Goal: Information Seeking & Learning: Understand process/instructions

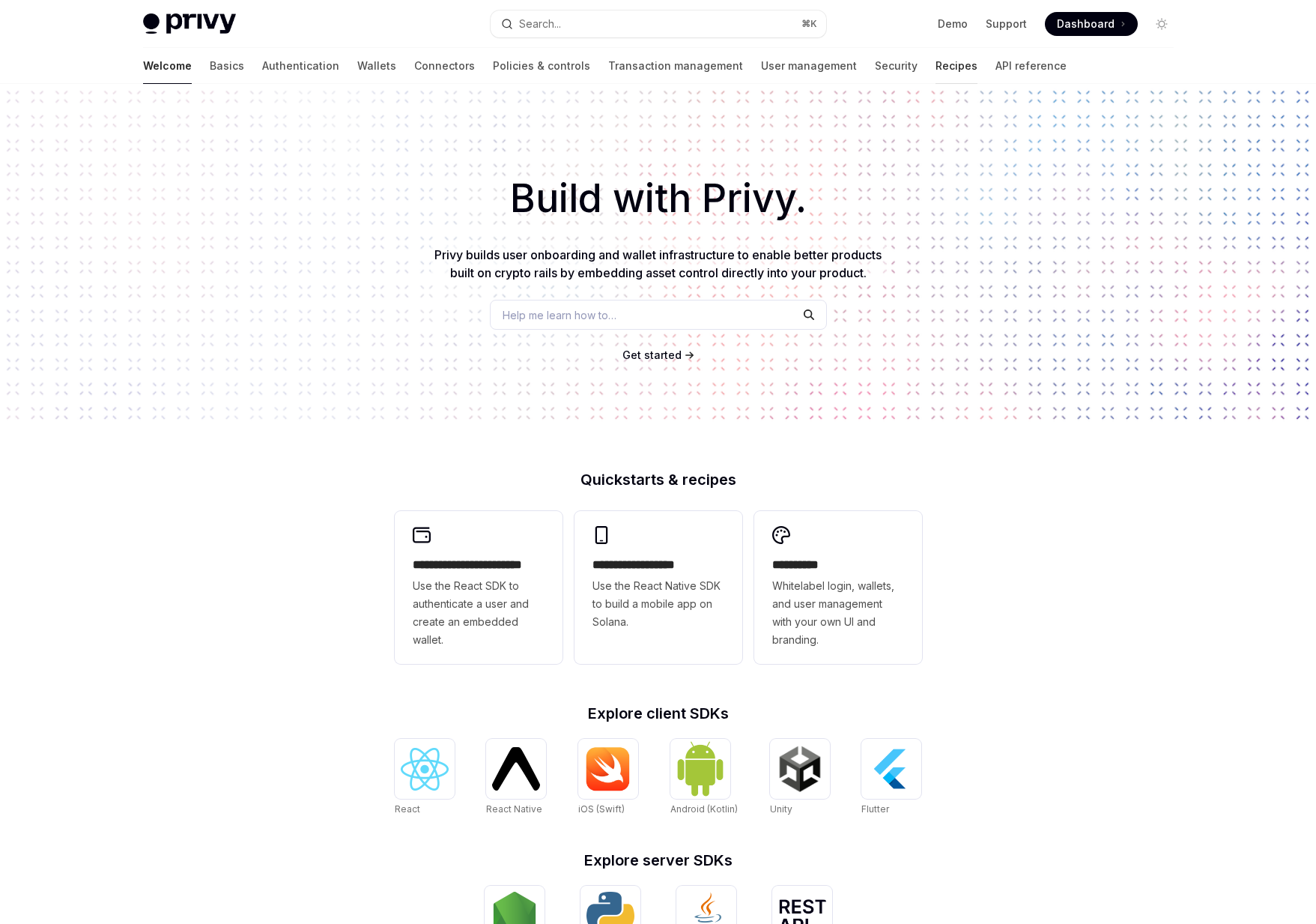
click at [936, 59] on link "Recipes" at bounding box center [957, 65] width 42 height 36
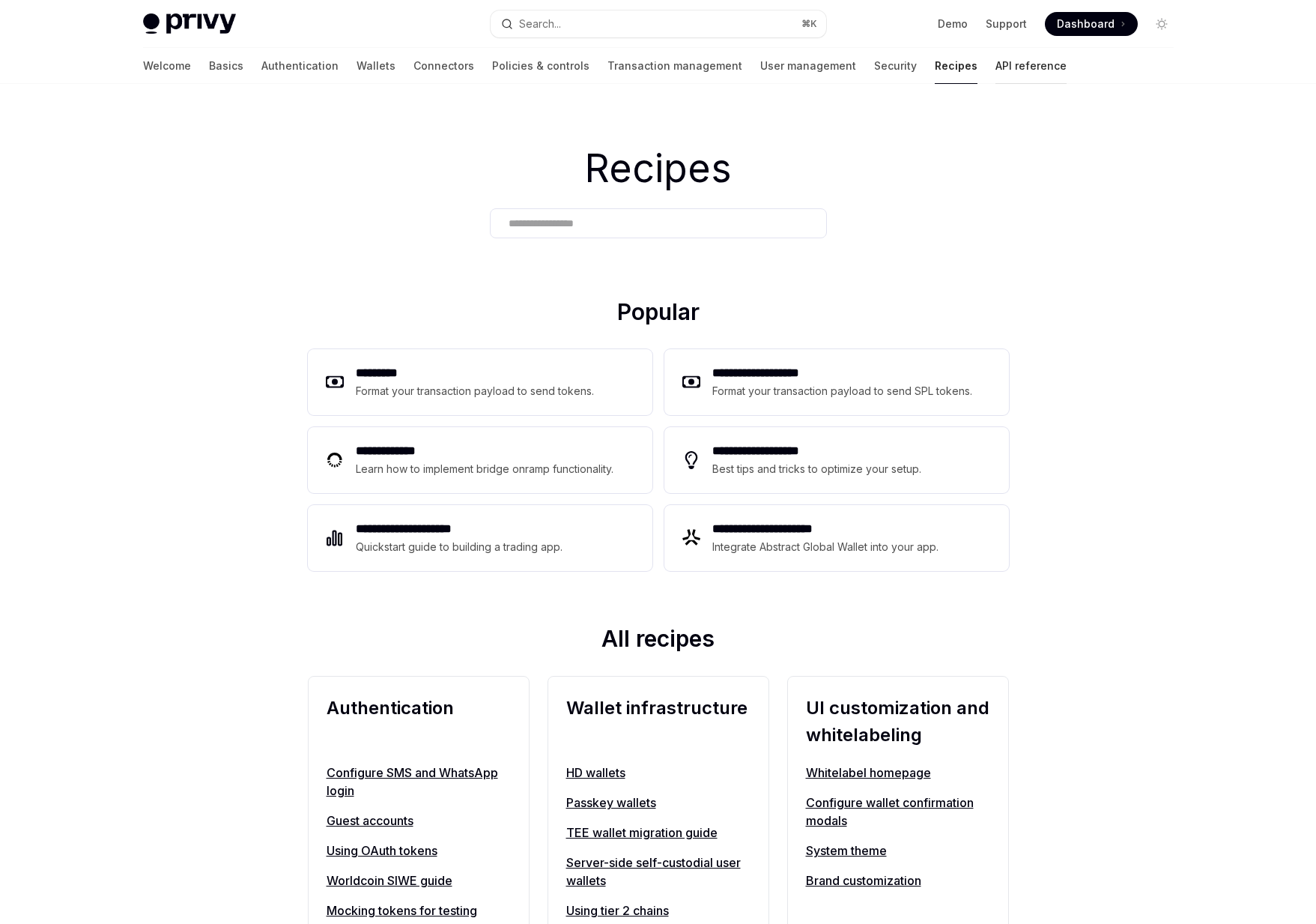
click at [995, 65] on link "API reference" at bounding box center [1031, 65] width 71 height 36
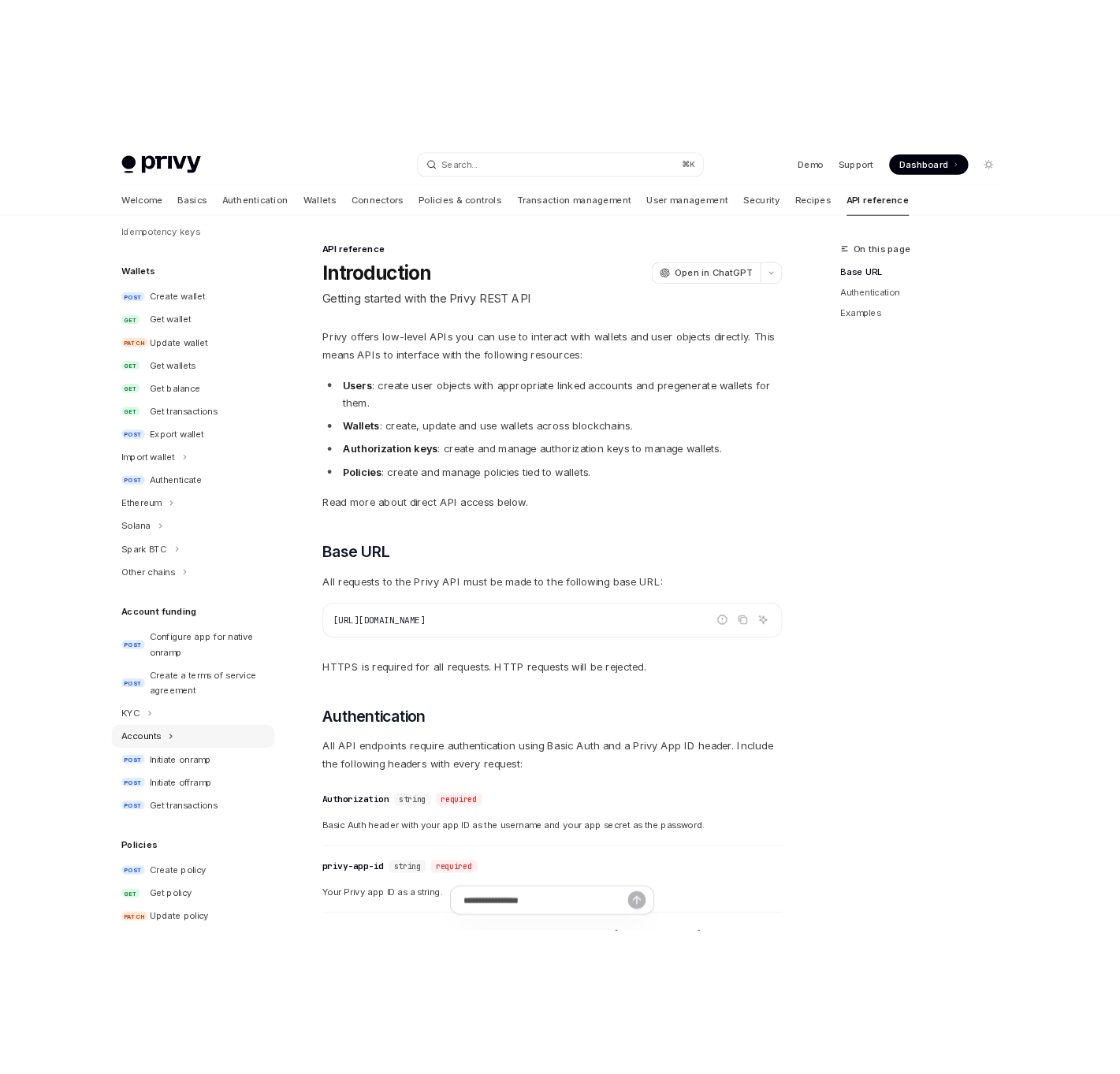
scroll to position [184, 0]
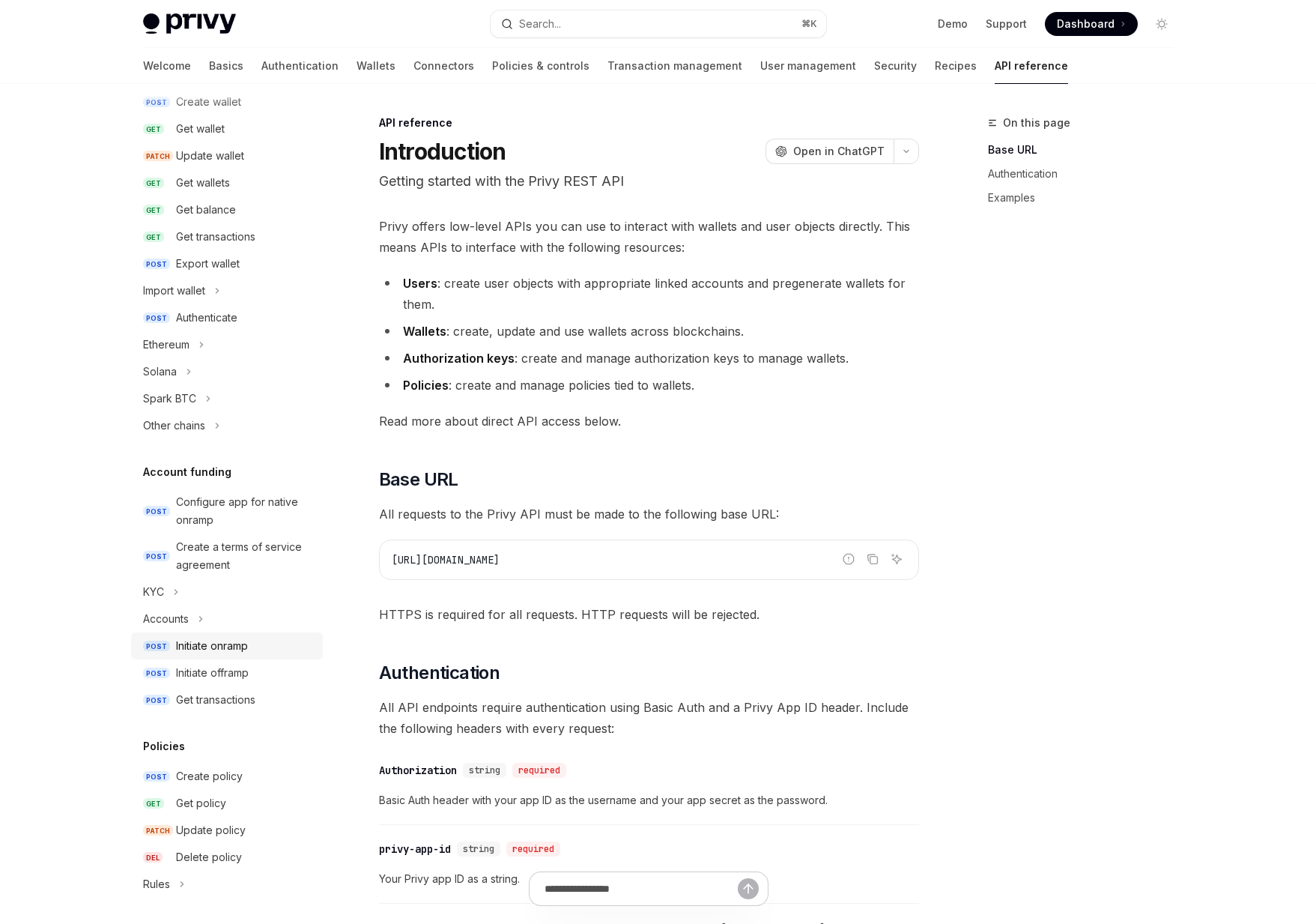
click at [216, 637] on div "Initiate onramp" at bounding box center [211, 646] width 72 height 18
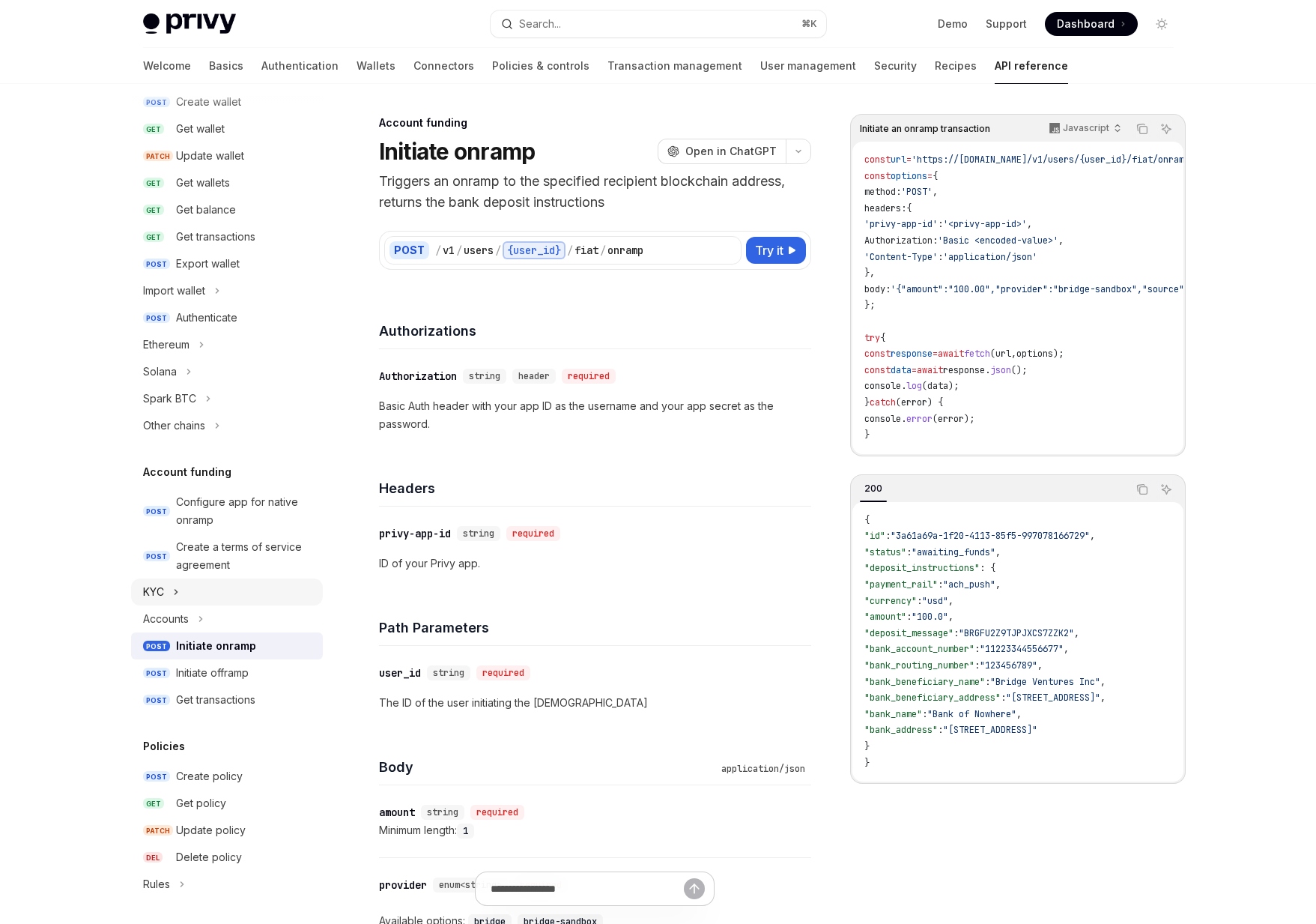
click at [200, 592] on button "KYC" at bounding box center [227, 591] width 192 height 27
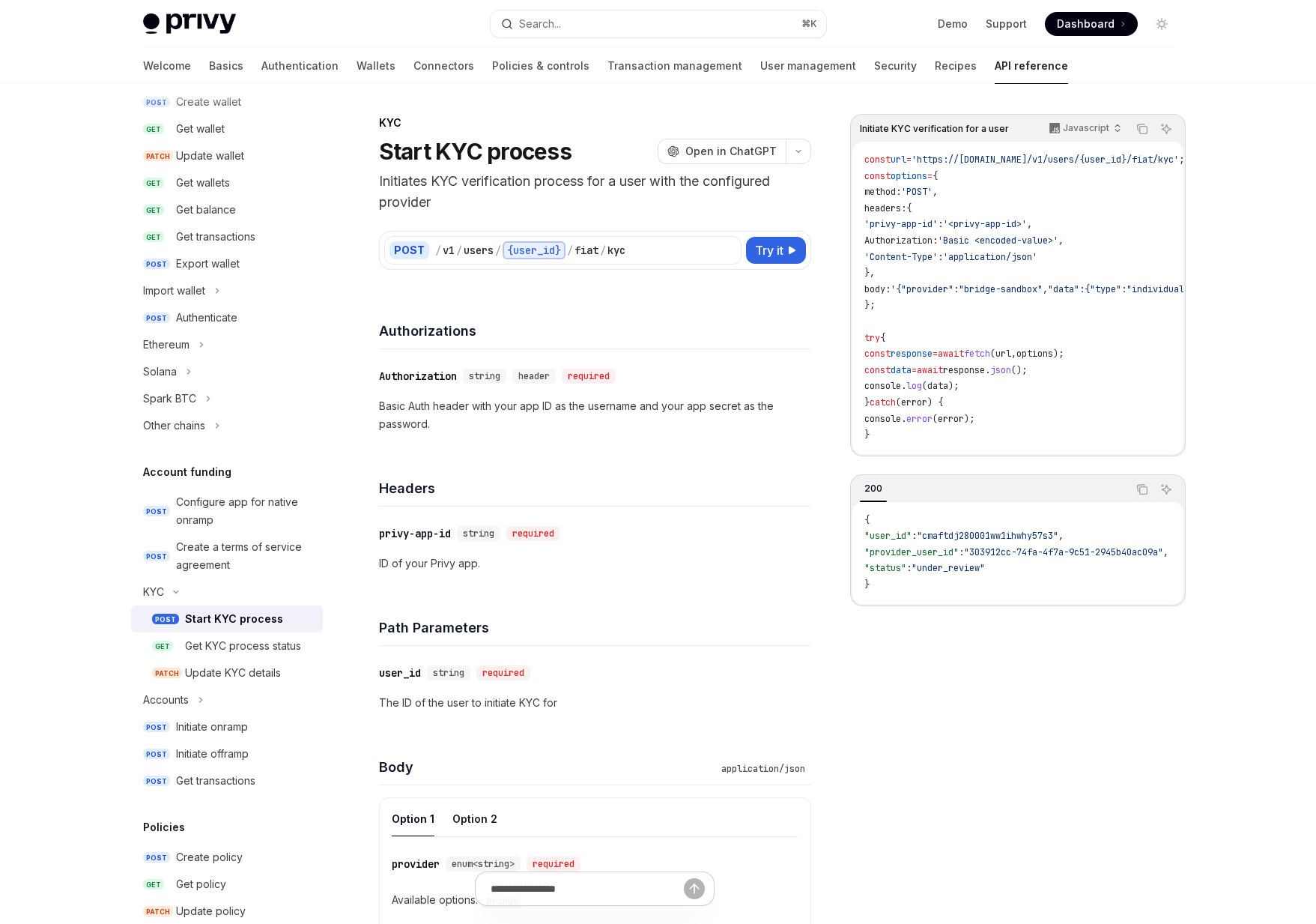
click at [259, 610] on div "Start KYC process" at bounding box center [235, 619] width 98 height 18
drag, startPoint x: 676, startPoint y: 254, endPoint x: 459, endPoint y: 252, distance: 217.0
click at [459, 252] on div "/ v1 / users / {user_id} / fiat / kyc" at bounding box center [586, 250] width 301 height 18
click at [201, 511] on div "Configure app for native onramp" at bounding box center [244, 511] width 138 height 36
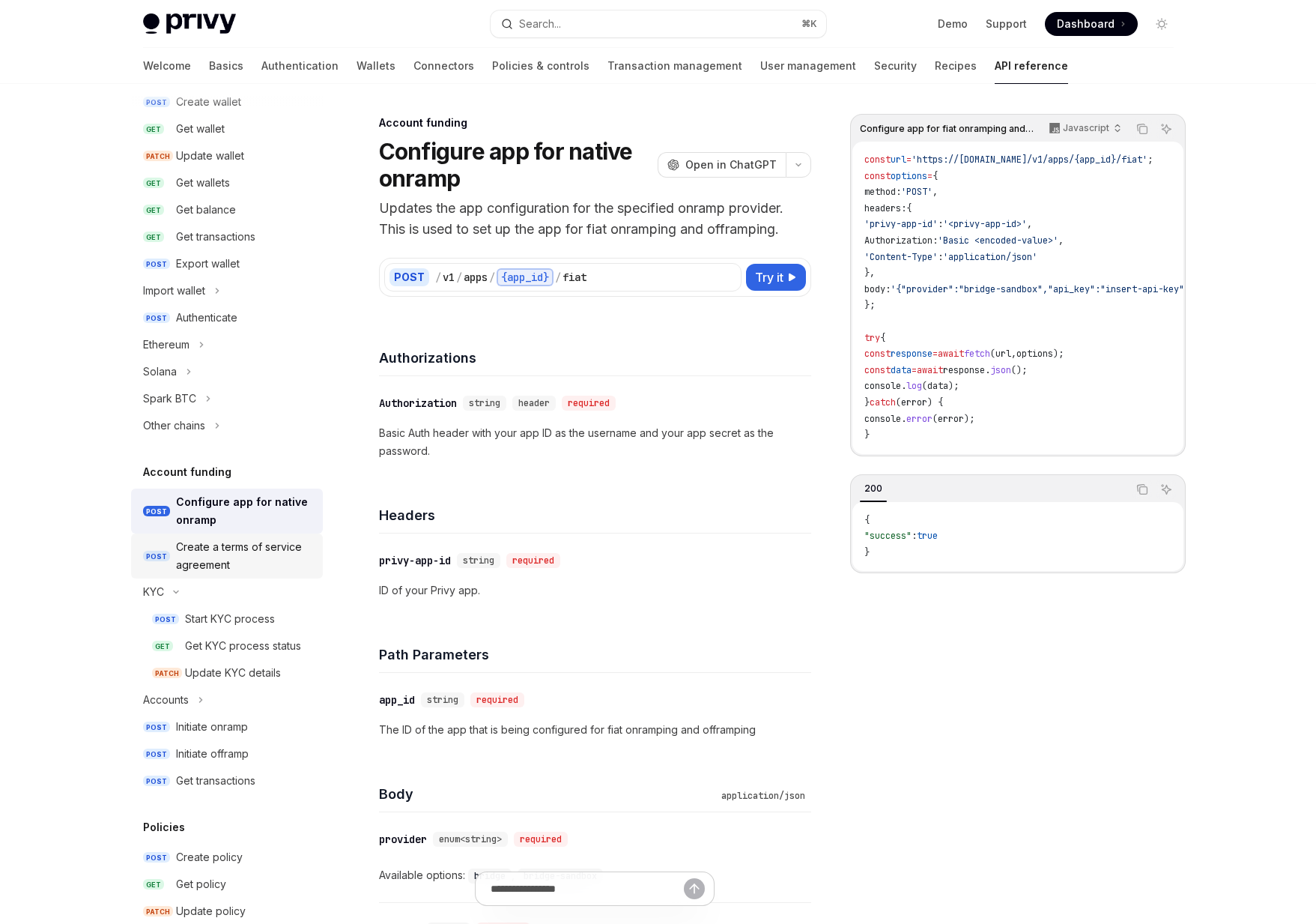
click at [196, 547] on div "Create a terms of service agreement" at bounding box center [244, 556] width 138 height 36
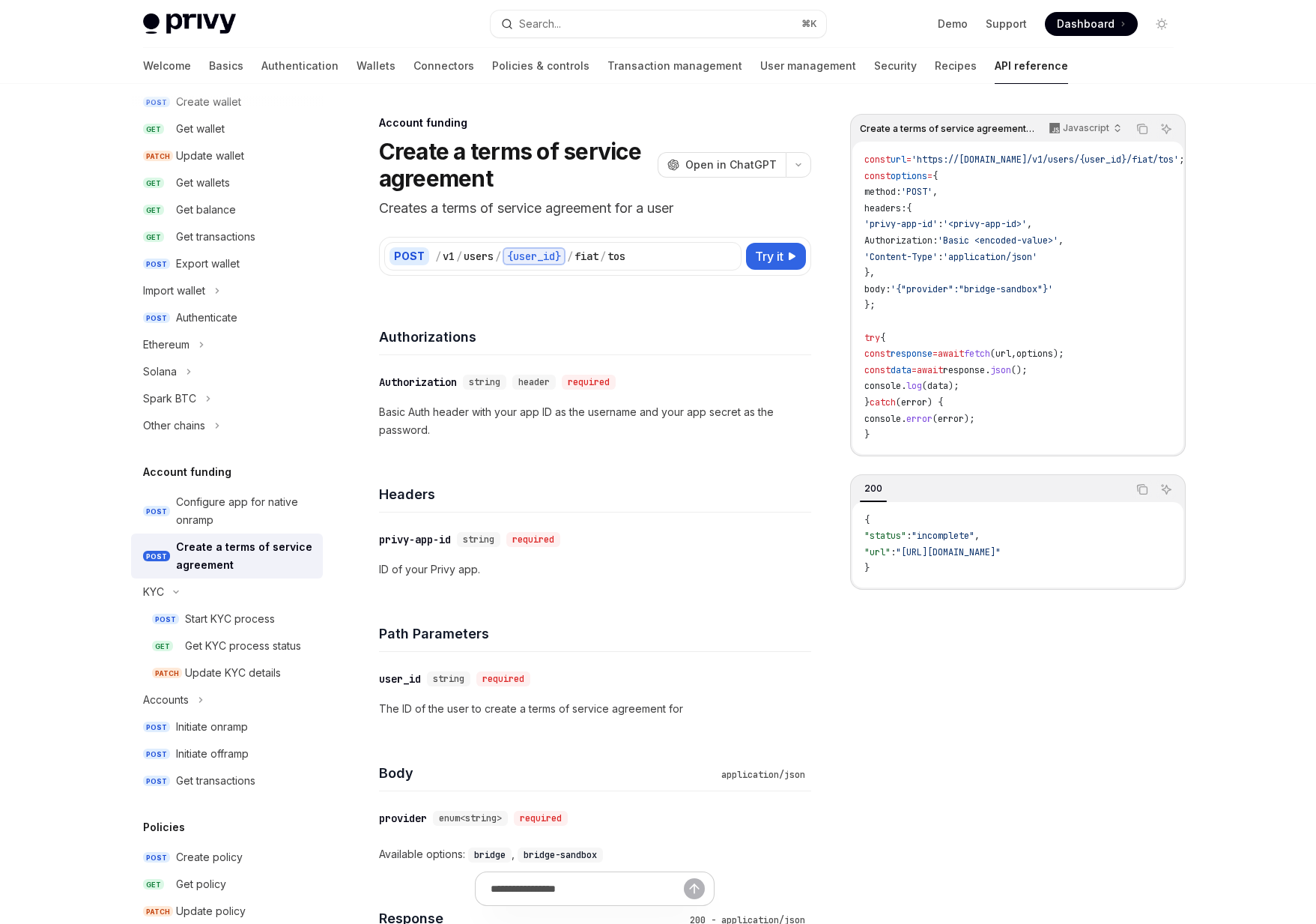
click at [214, 535] on link "POST Create a terms of service agreement" at bounding box center [227, 556] width 192 height 45
click at [218, 590] on button "KYC" at bounding box center [227, 591] width 192 height 27
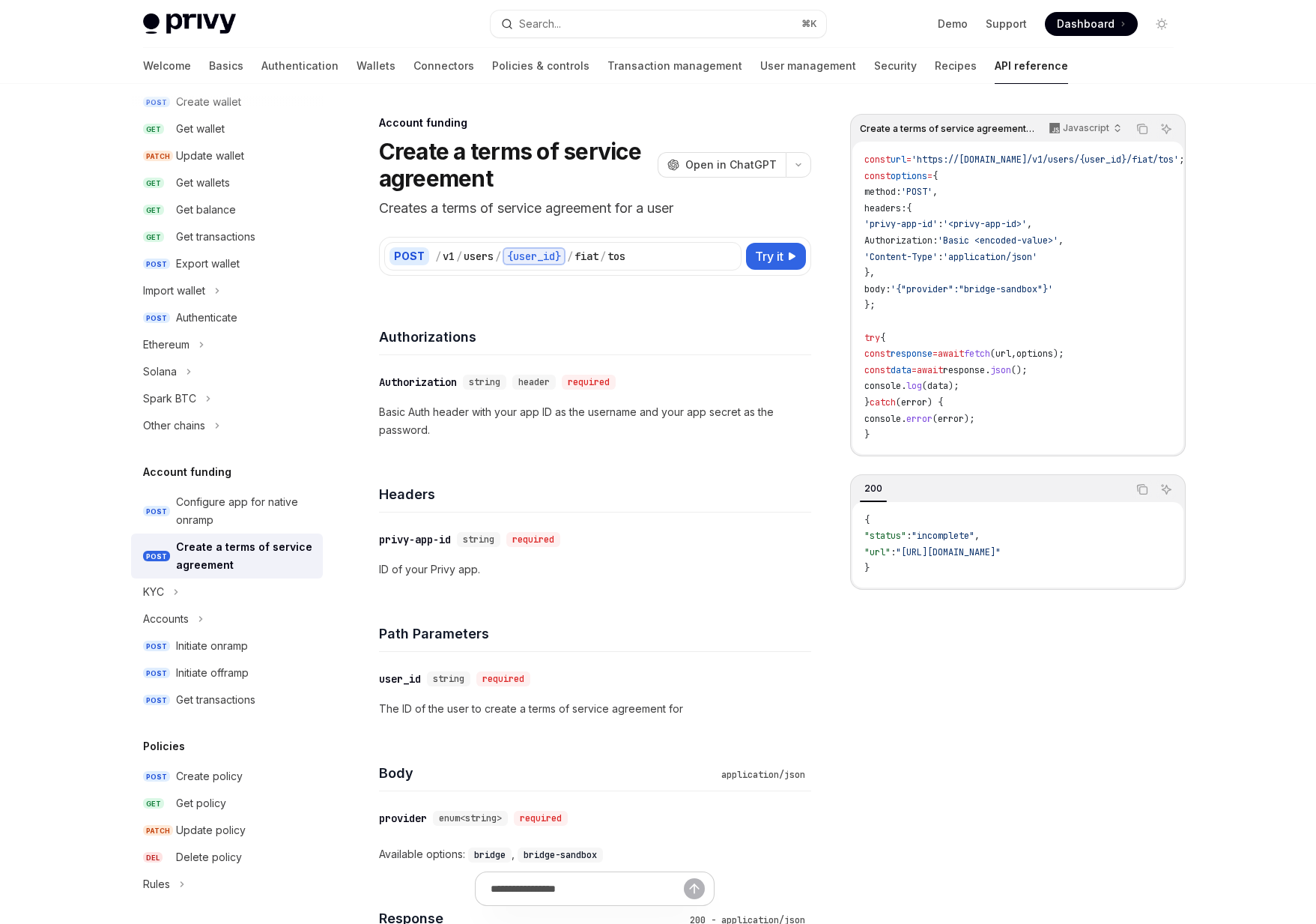
click at [245, 563] on div "Create a terms of service agreement" at bounding box center [244, 556] width 138 height 36
click at [206, 613] on button "Accounts" at bounding box center [227, 618] width 192 height 27
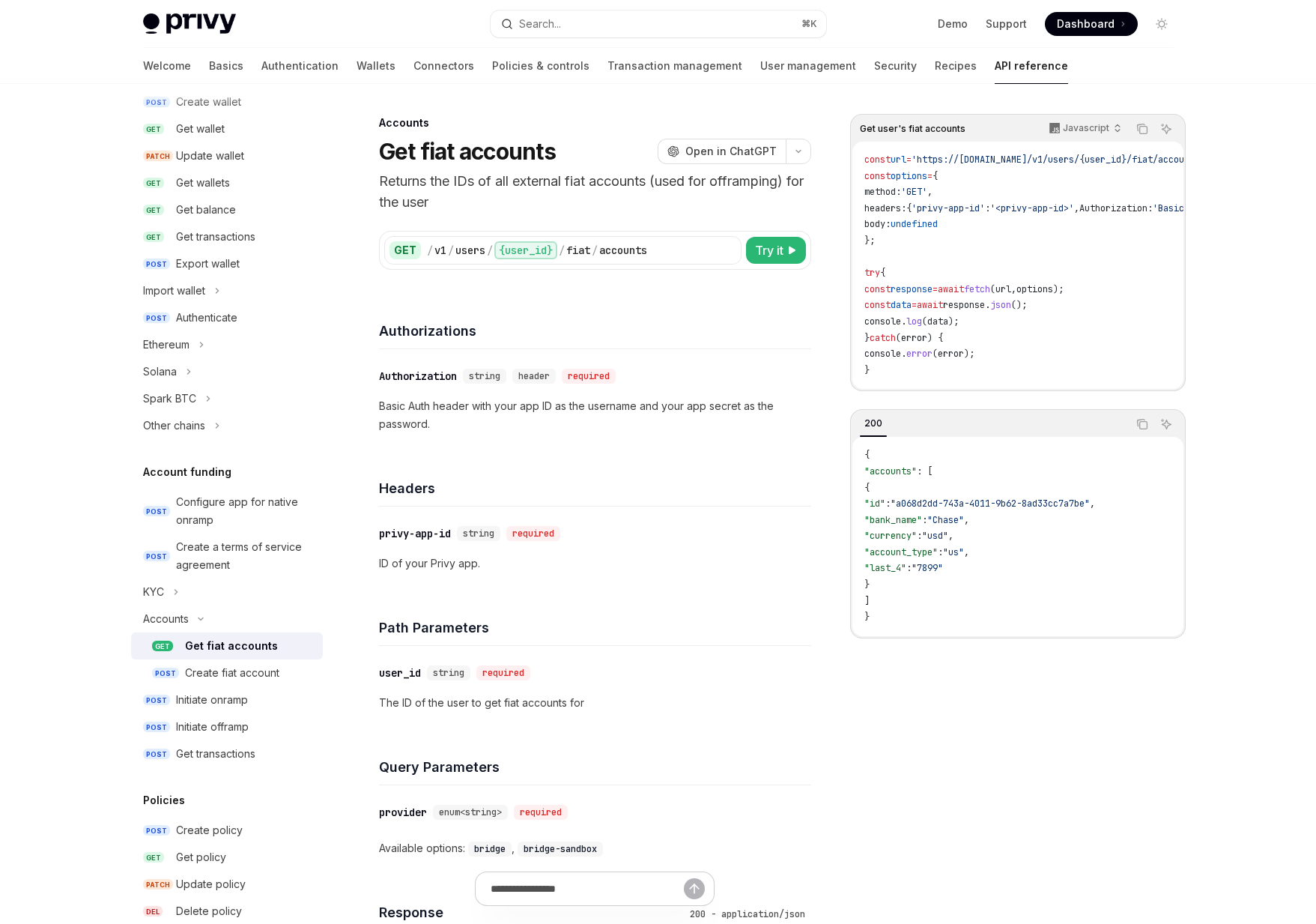
click at [205, 642] on div "Get fiat accounts" at bounding box center [231, 646] width 93 height 18
click at [705, 231] on div "GET / v1 / users / {user_id} / fiat / accounts Try it" at bounding box center [595, 250] width 432 height 39
click at [232, 676] on div "Create fiat account" at bounding box center [232, 672] width 94 height 18
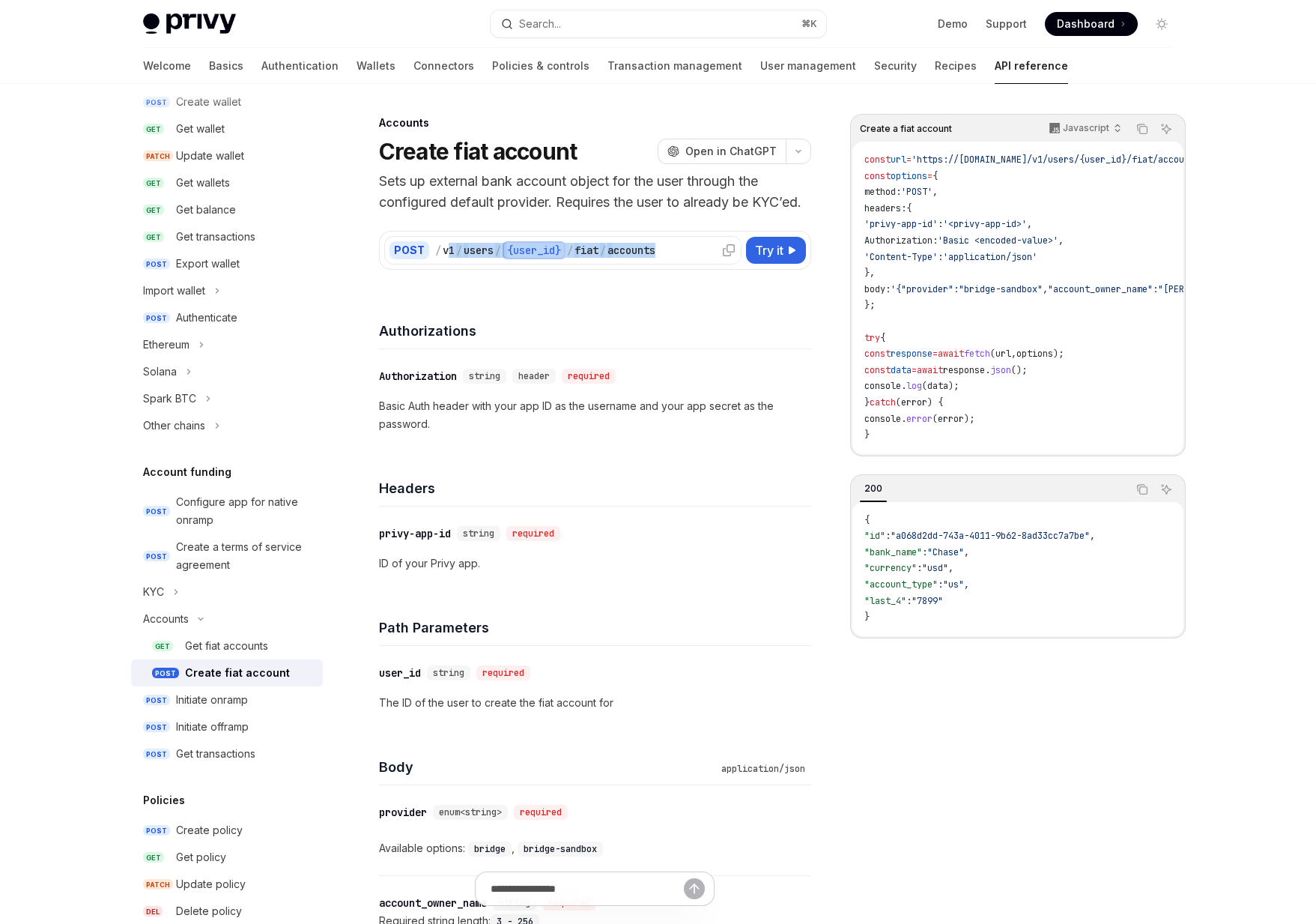
drag, startPoint x: 675, startPoint y: 287, endPoint x: 448, endPoint y: 269, distance: 227.7
click at [448, 269] on div "POST / v1 / users / {user_id} / fiat / accounts Try it" at bounding box center [595, 250] width 432 height 39
click at [448, 258] on div "v1" at bounding box center [448, 250] width 12 height 15
drag, startPoint x: 448, startPoint y: 269, endPoint x: 667, endPoint y: 271, distance: 219.0
click at [667, 260] on div "/ v1 / users / {user_id} / fiat / accounts" at bounding box center [586, 250] width 301 height 18
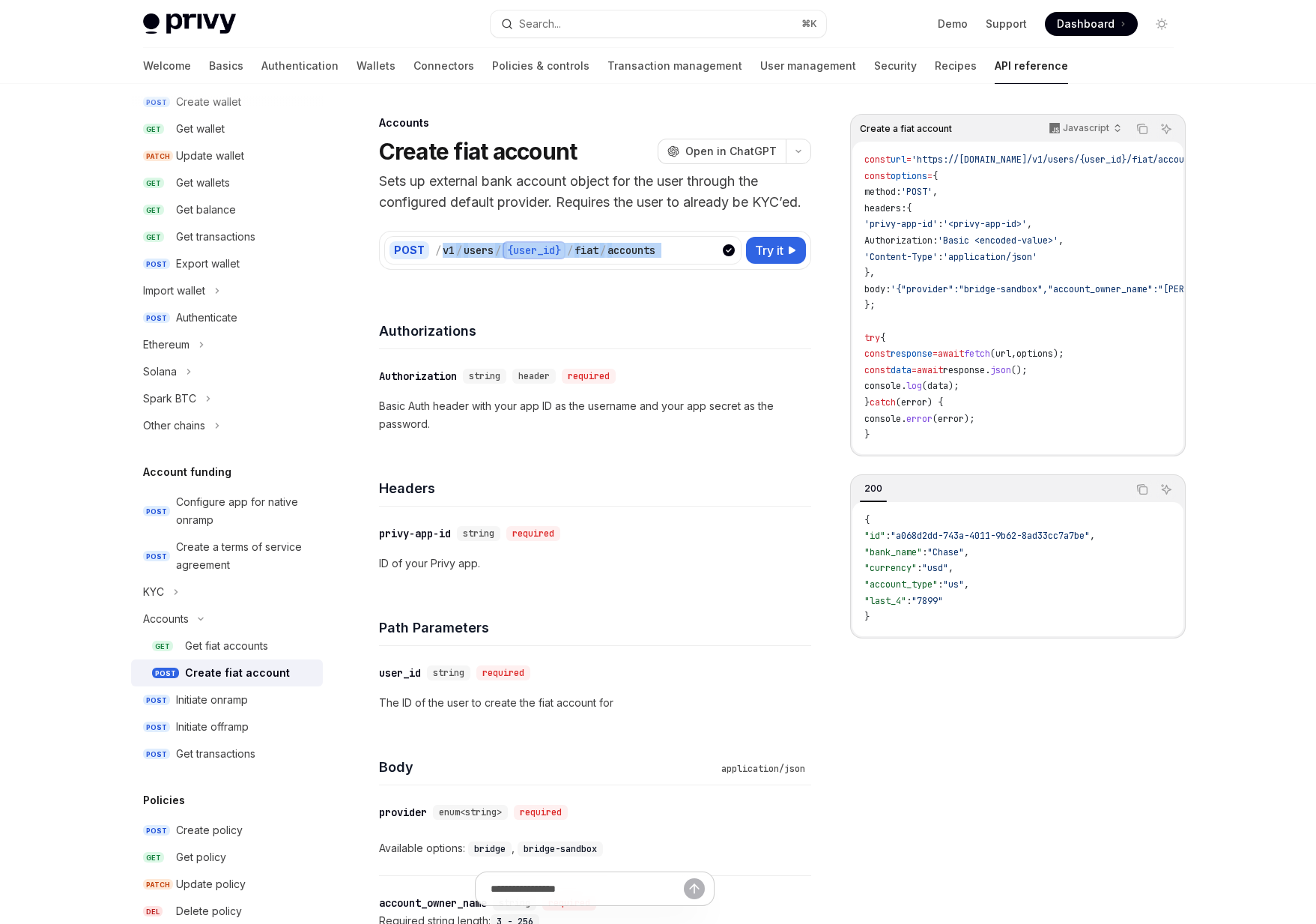
click at [667, 260] on div "/ v1 / users / {user_id} / fiat / accounts" at bounding box center [586, 250] width 301 height 18
drag, startPoint x: 667, startPoint y: 271, endPoint x: 475, endPoint y: 272, distance: 192.0
click at [475, 260] on div "/ v1 / users / {user_id} / fiat / accounts" at bounding box center [586, 250] width 301 height 18
click at [564, 260] on div "{user_id}" at bounding box center [534, 250] width 63 height 18
drag, startPoint x: 565, startPoint y: 273, endPoint x: 504, endPoint y: 272, distance: 61.0
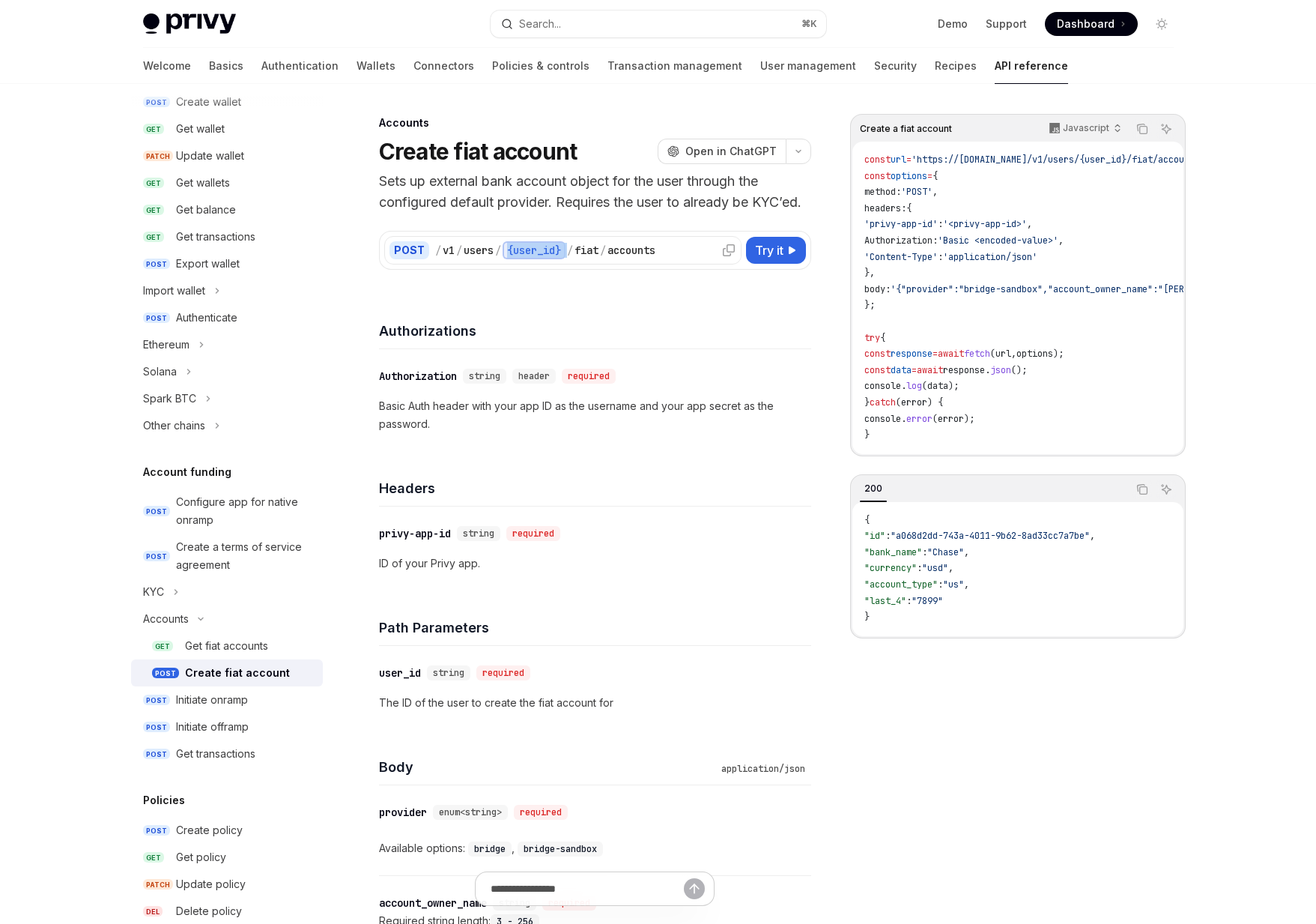
click at [504, 260] on div "{user_id}" at bounding box center [534, 250] width 63 height 18
drag, startPoint x: 504, startPoint y: 272, endPoint x: 563, endPoint y: 272, distance: 59.0
click at [563, 260] on div "{user_id}" at bounding box center [534, 250] width 63 height 18
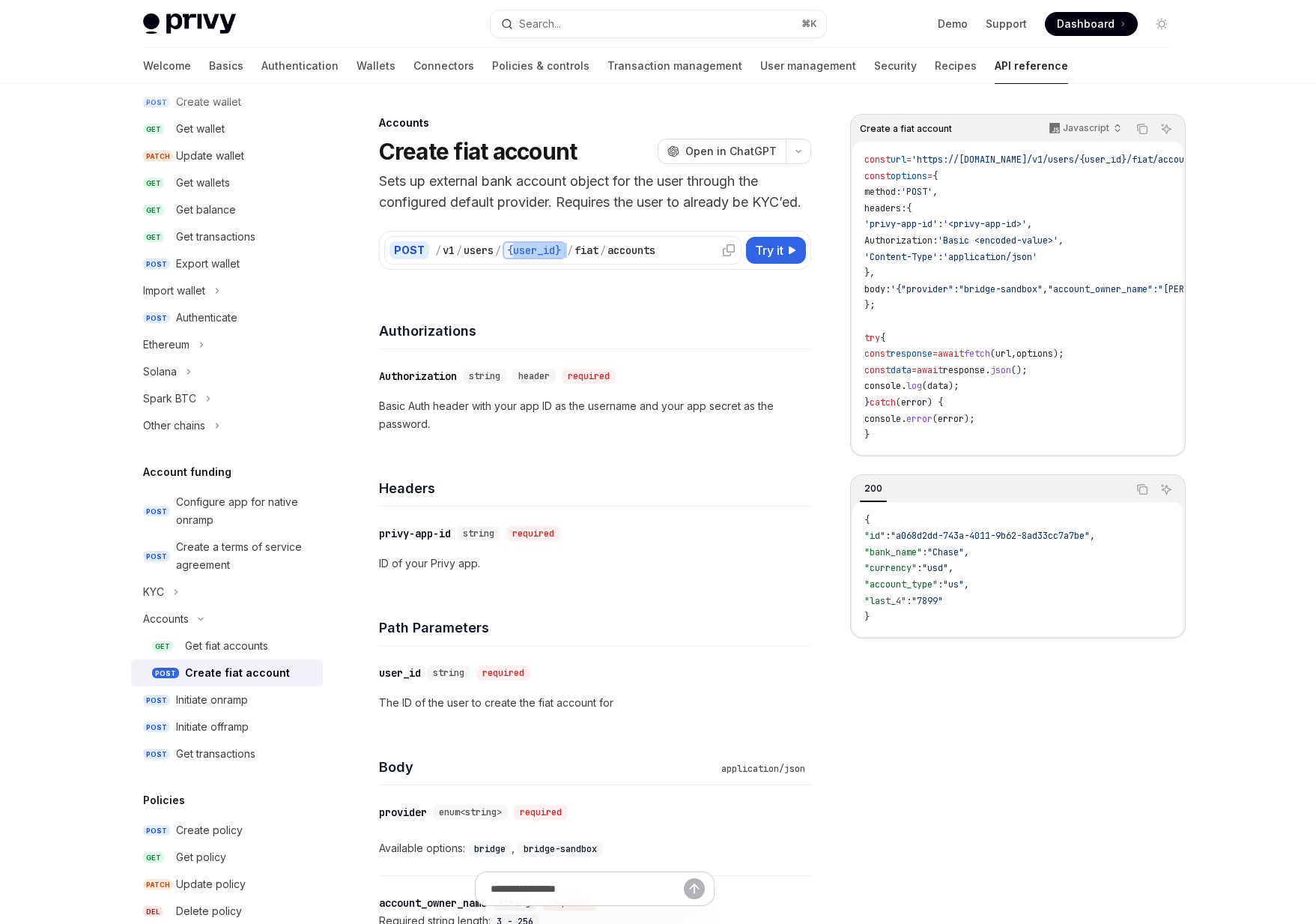
drag, startPoint x: 563, startPoint y: 272, endPoint x: 515, endPoint y: 272, distance: 48.0
click at [515, 260] on div "{user_id}" at bounding box center [534, 250] width 63 height 18
drag, startPoint x: 500, startPoint y: 274, endPoint x: 573, endPoint y: 274, distance: 73.0
click at [573, 260] on div "/ v1 / users / {user_id} / fiat / accounts" at bounding box center [586, 250] width 301 height 18
click at [573, 258] on div "/" at bounding box center [570, 250] width 6 height 15
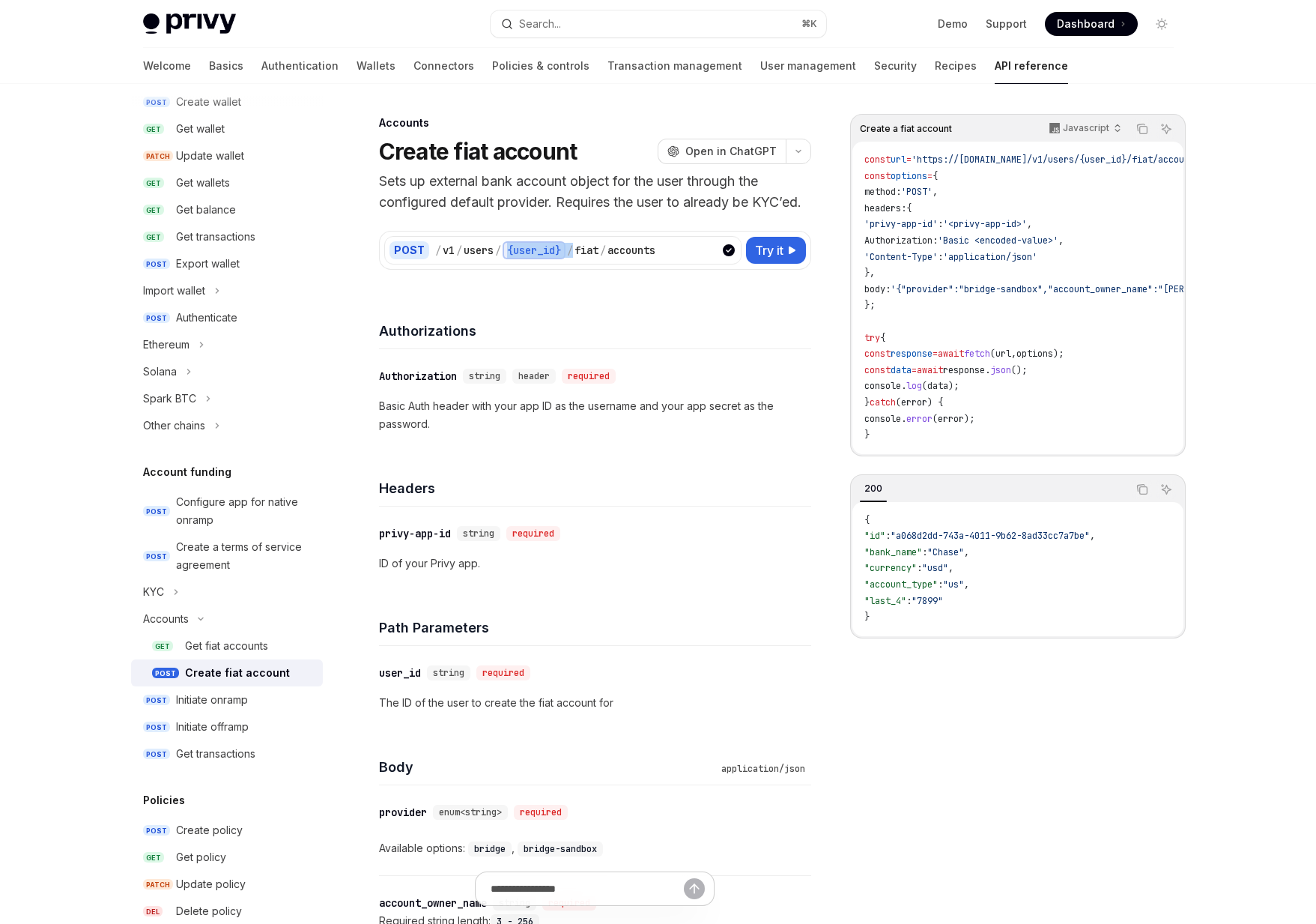
drag, startPoint x: 573, startPoint y: 274, endPoint x: 510, endPoint y: 275, distance: 63.0
click at [510, 260] on div "/ v1 / users / {user_id} / fiat / accounts" at bounding box center [586, 250] width 301 height 18
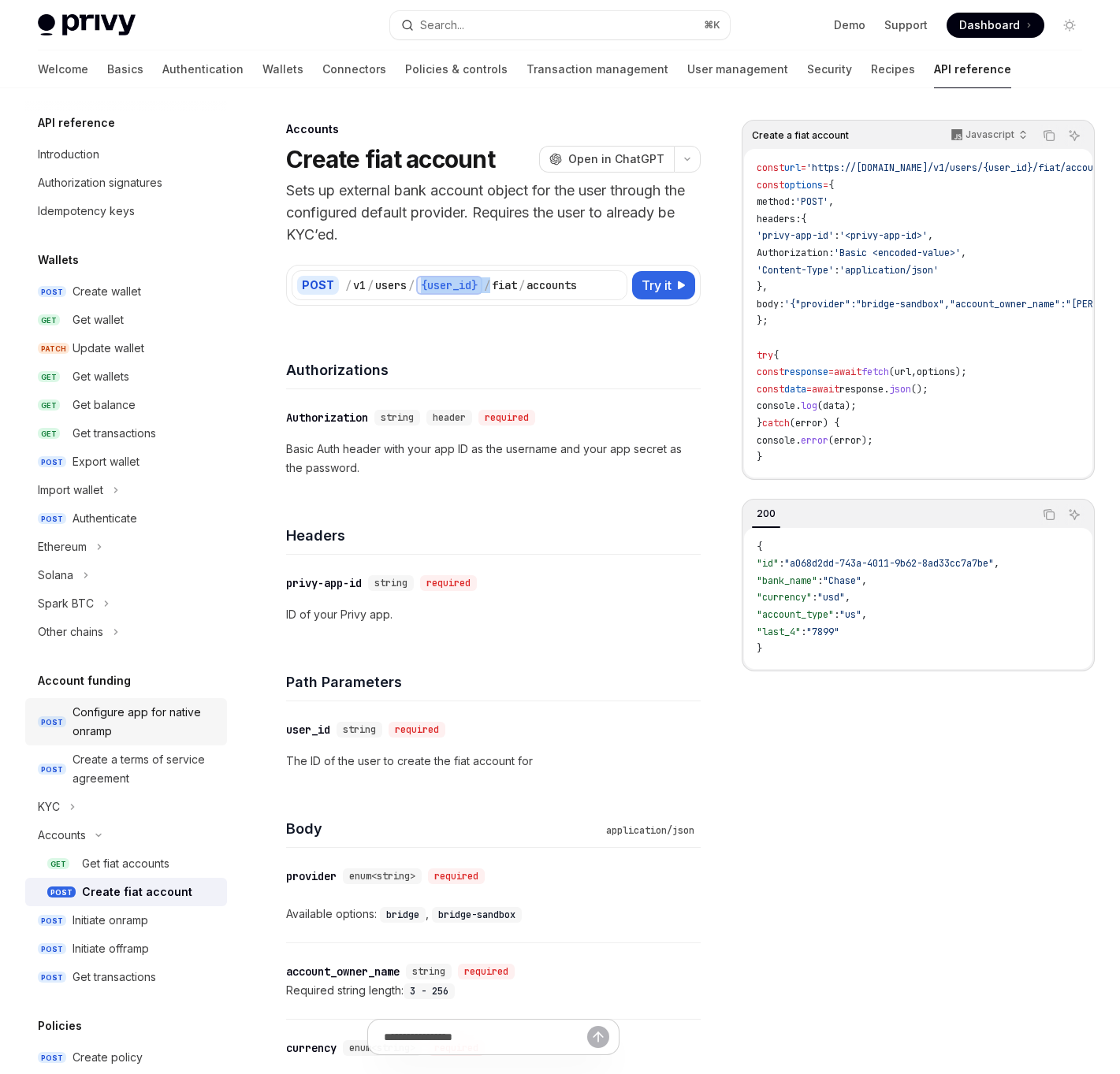
click at [156, 728] on div "Configure app for native onramp" at bounding box center [145, 721] width 145 height 38
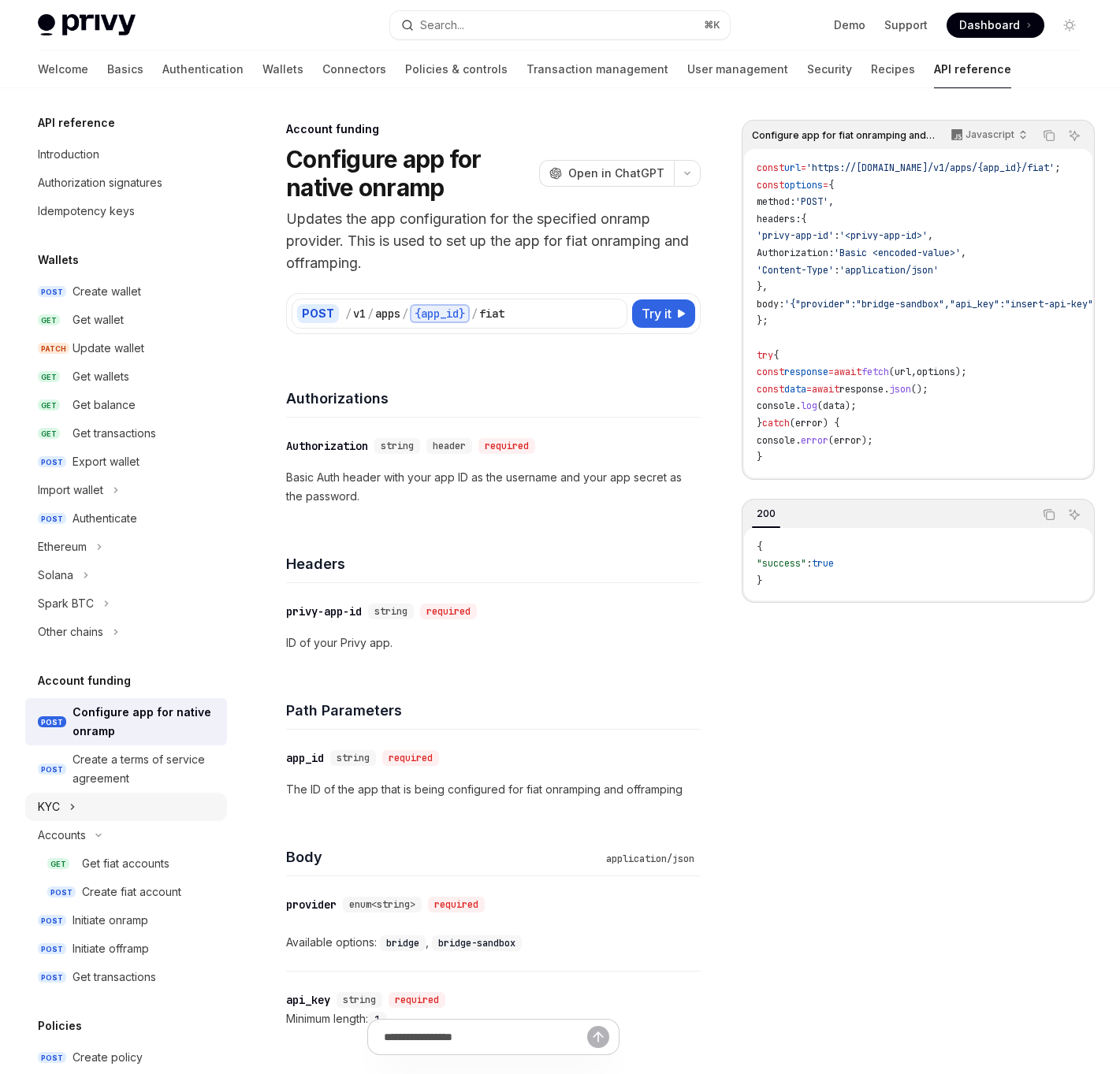
click at [101, 800] on button "KYC" at bounding box center [126, 806] width 202 height 28
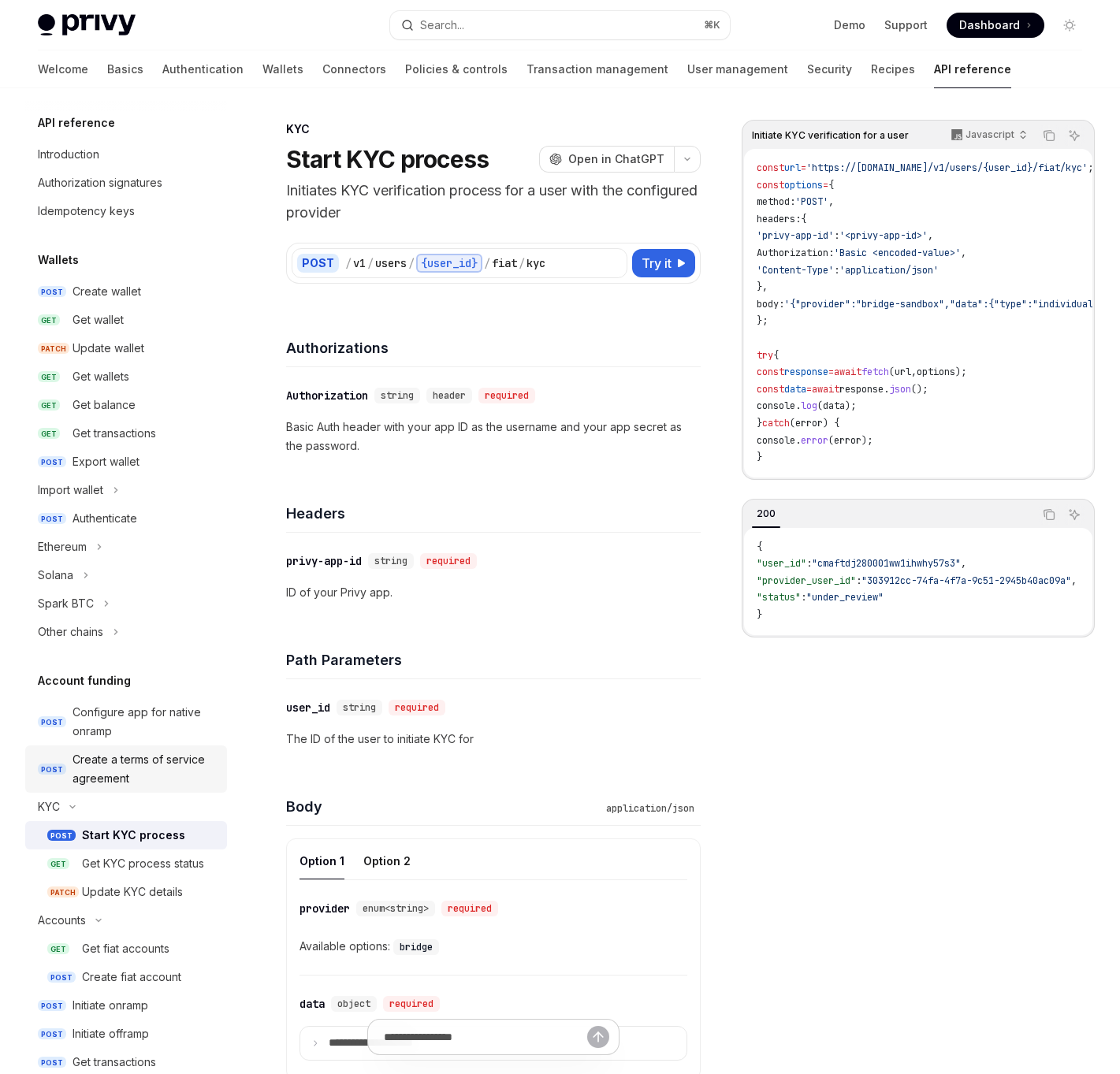
click at [93, 754] on div "Create a terms of service agreement" at bounding box center [145, 769] width 145 height 38
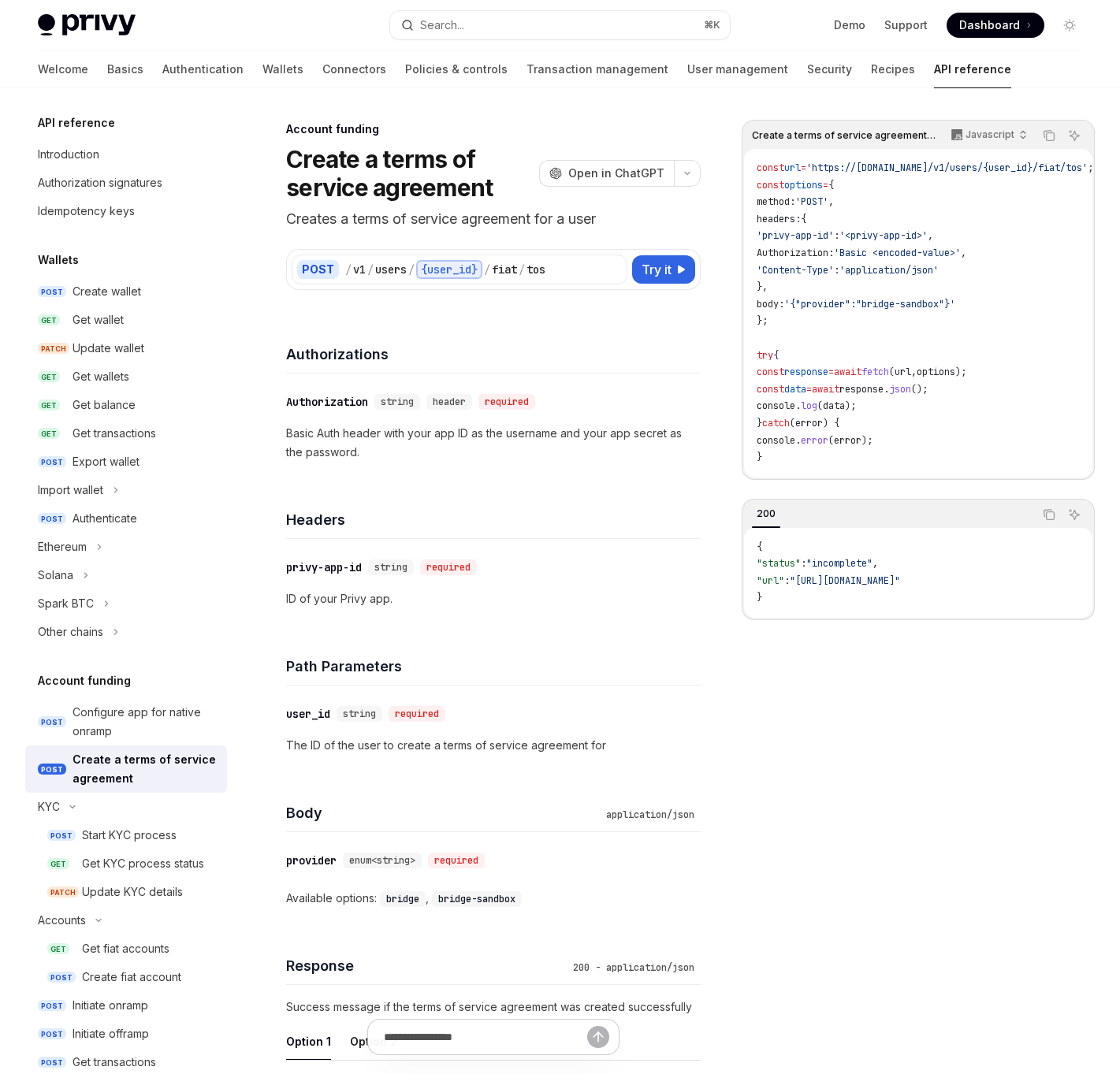
click at [92, 760] on div "Create a terms of service agreement" at bounding box center [145, 769] width 145 height 38
drag, startPoint x: 413, startPoint y: 268, endPoint x: 349, endPoint y: 270, distance: 64.0
click at [350, 270] on div "/ v1 / users / {user_id} / fiat / tos" at bounding box center [483, 270] width 276 height 19
click at [141, 839] on div "Start KYC process" at bounding box center [130, 835] width 95 height 19
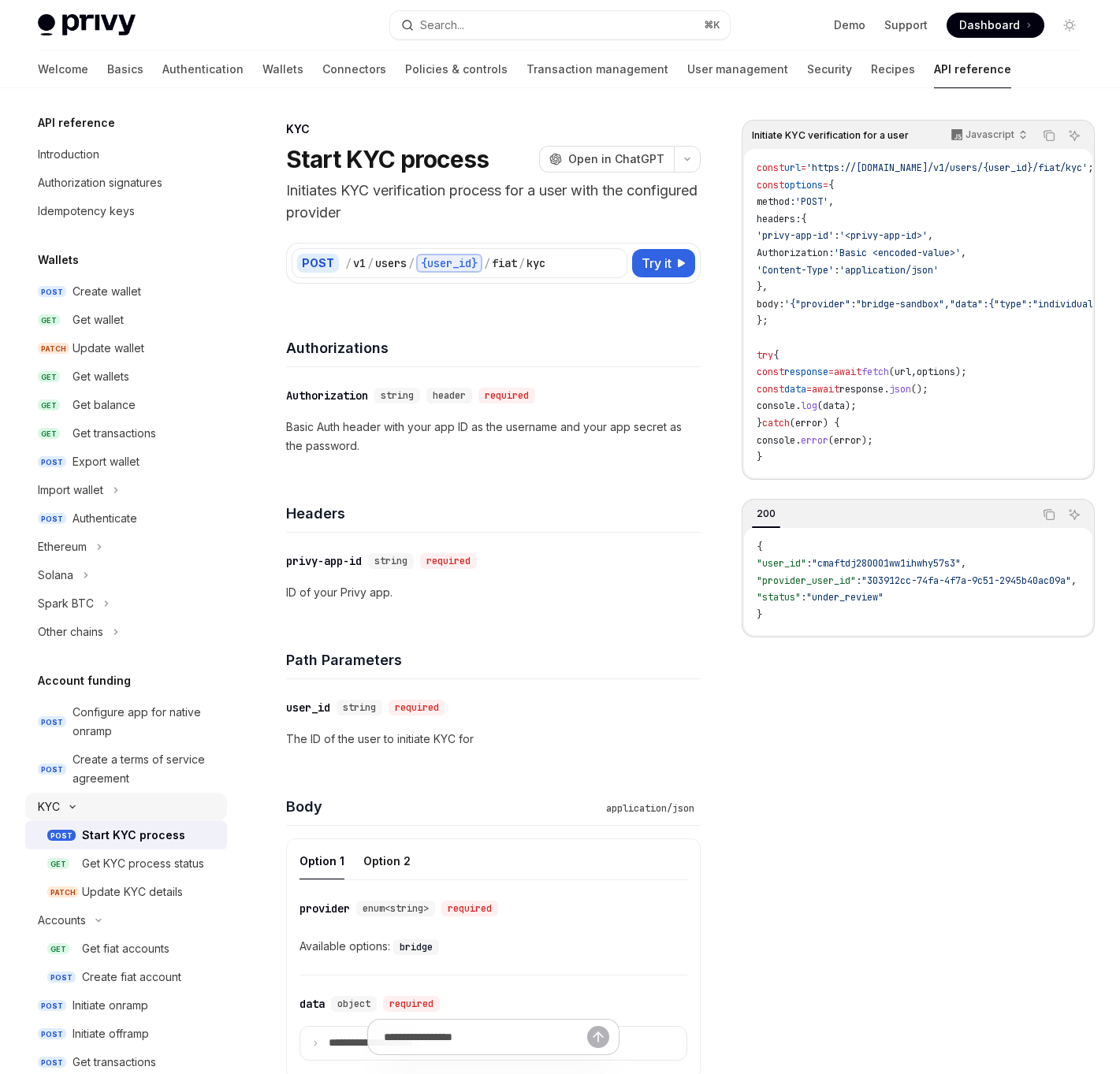
click at [47, 802] on div "KYC" at bounding box center [49, 807] width 22 height 19
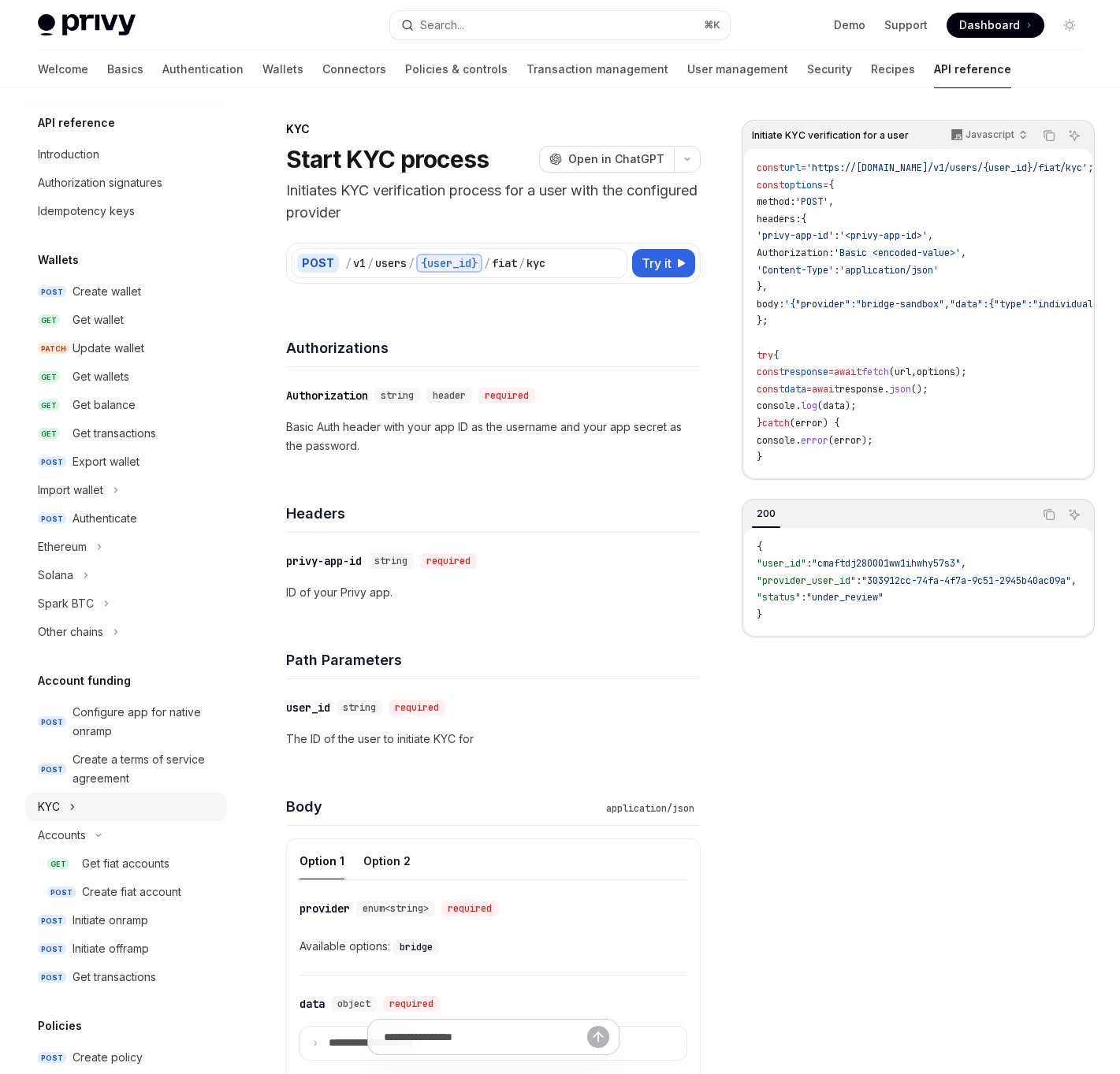
click at [61, 804] on button "KYC" at bounding box center [126, 806] width 202 height 28
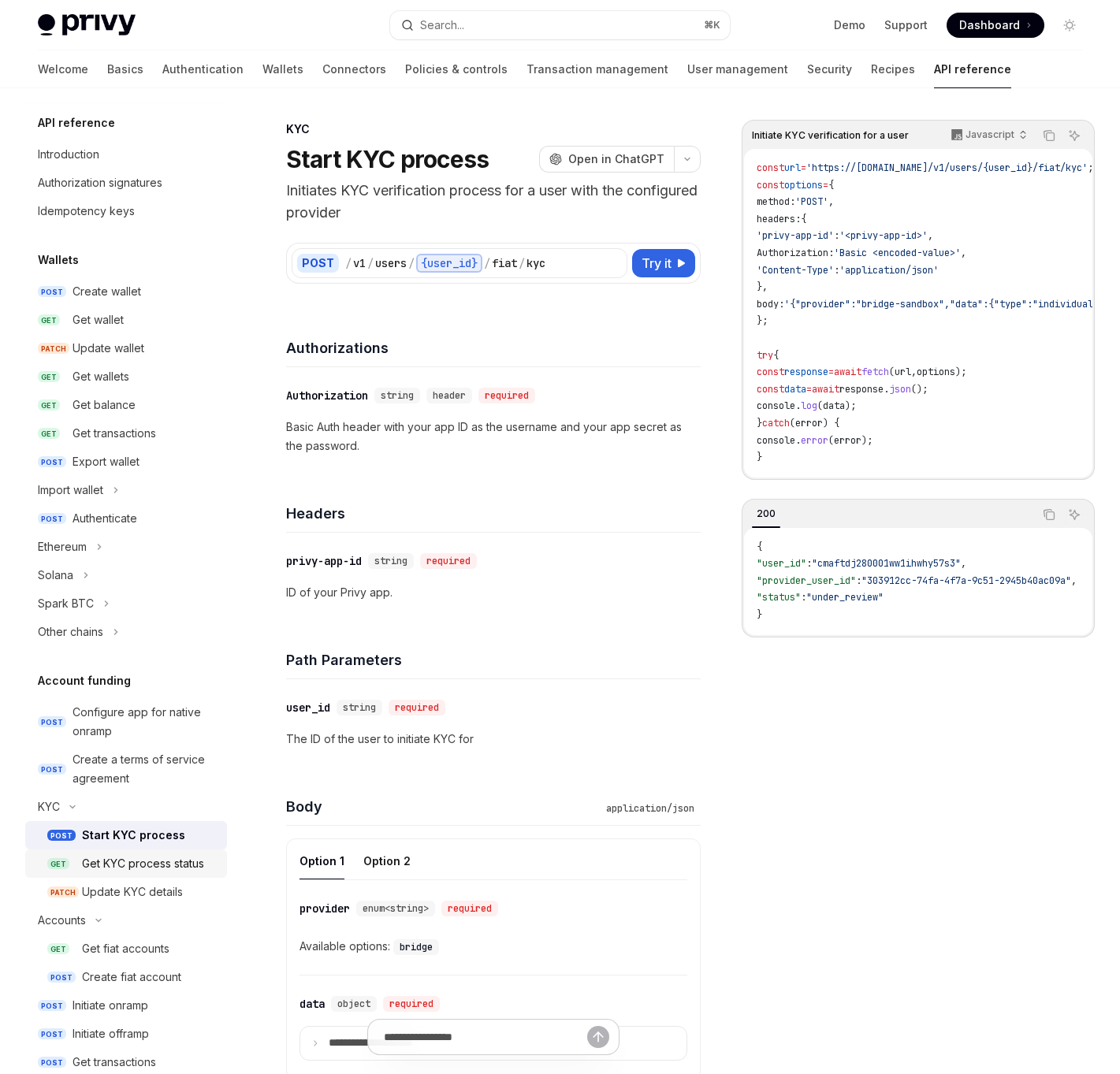
click at [89, 860] on div "Get KYC process status" at bounding box center [143, 863] width 122 height 19
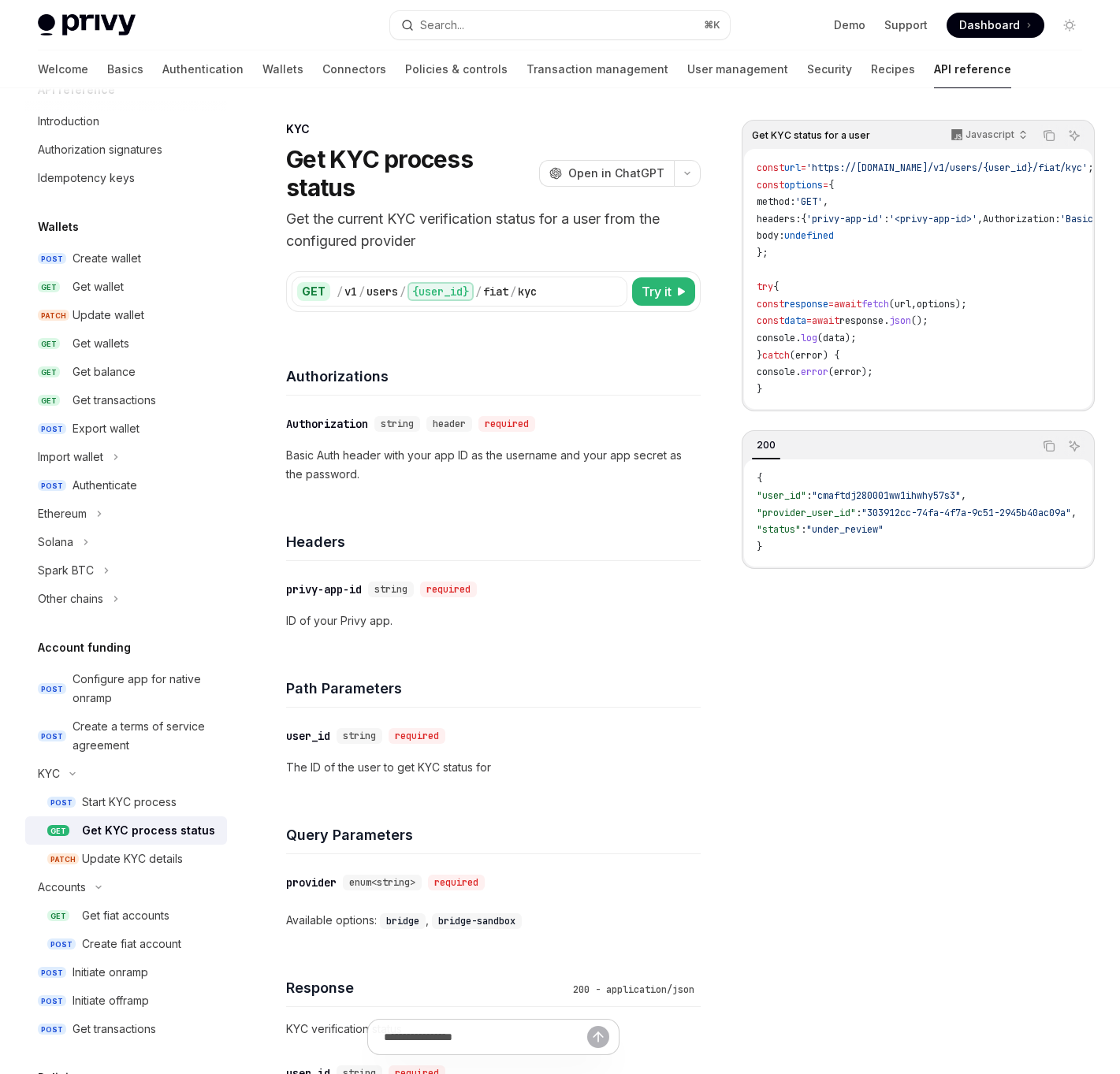
scroll to position [39, 0]
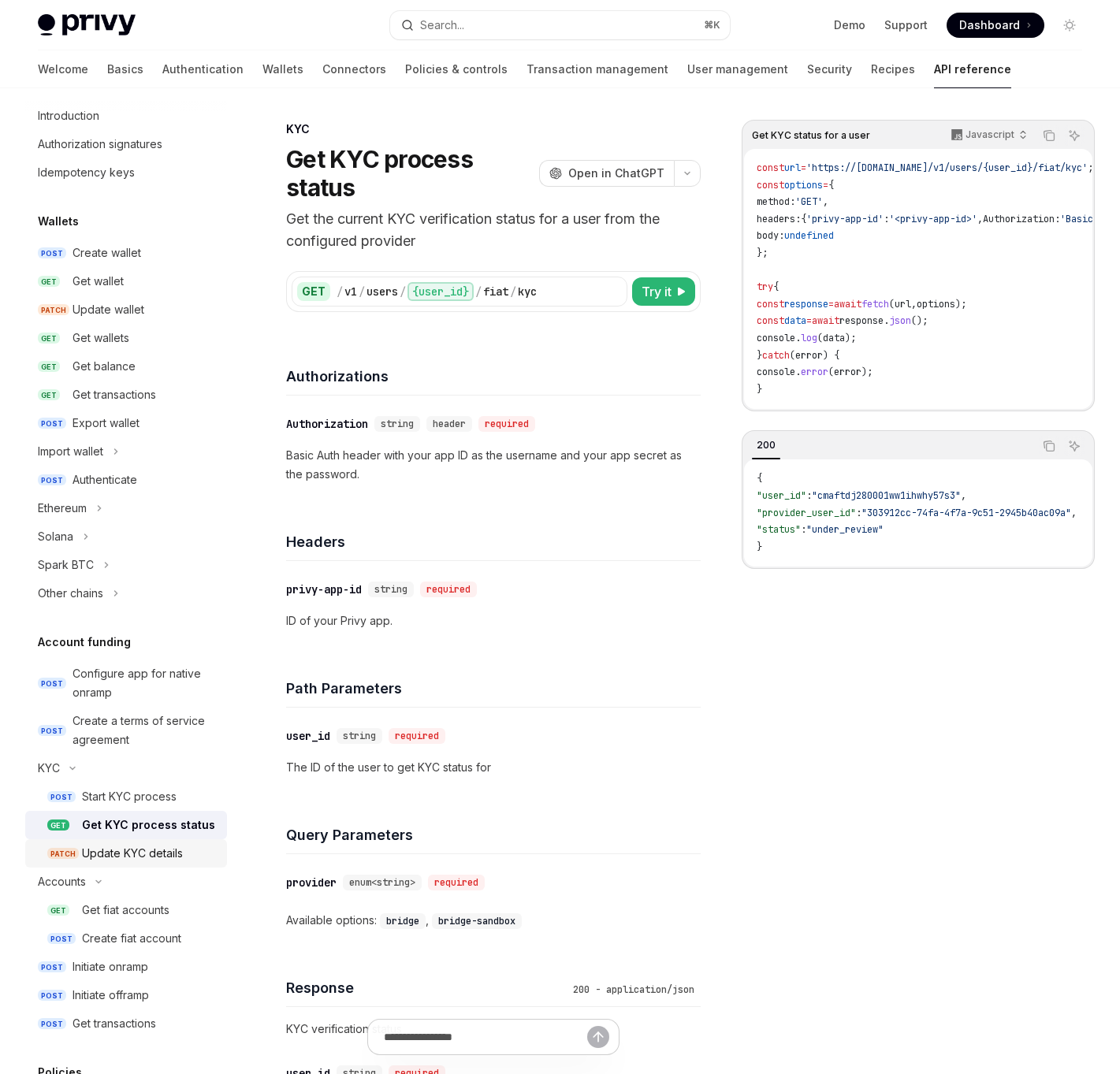
click at [103, 851] on div "Update KYC details" at bounding box center [132, 853] width 101 height 19
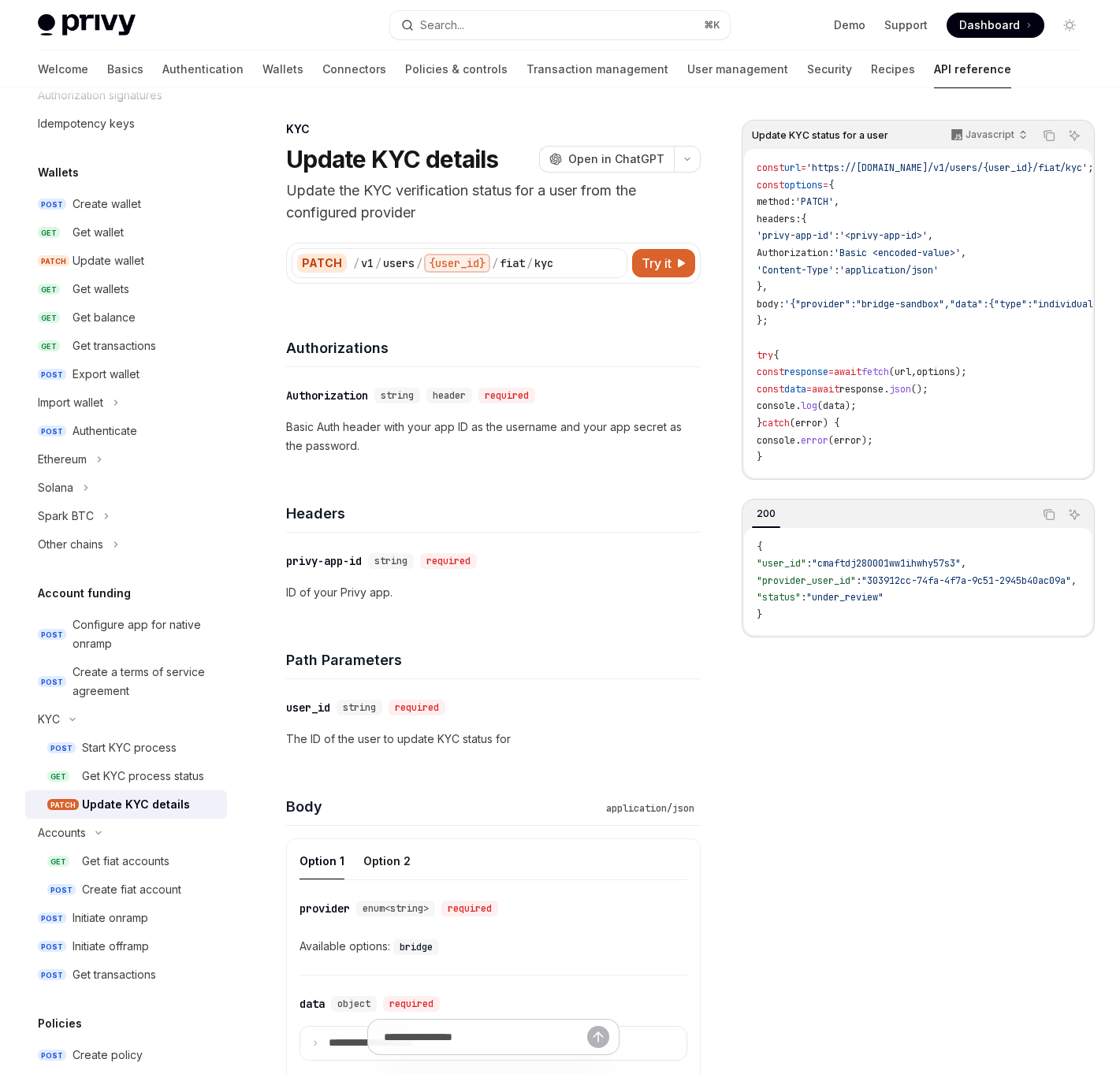
scroll to position [95, 0]
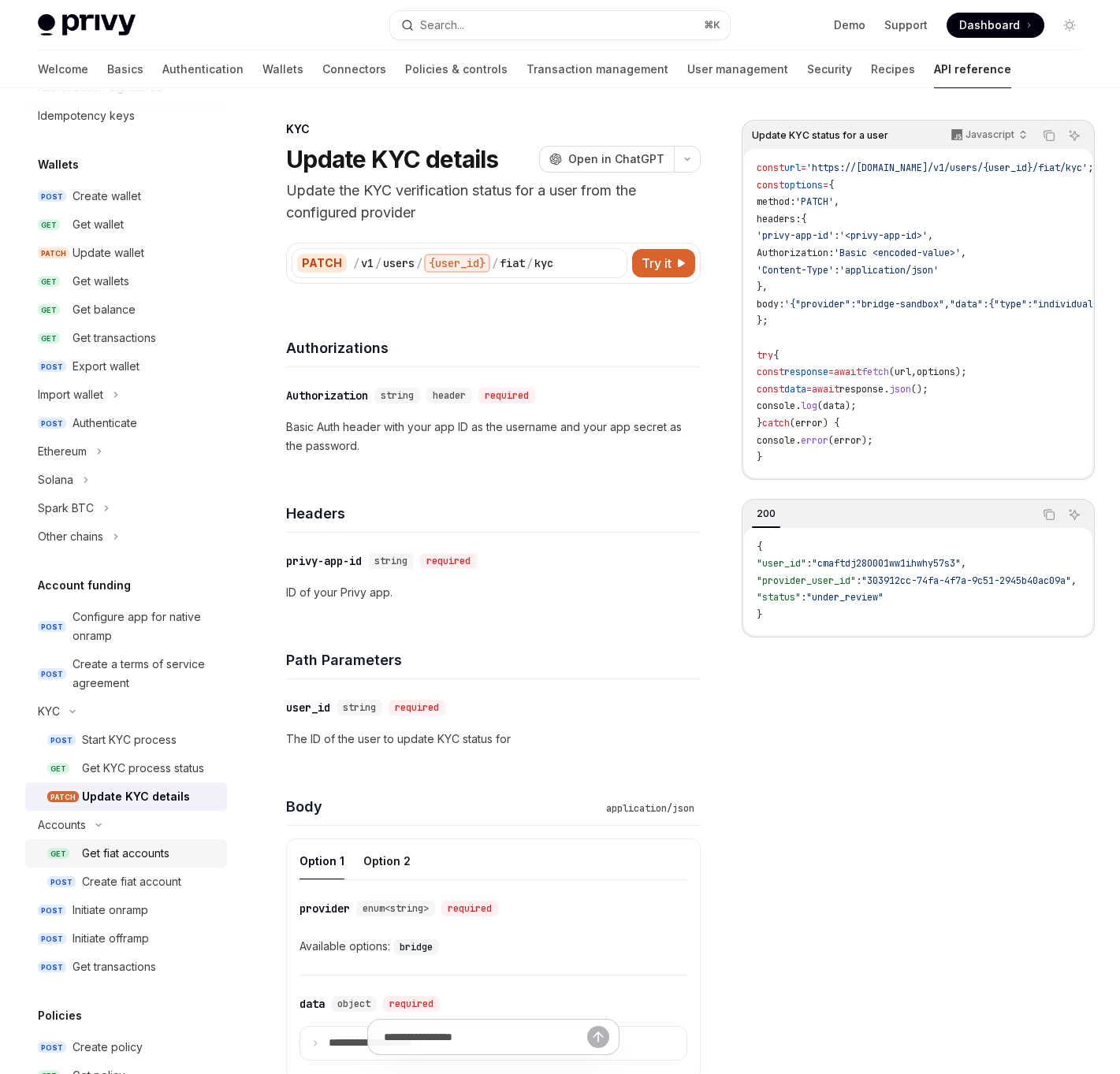
click at [86, 840] on link "GET Get fiat accounts" at bounding box center [126, 853] width 202 height 28
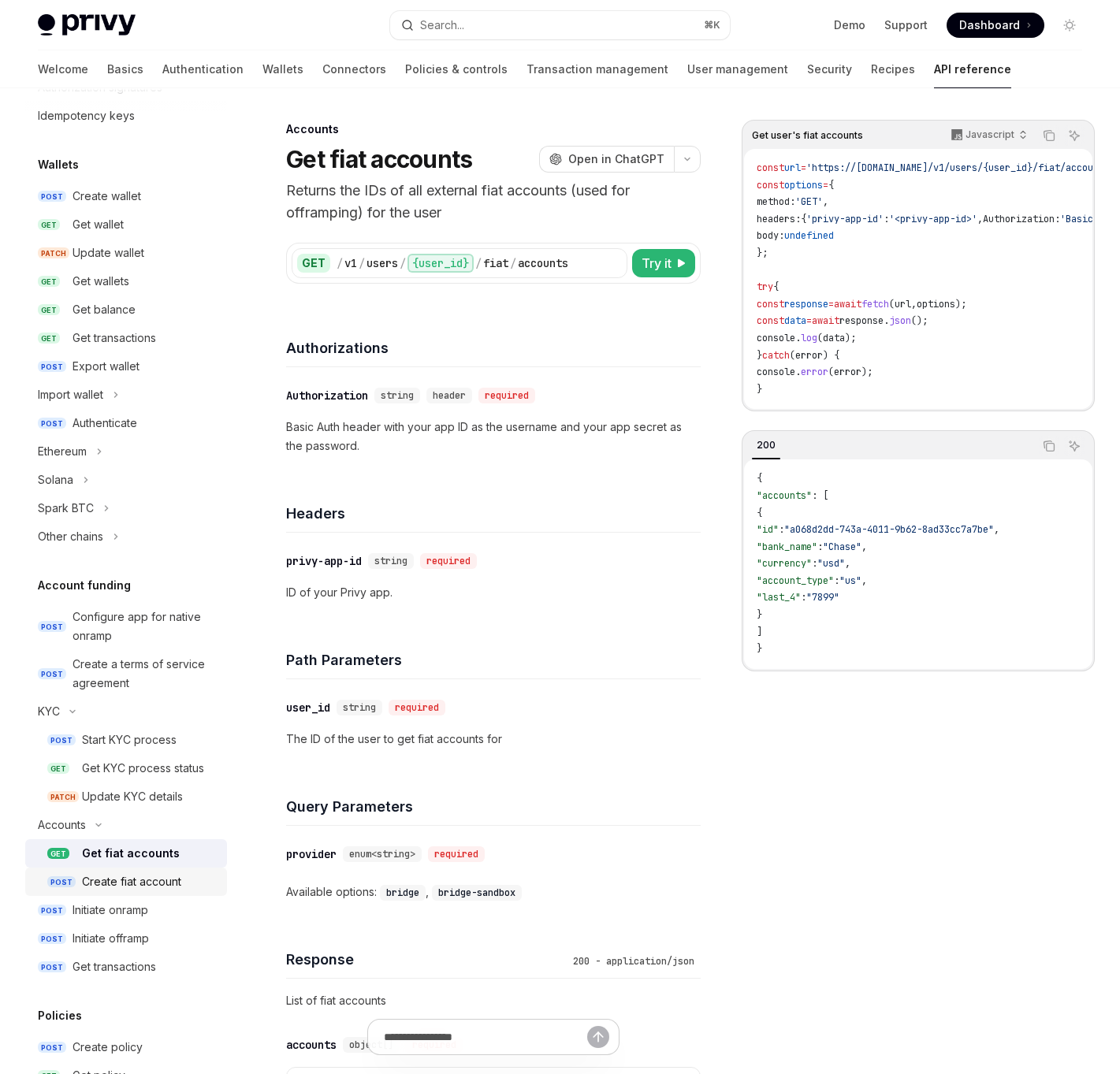
click at [90, 881] on div "Create fiat account" at bounding box center [131, 882] width 99 height 19
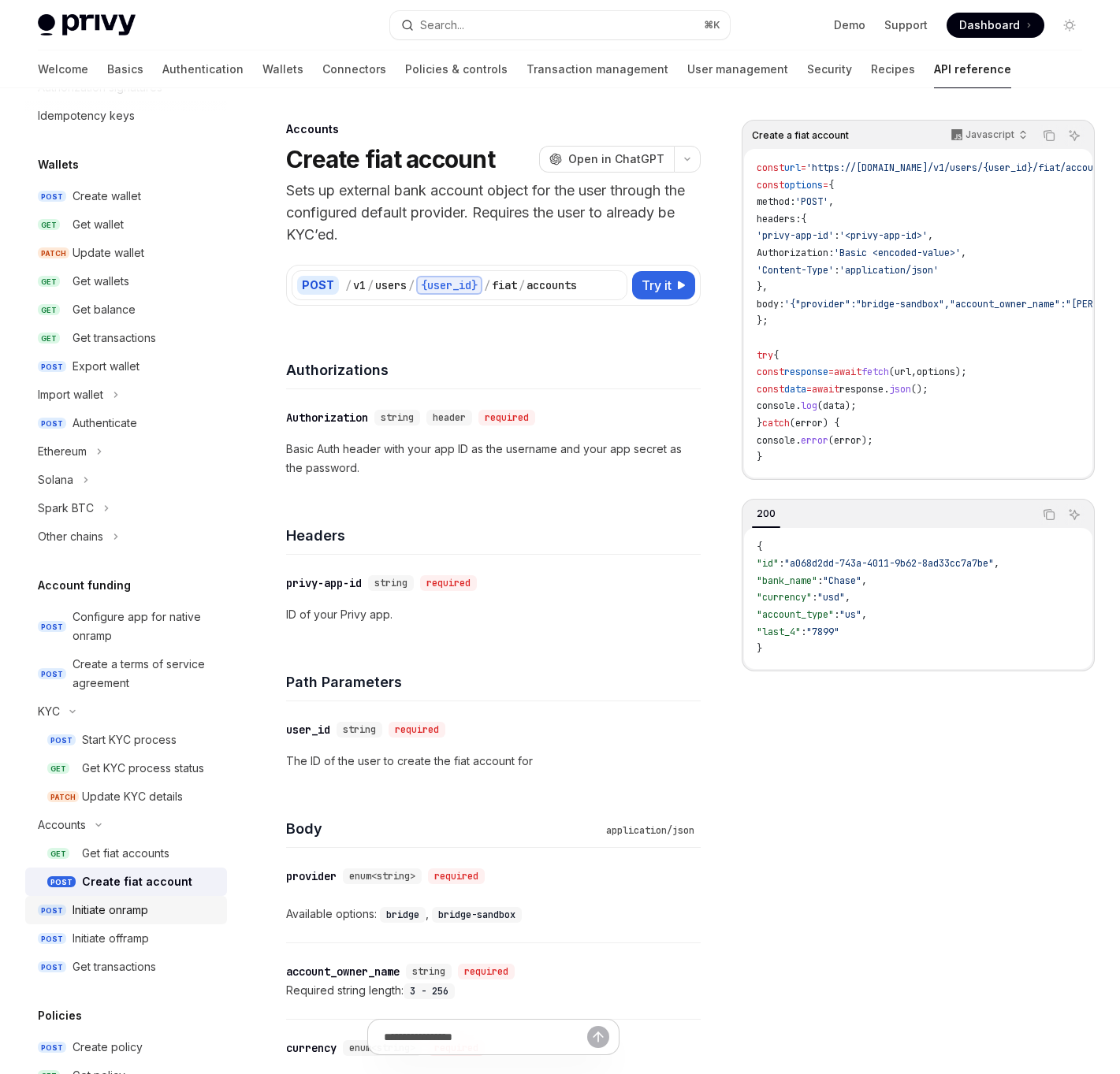
click at [91, 916] on div "Initiate onramp" at bounding box center [110, 910] width 75 height 19
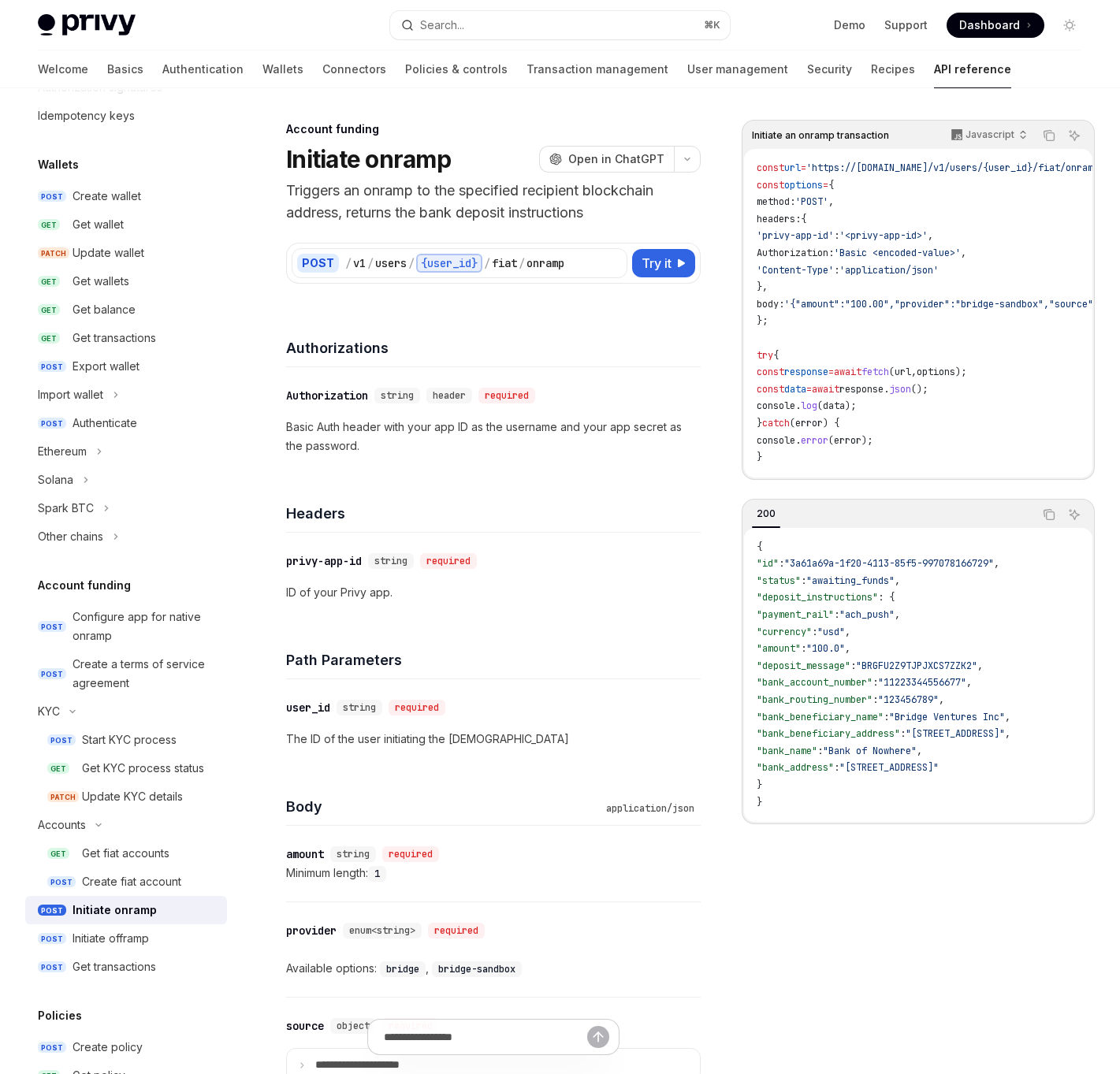
scroll to position [125, 0]
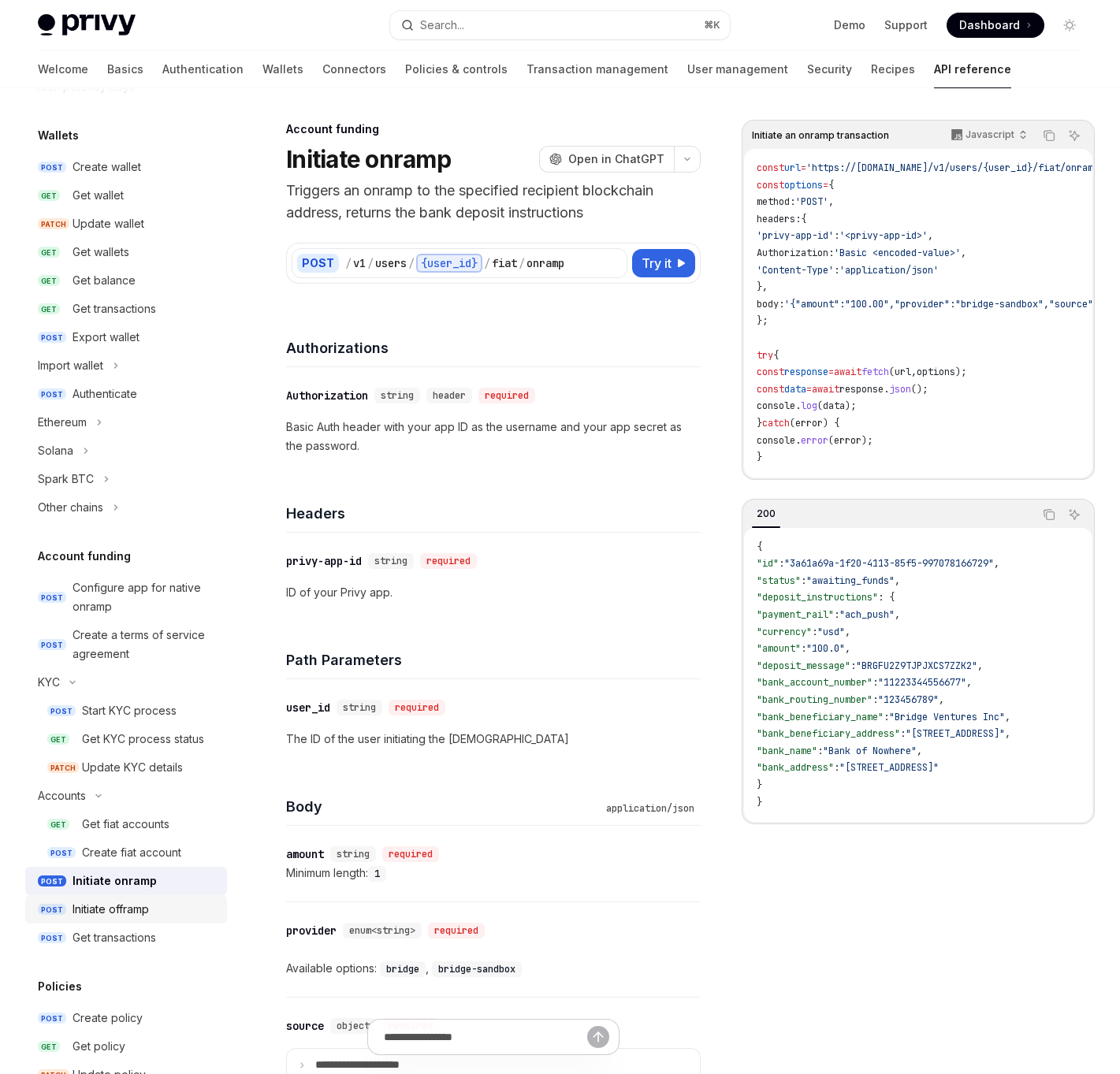
click at [81, 896] on link "POST Initiate offramp" at bounding box center [126, 909] width 202 height 28
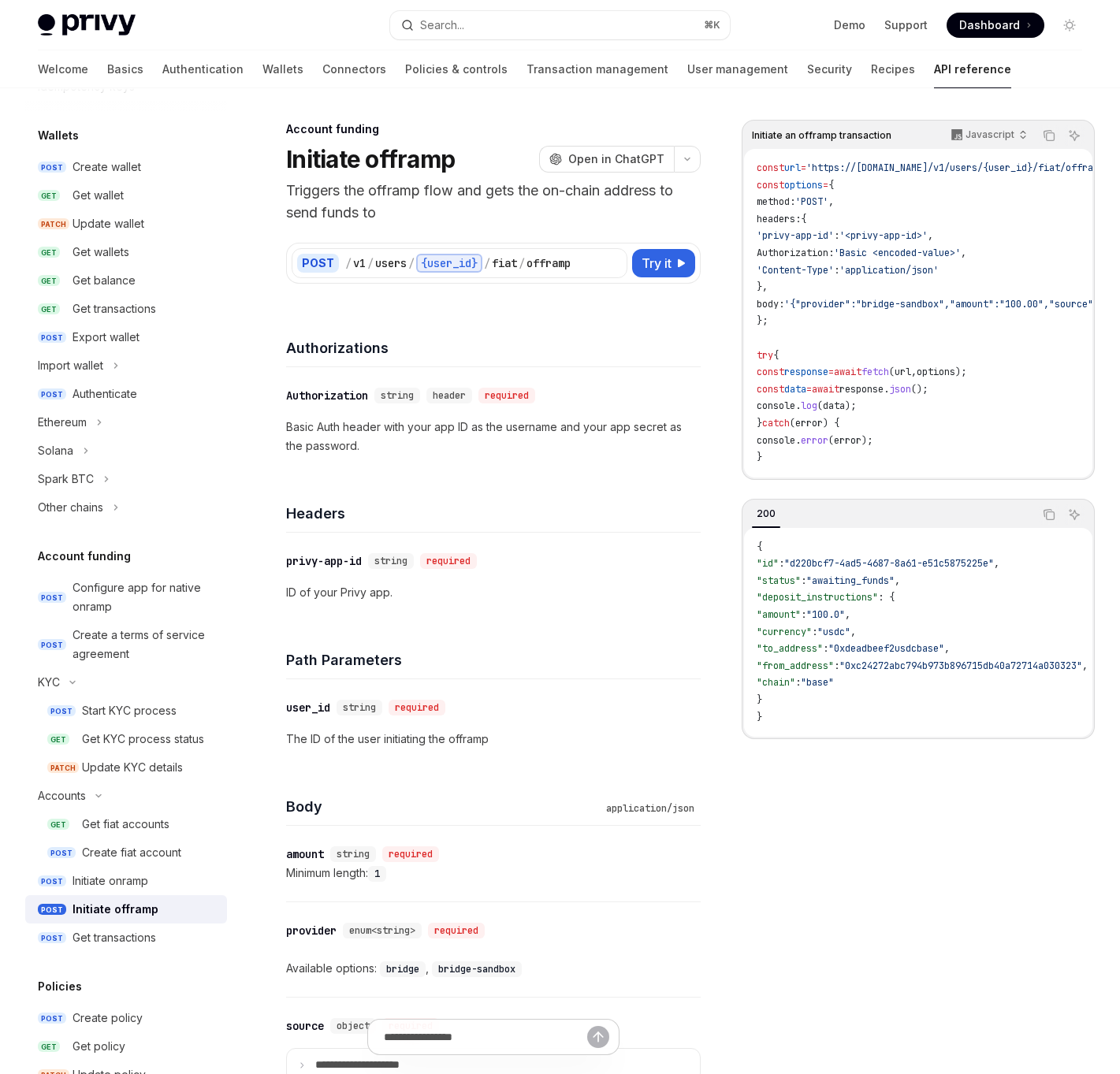
click at [90, 917] on div "Initiate offramp" at bounding box center [115, 909] width 86 height 19
click at [98, 943] on div "Get transactions" at bounding box center [114, 938] width 84 height 19
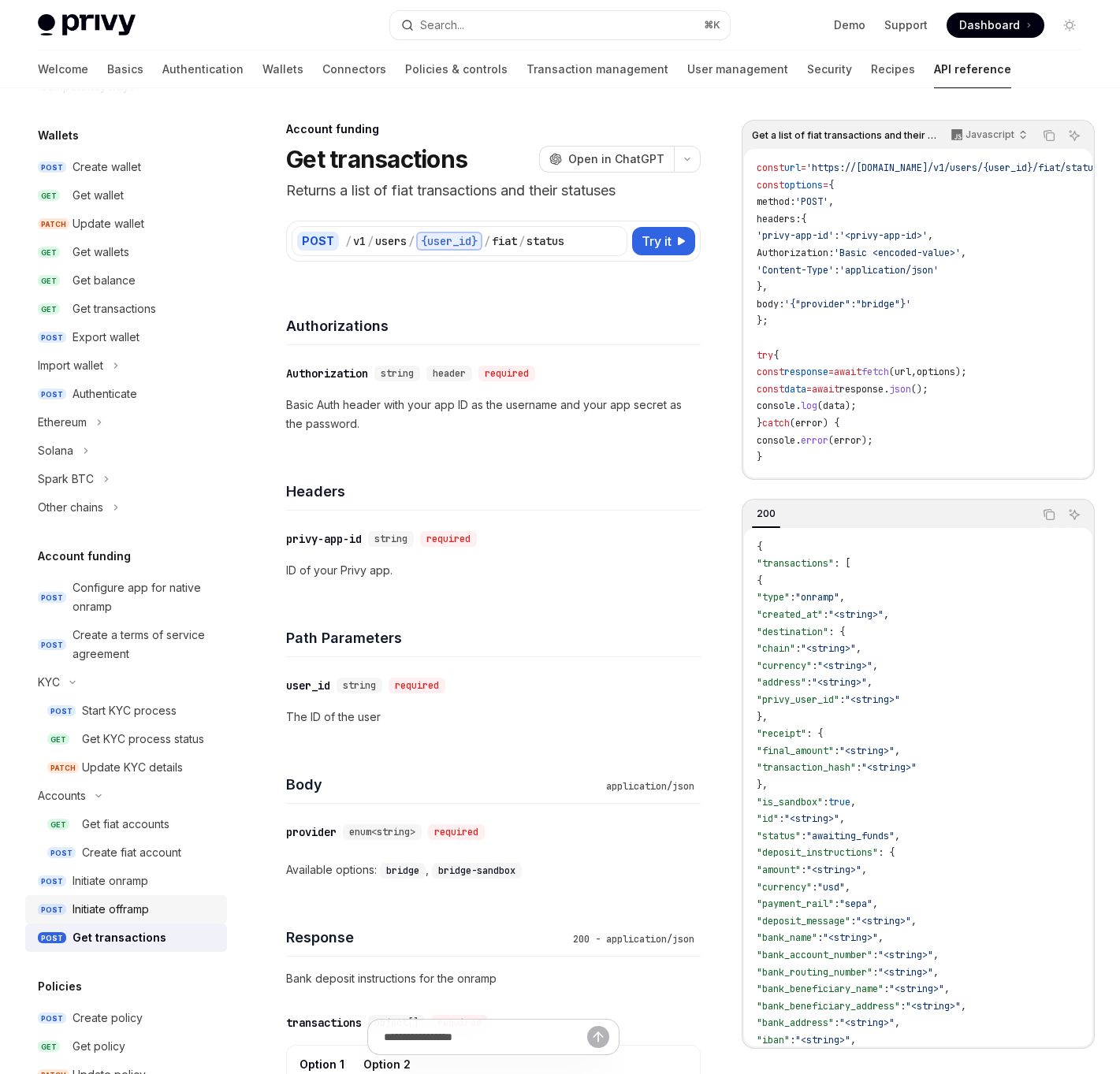
click at [90, 921] on link "POST Initiate offramp" at bounding box center [126, 909] width 202 height 28
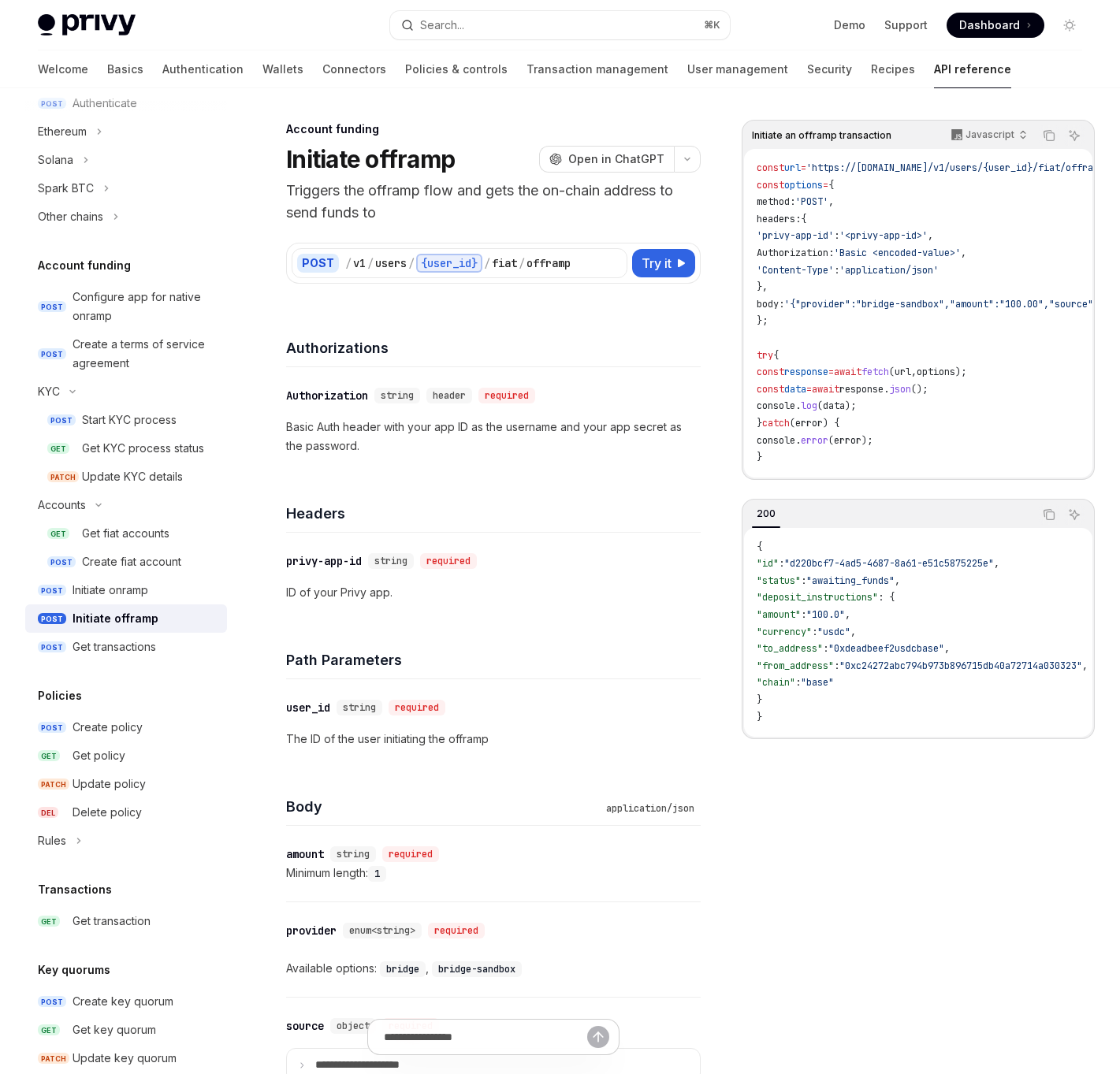
scroll to position [418, 0]
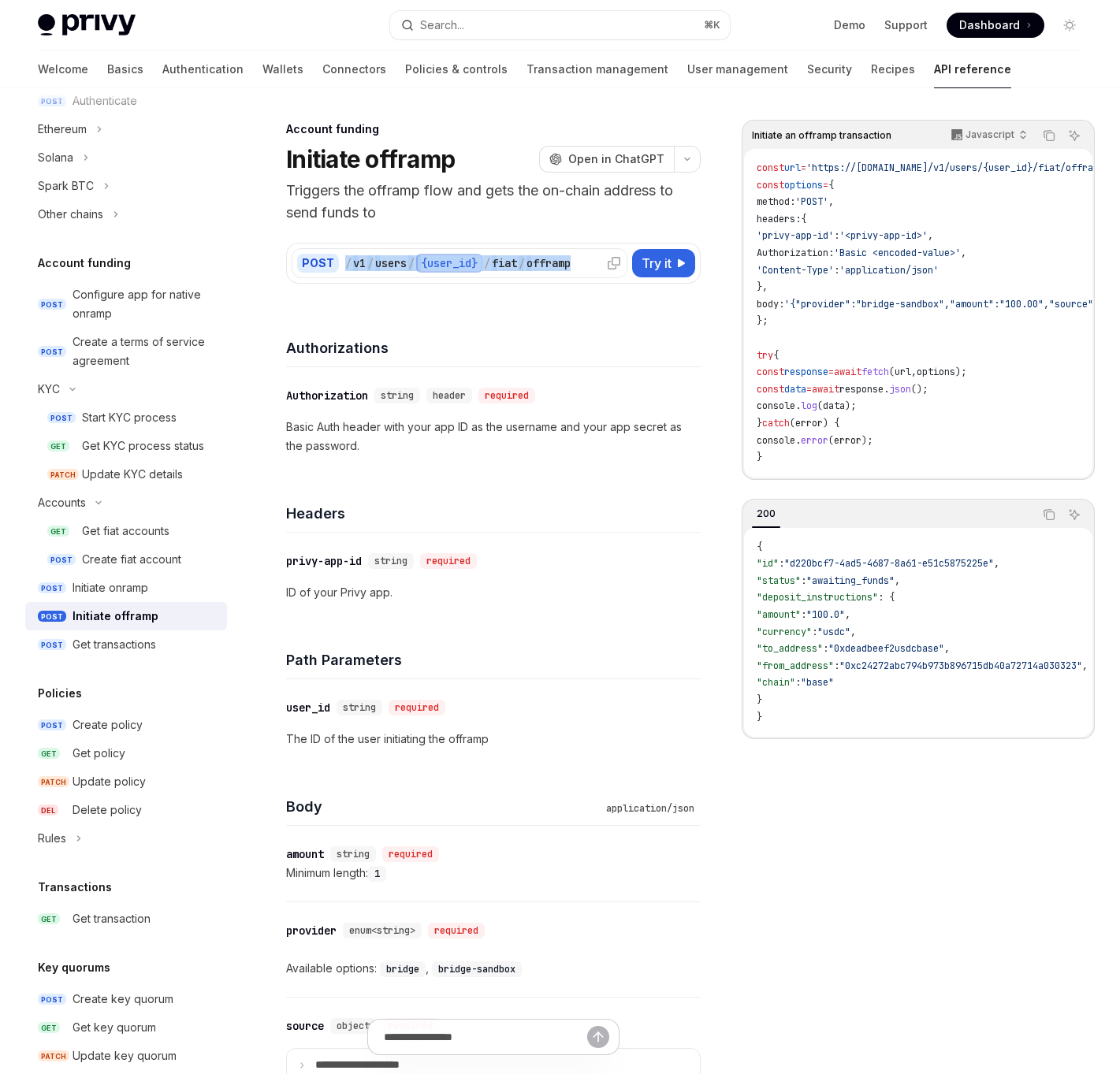
drag, startPoint x: 586, startPoint y: 266, endPoint x: 345, endPoint y: 262, distance: 241.0
click at [345, 262] on div "/ v1 / users / {user_id} / fiat / offramp" at bounding box center [483, 263] width 276 height 19
copy div "/ v1 / users / {user_id} / fiat / offramp"
click at [475, 526] on div "Headers" at bounding box center [493, 503] width 415 height 58
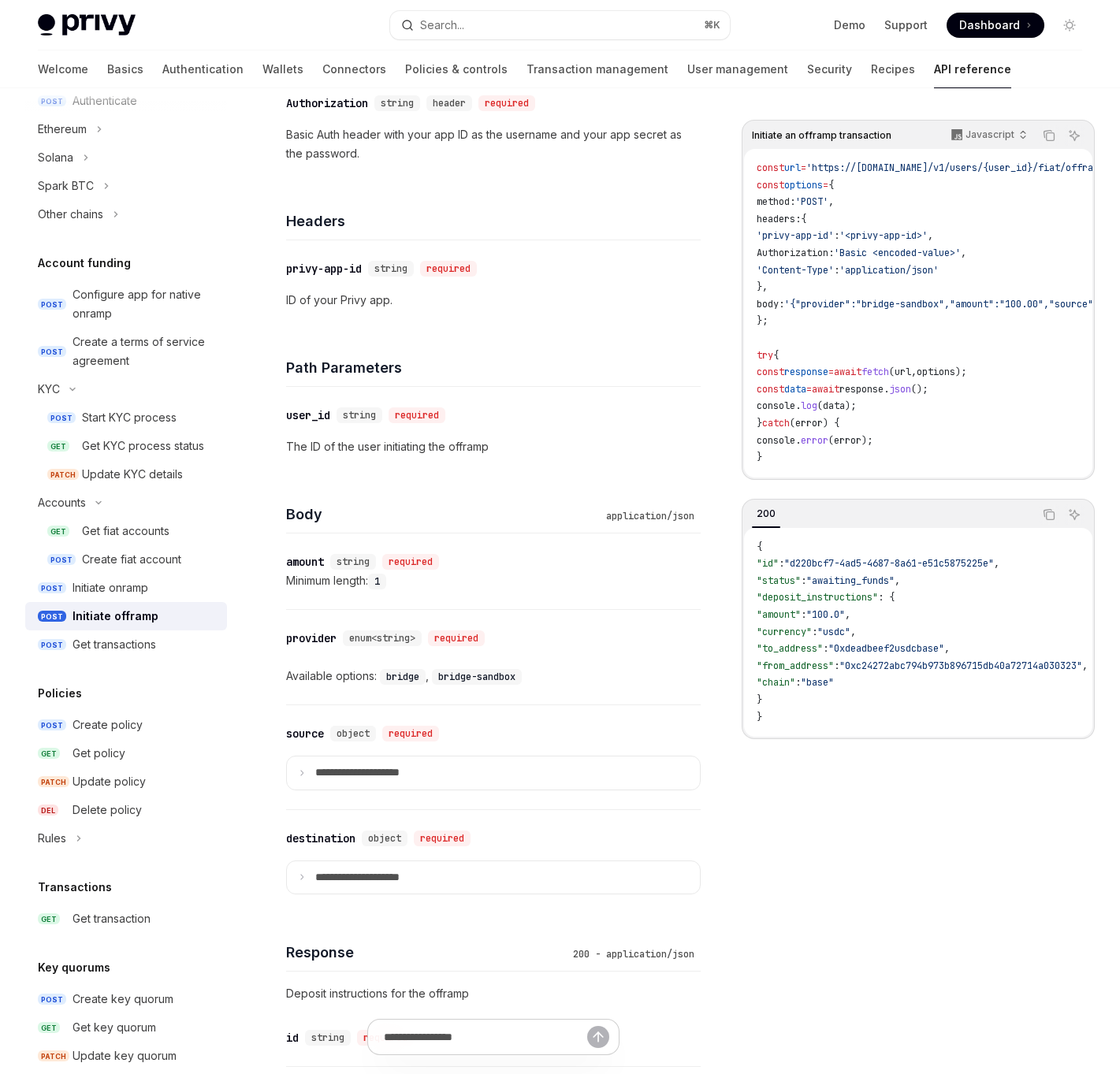
scroll to position [318, 0]
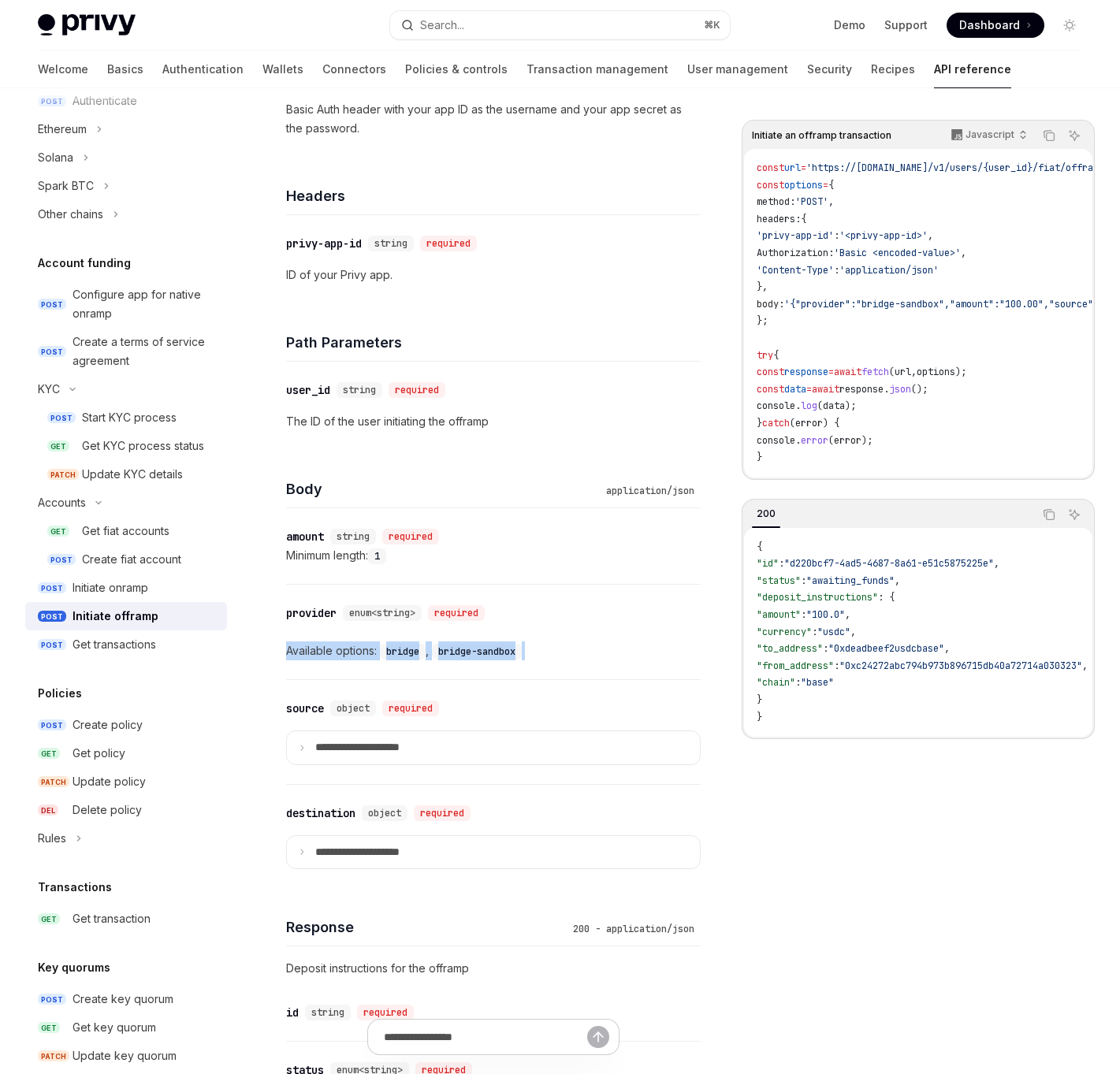
drag, startPoint x: 554, startPoint y: 661, endPoint x: 343, endPoint y: 633, distance: 212.8
click at [343, 633] on div "​ provider enum<string> required Available options: bridge , bridge-sandbox" at bounding box center [493, 632] width 415 height 95
click at [343, 633] on div "​ provider enum<string> required Available options: bridge , bridge-sandbox" at bounding box center [493, 632] width 415 height 95
drag, startPoint x: 343, startPoint y: 633, endPoint x: 584, endPoint y: 633, distance: 241.0
click at [579, 633] on div "​ provider enum<string> required Available options: bridge , bridge-sandbox" at bounding box center [493, 632] width 415 height 95
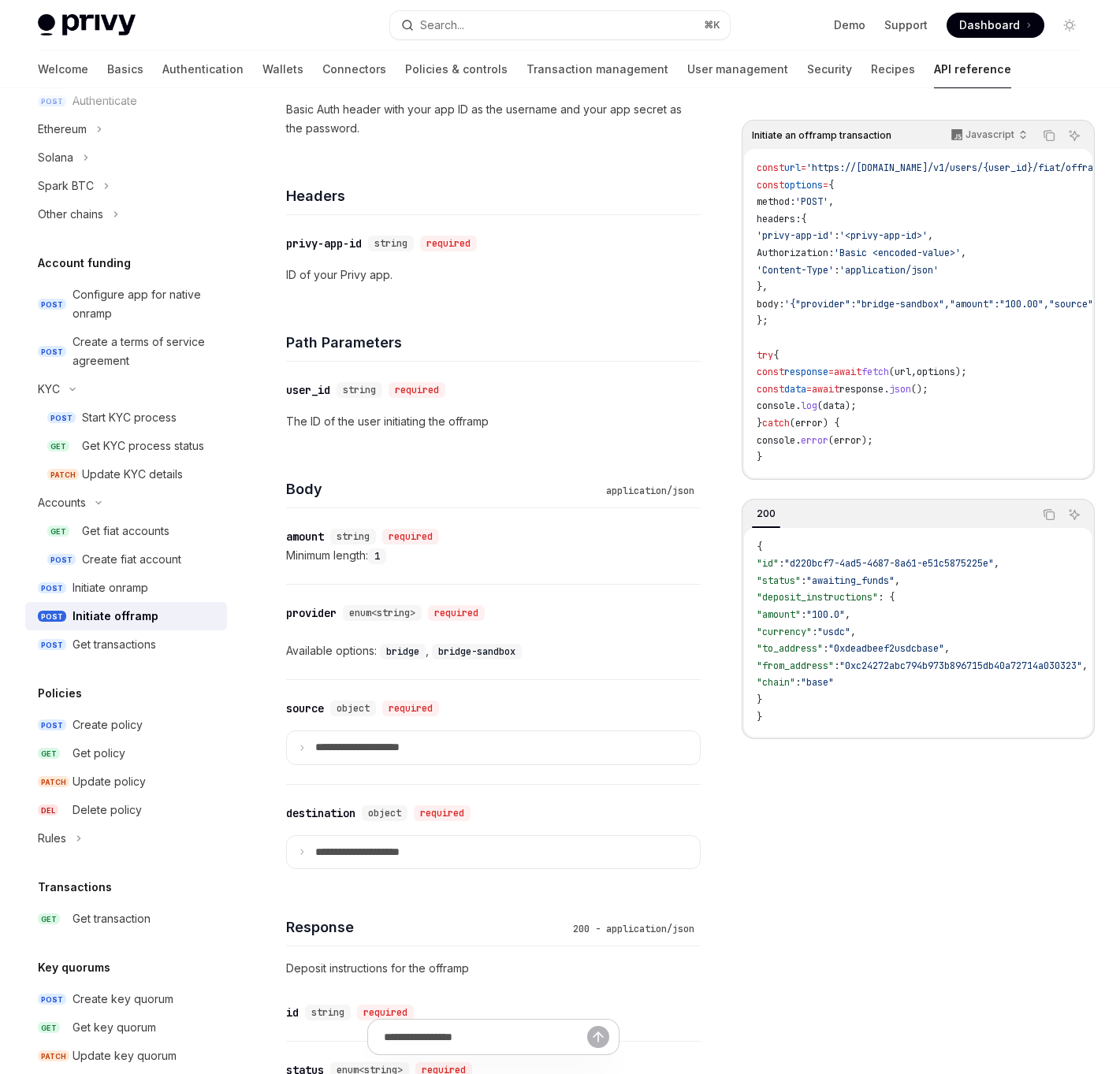
click at [586, 640] on div "​ provider enum<string> required Available options: bridge , bridge-sandbox" at bounding box center [493, 632] width 415 height 95
drag, startPoint x: 586, startPoint y: 640, endPoint x: 411, endPoint y: 638, distance: 175.0
click at [414, 638] on div "​ provider enum<string> required Available options: bridge , bridge-sandbox" at bounding box center [493, 632] width 415 height 95
click at [411, 638] on div "​ provider enum<string> required Available options: bridge , bridge-sandbox" at bounding box center [493, 632] width 415 height 95
click at [325, 659] on div "​ provider enum<string> required Available options: bridge , bridge-sandbox" at bounding box center [493, 632] width 415 height 95
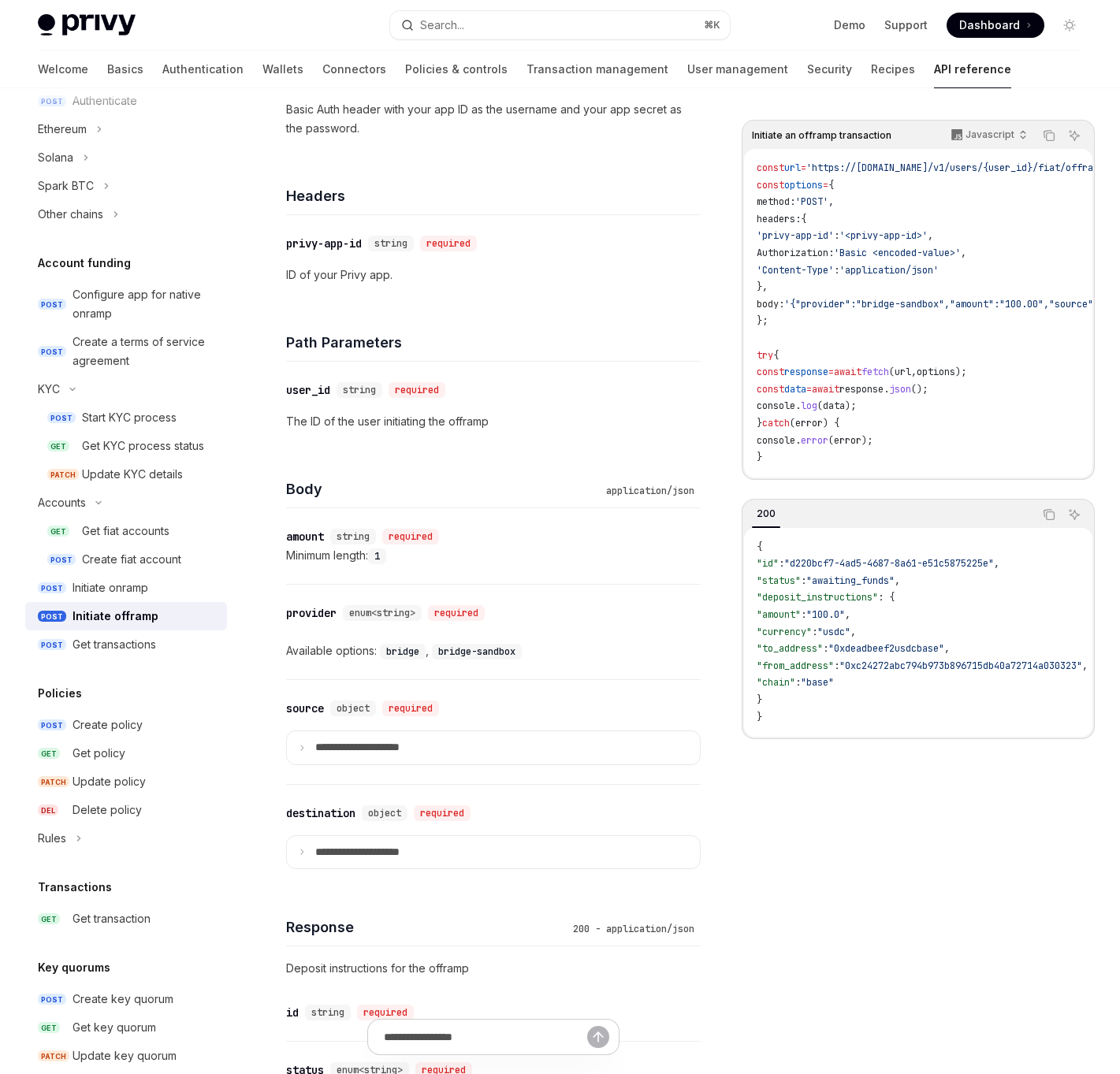
click at [319, 650] on div "Available options: bridge , bridge-sandbox" at bounding box center [493, 651] width 415 height 19
drag, startPoint x: 319, startPoint y: 650, endPoint x: 529, endPoint y: 654, distance: 210.0
click at [525, 654] on div "Available options: bridge , bridge-sandbox" at bounding box center [493, 651] width 415 height 19
click at [532, 652] on div "Available options: bridge , bridge-sandbox" at bounding box center [493, 651] width 415 height 19
drag, startPoint x: 532, startPoint y: 652, endPoint x: 332, endPoint y: 652, distance: 200.0
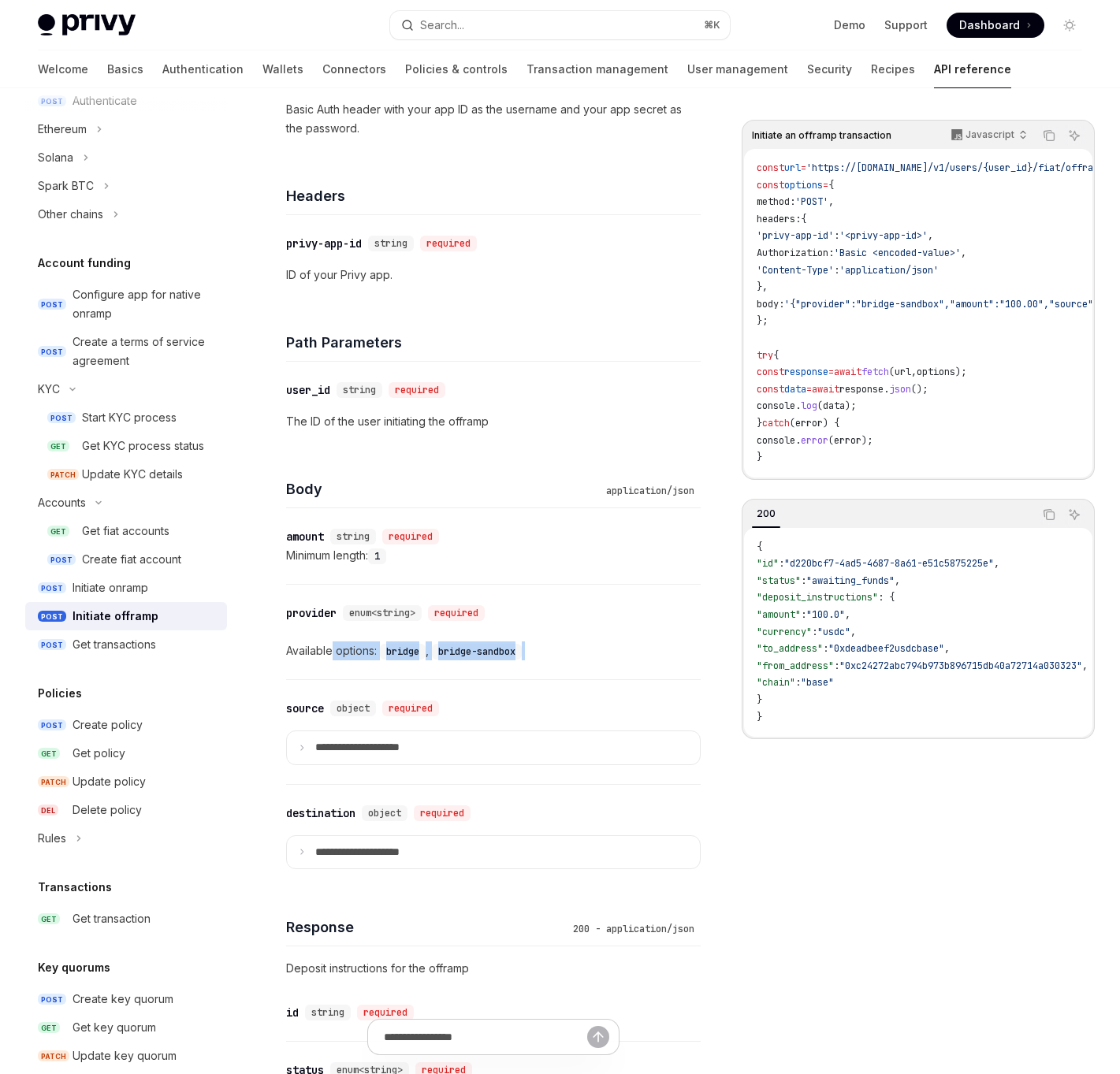
click at [332, 652] on div "Available options: bridge , bridge-sandbox" at bounding box center [493, 651] width 415 height 19
click at [332, 652] on div "Available options: bridge , bridge-sandbox" at bounding box center [493, 651] width 415 height 19
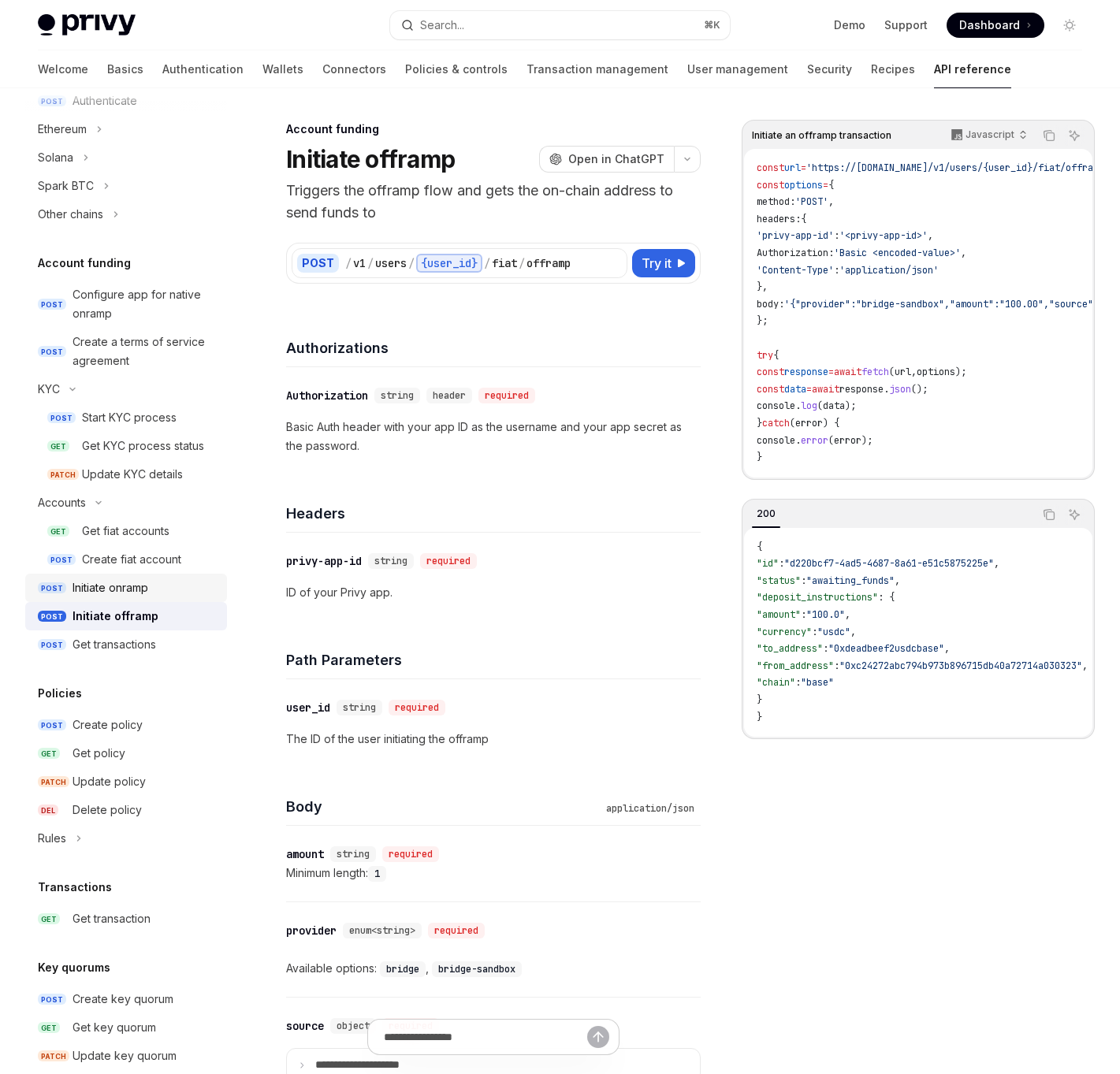
click at [117, 586] on div "Initiate onramp" at bounding box center [110, 587] width 75 height 19
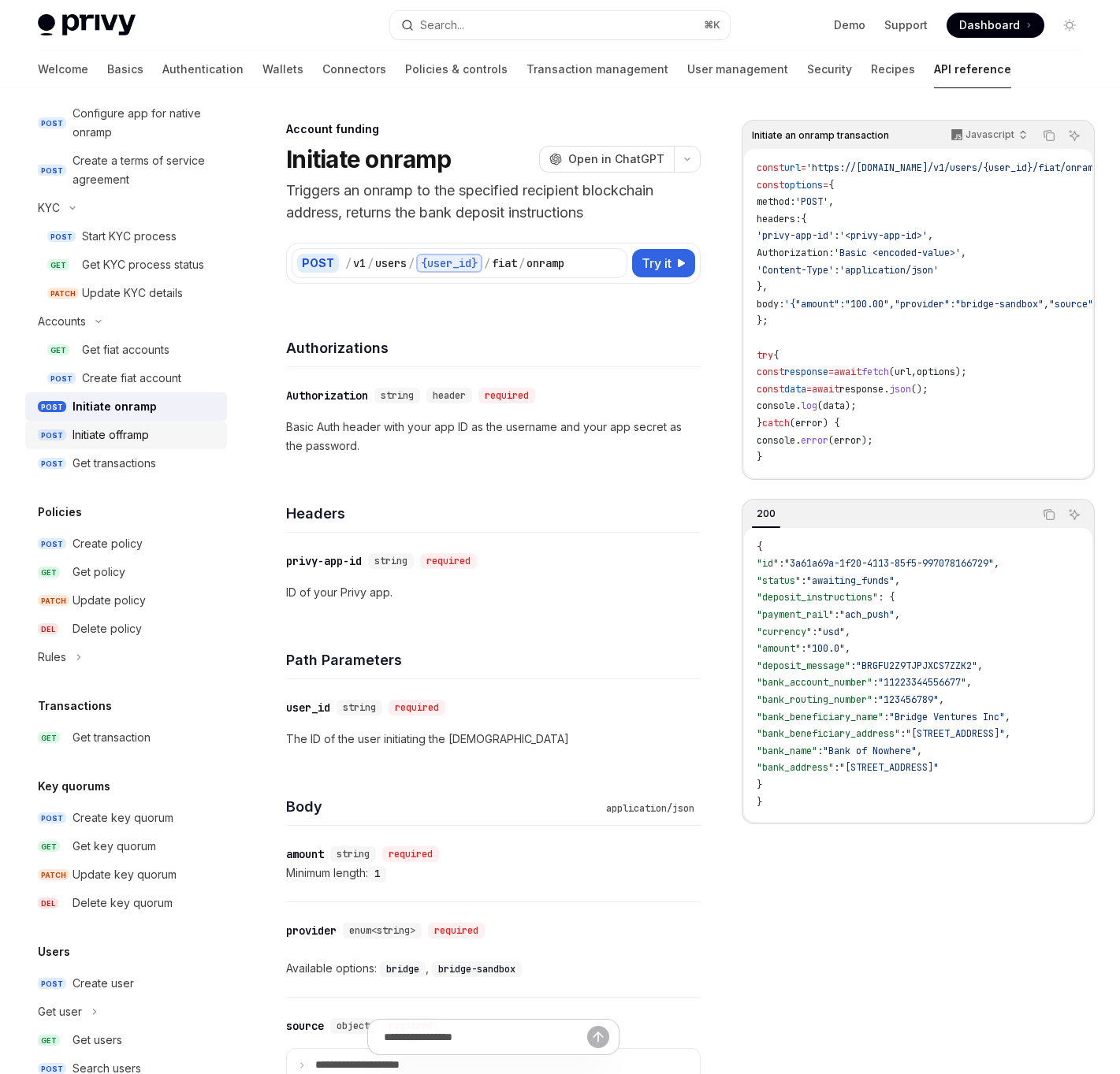
scroll to position [724, 0]
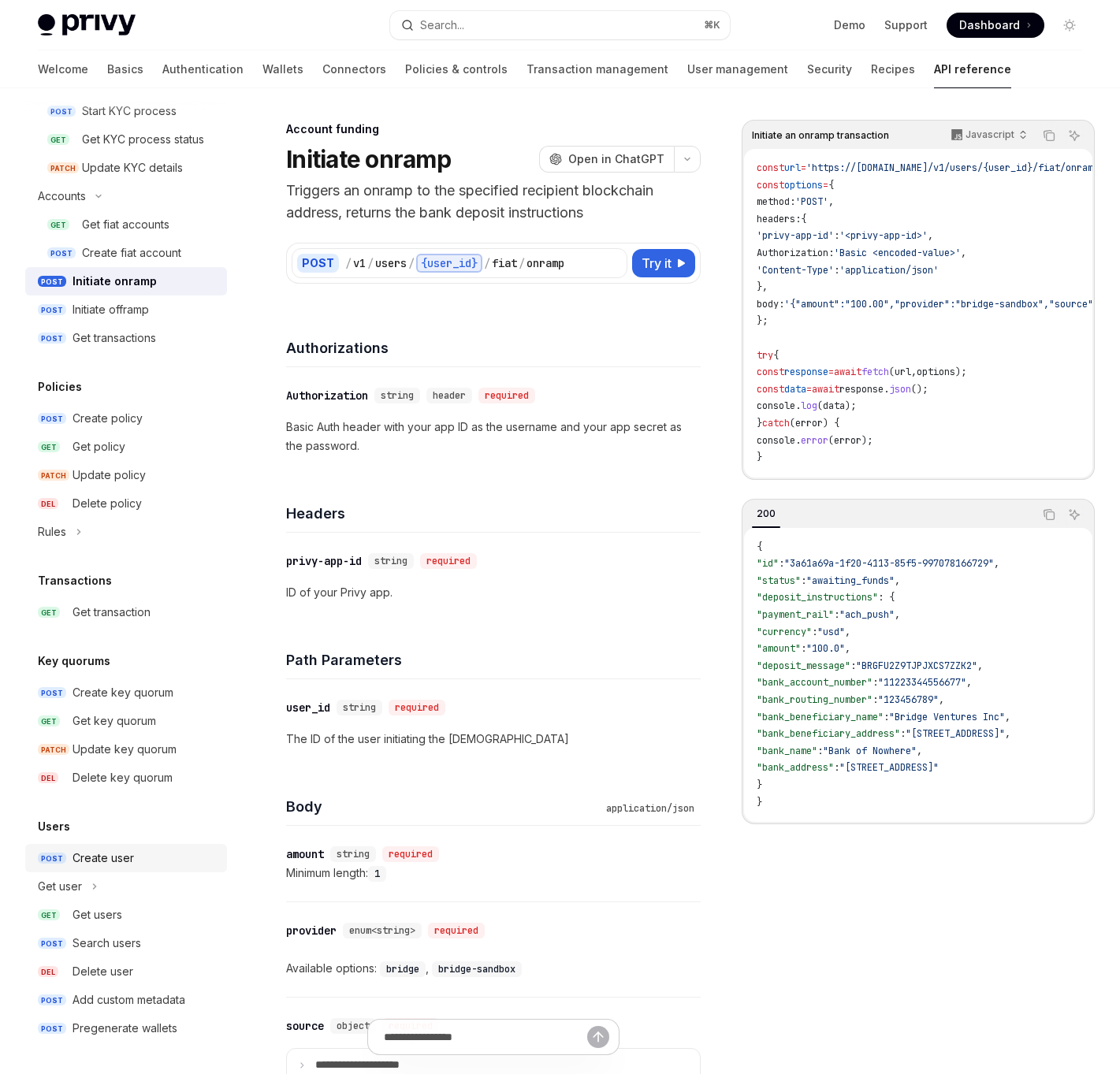
click at [92, 861] on div "Create user" at bounding box center [103, 858] width 61 height 19
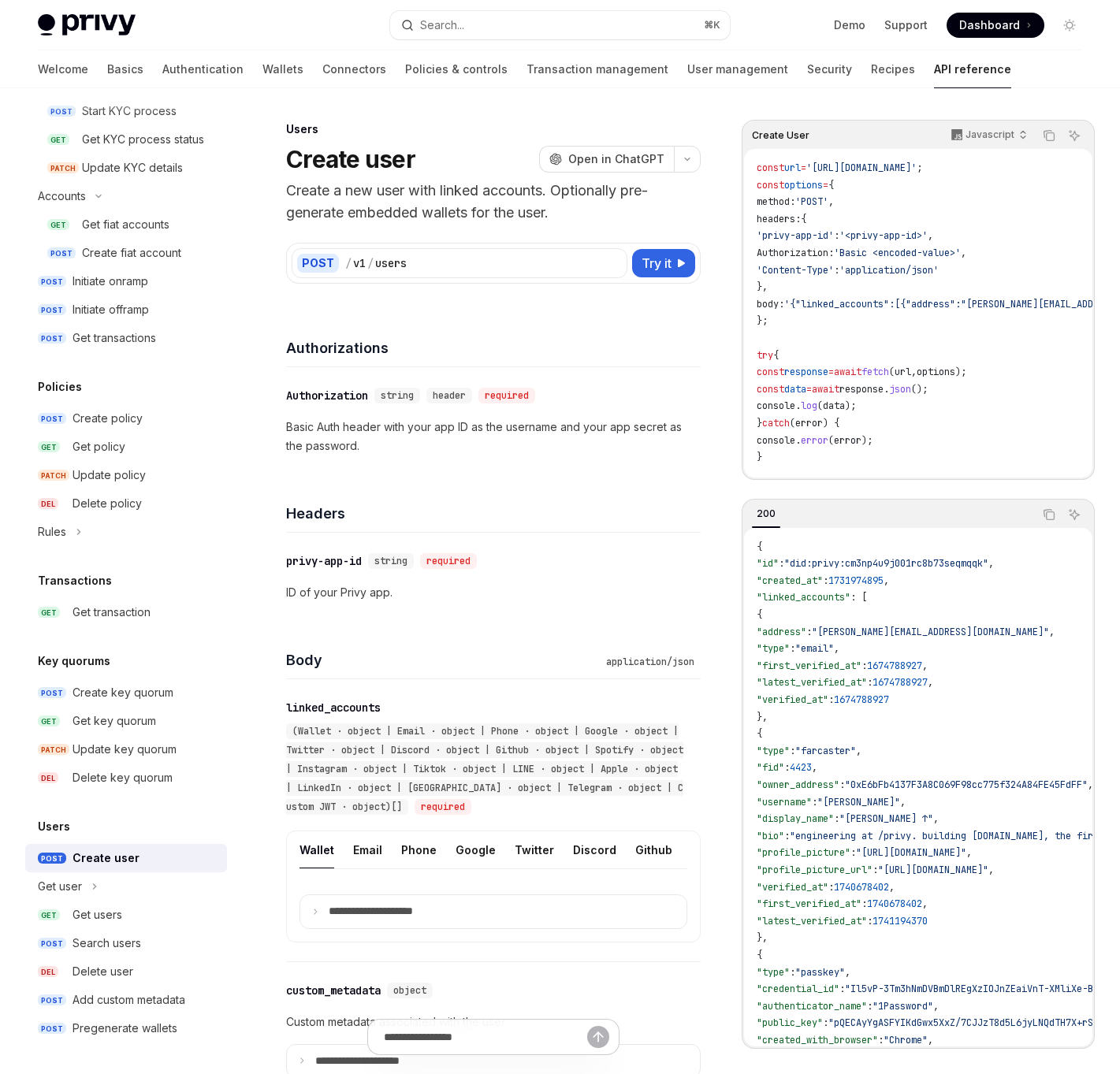
click at [480, 409] on div "​ Authorization string header required Basic Auth header with your app ID as th…" at bounding box center [493, 420] width 415 height 107
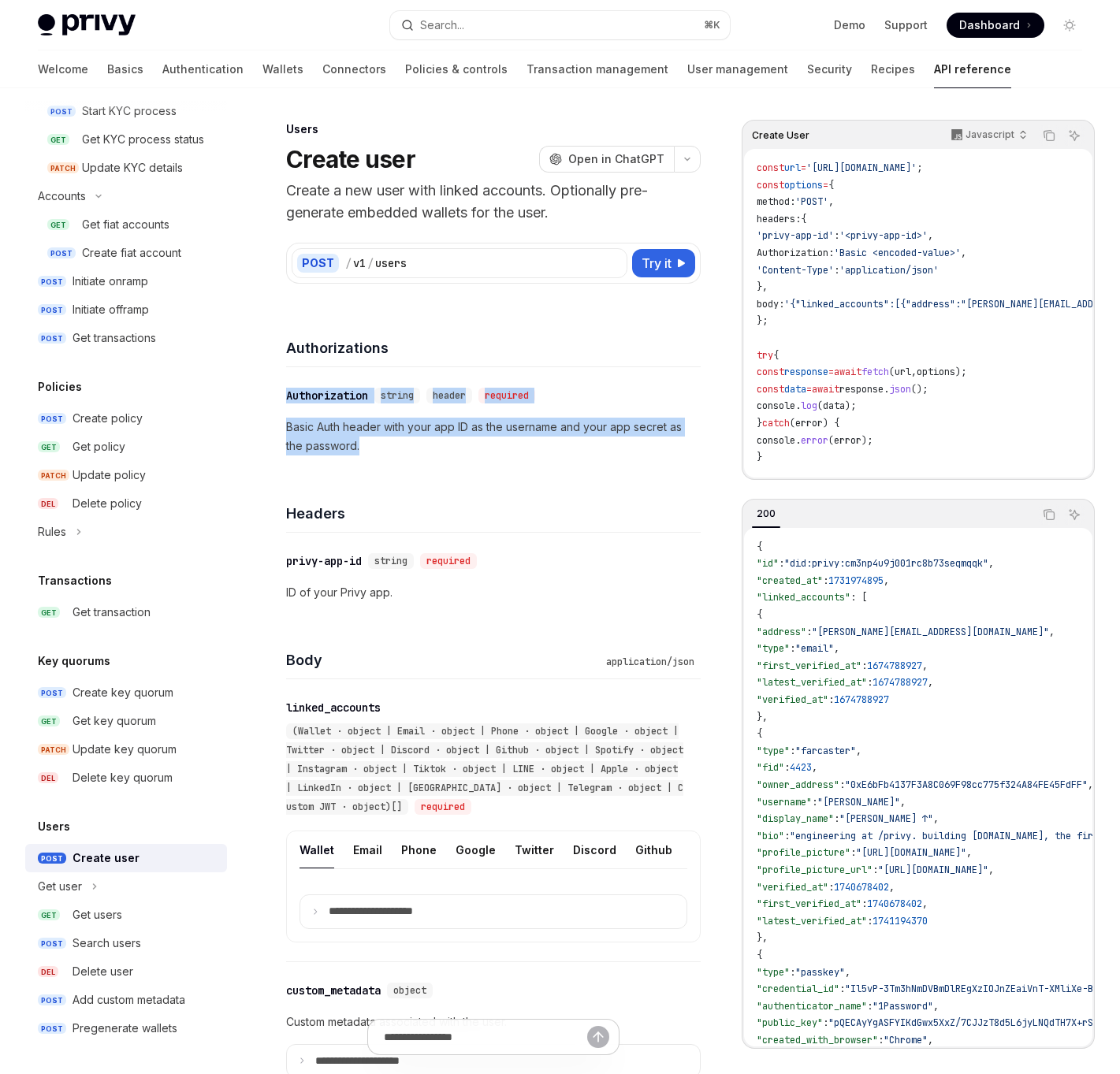
drag, startPoint x: 462, startPoint y: 460, endPoint x: 356, endPoint y: 364, distance: 143.0
click at [356, 364] on div "Authorizations ​ Authorization string header required Basic Auth header with yo…" at bounding box center [493, 391] width 415 height 165
click at [356, 364] on div "Authorizations" at bounding box center [493, 337] width 415 height 58
drag, startPoint x: 356, startPoint y: 364, endPoint x: 382, endPoint y: 493, distance: 131.6
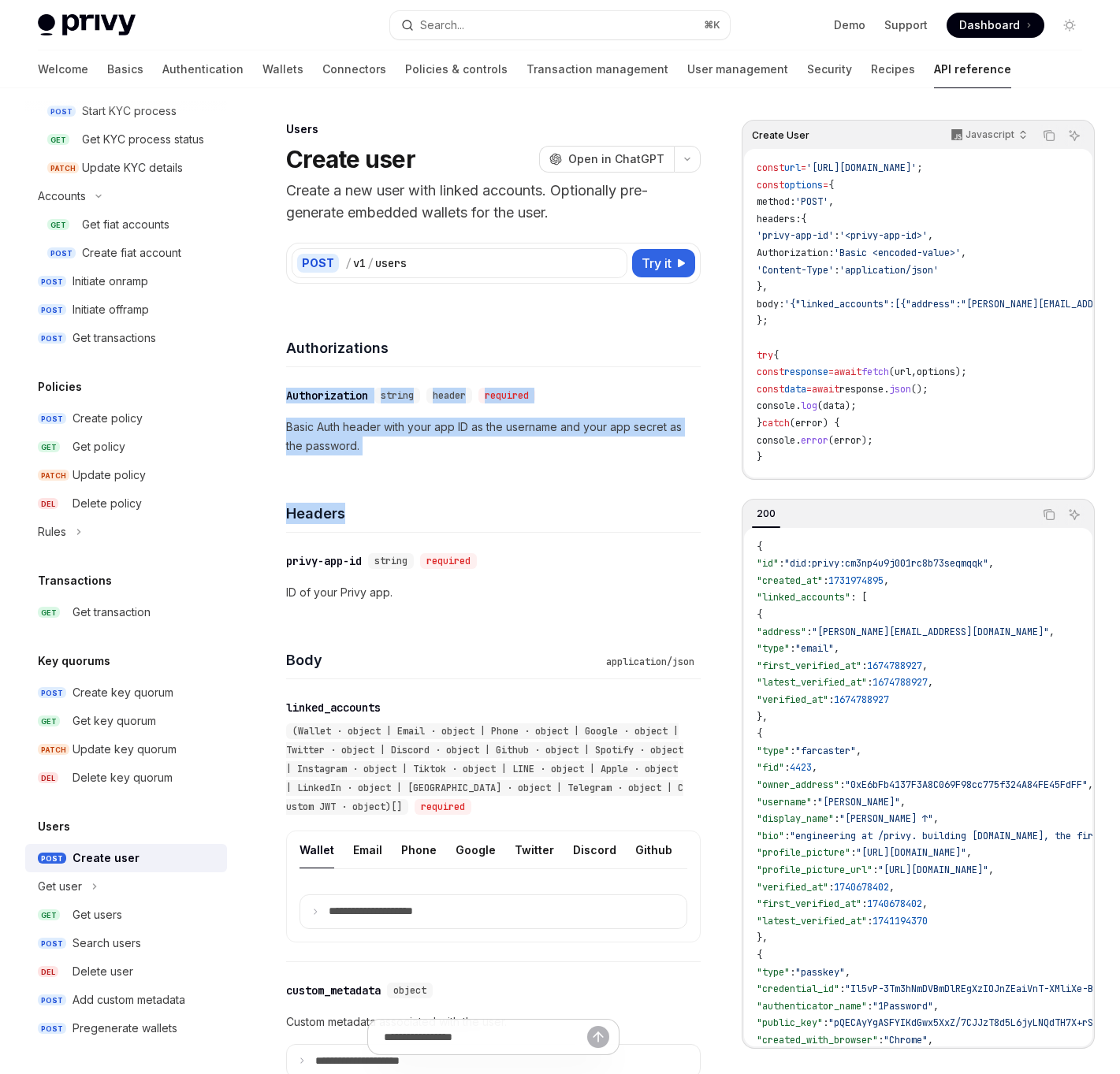
click at [382, 493] on div "Headers" at bounding box center [493, 503] width 415 height 58
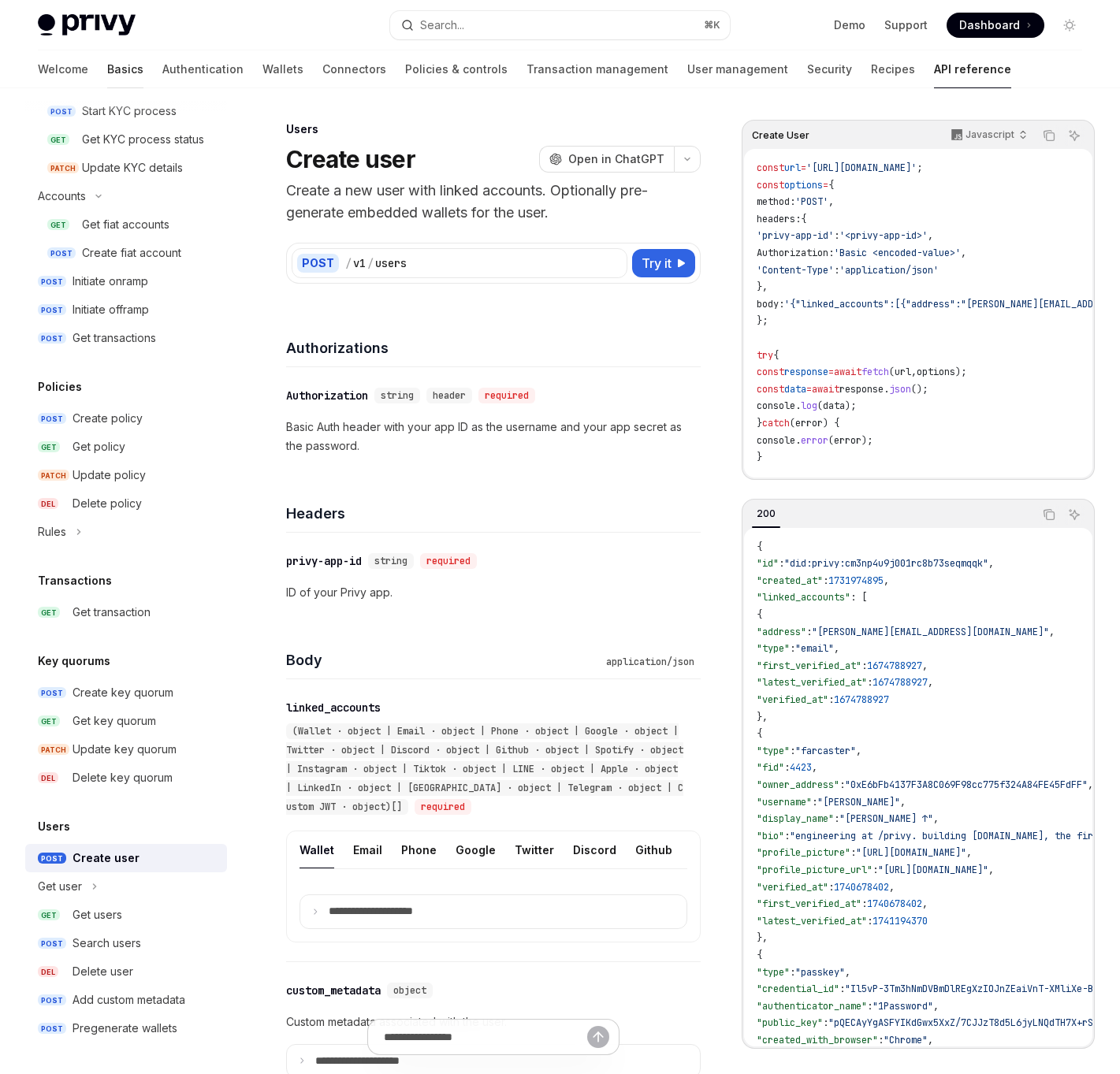
click at [107, 75] on link "Basics" at bounding box center [125, 69] width 36 height 38
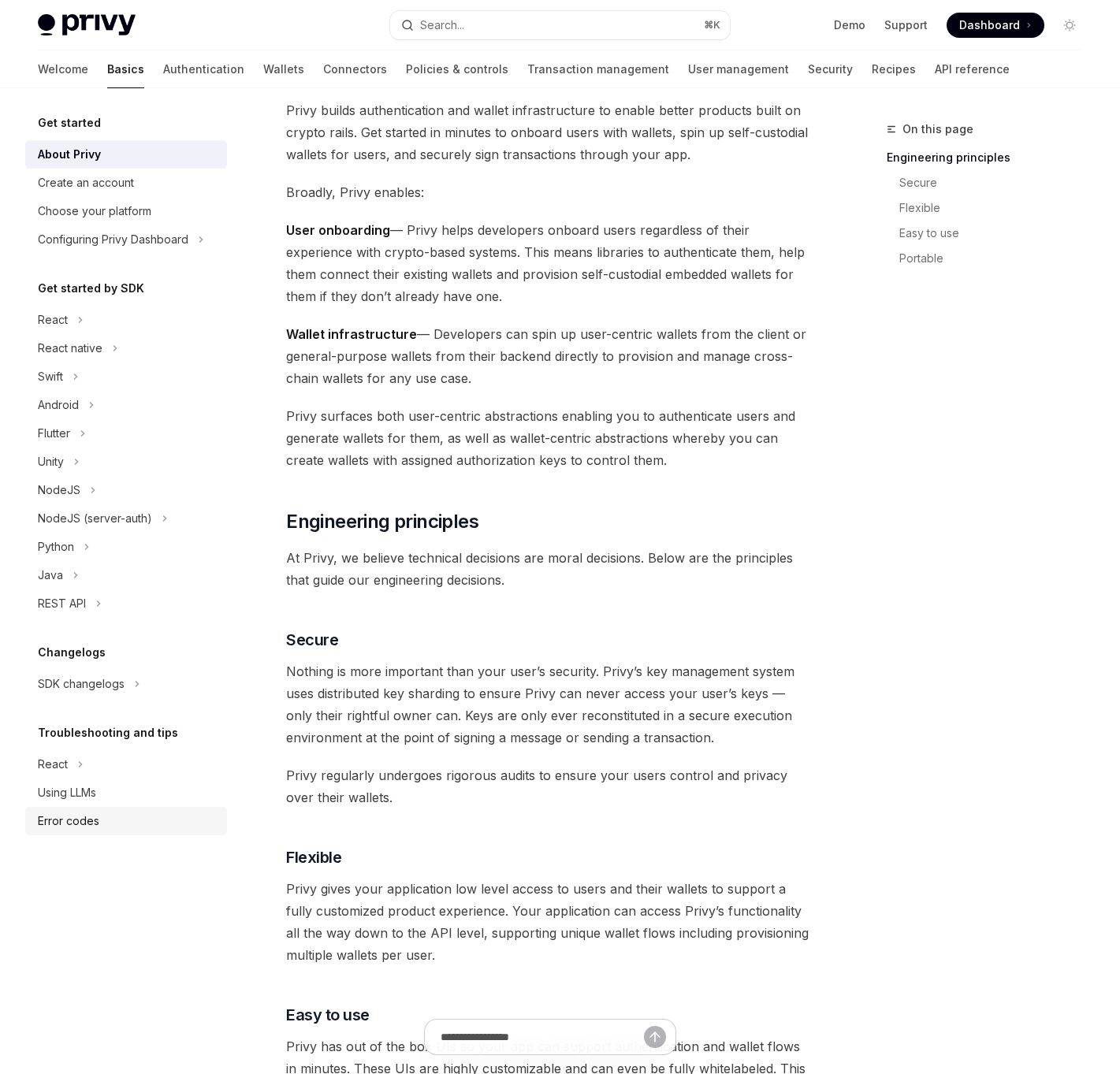
scroll to position [105, 0]
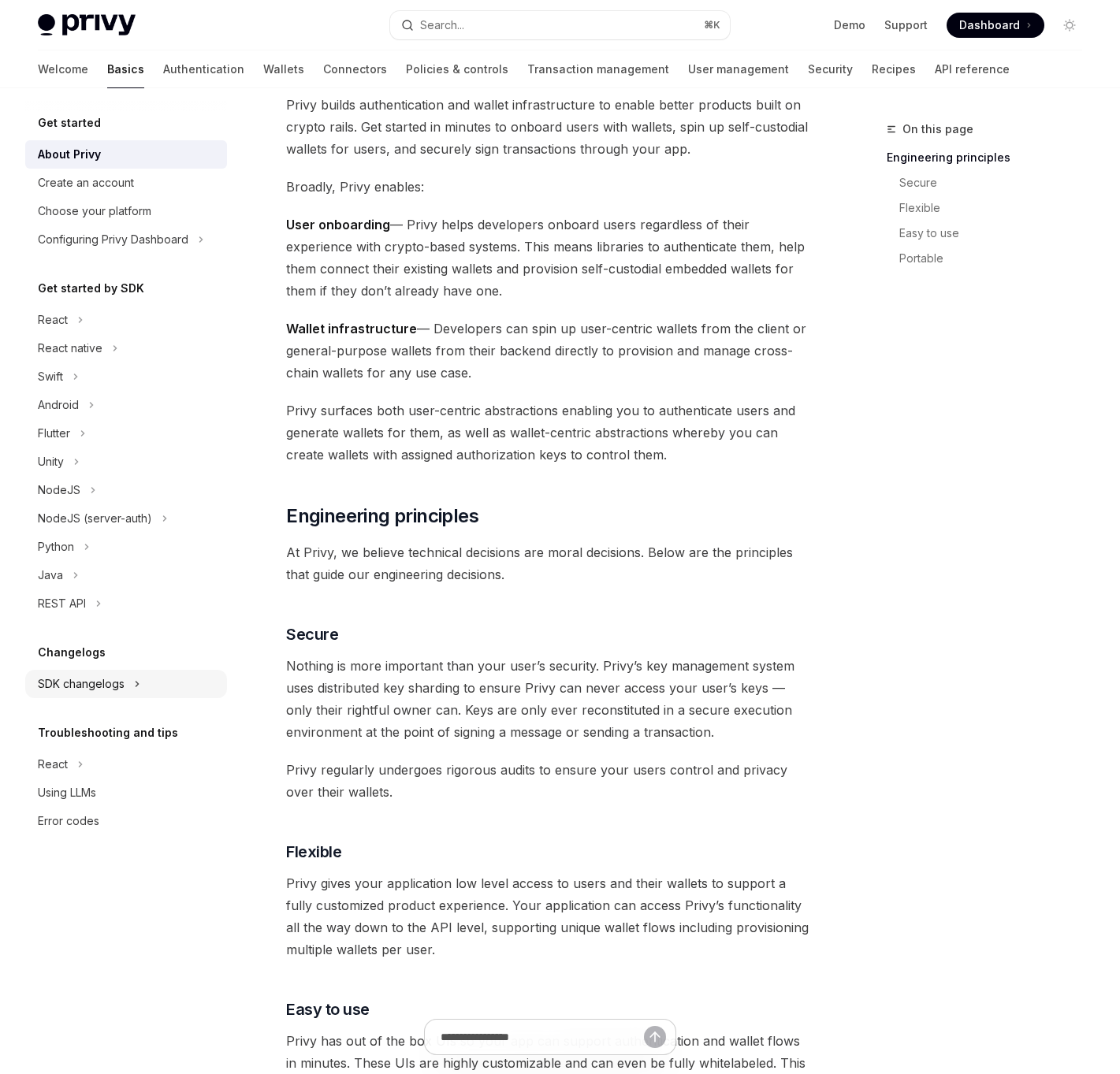
click at [84, 694] on button "SDK changelogs" at bounding box center [126, 683] width 202 height 28
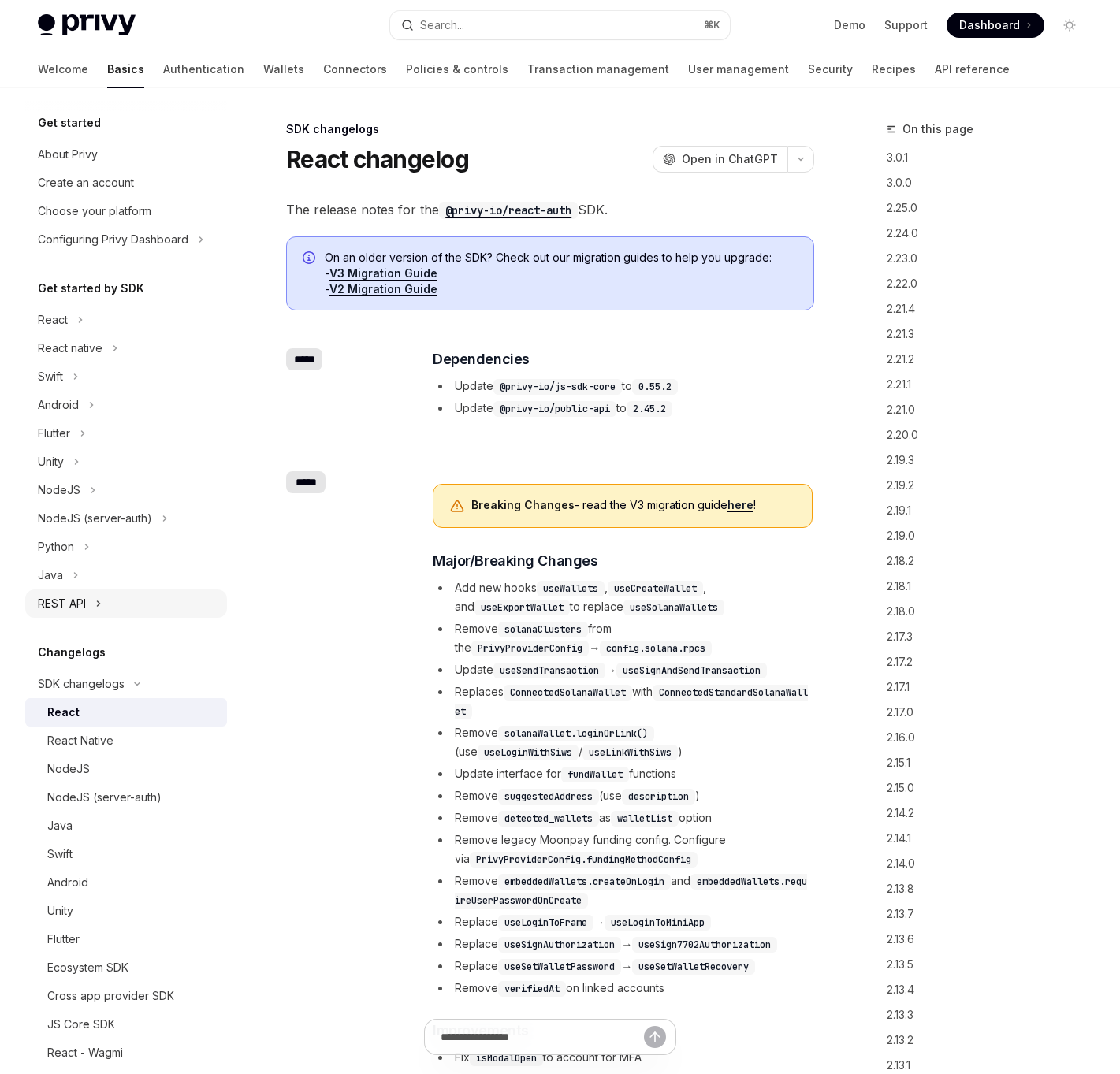
click at [82, 611] on button "REST API" at bounding box center [126, 603] width 202 height 28
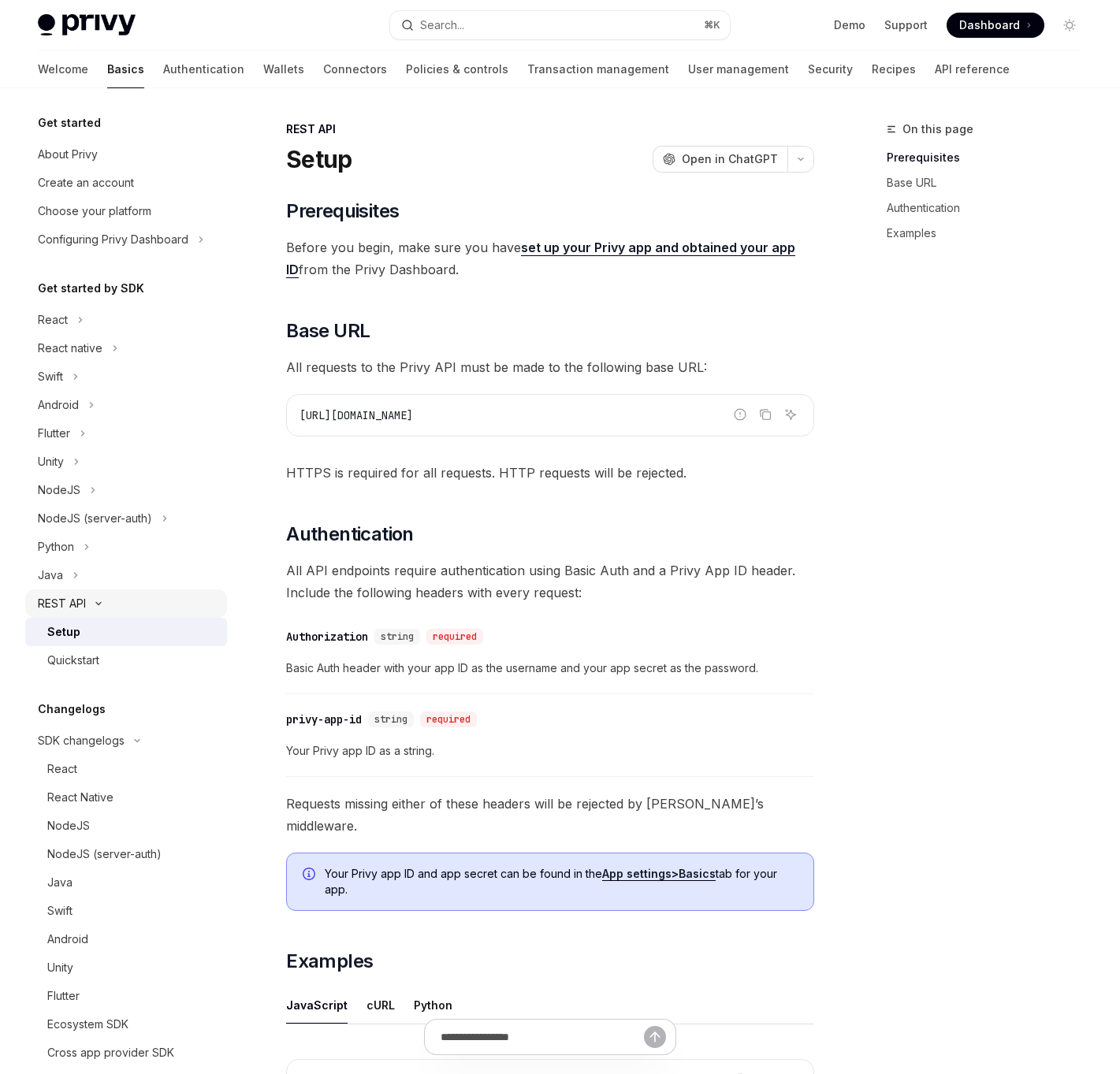
click at [98, 608] on button "REST API" at bounding box center [126, 603] width 202 height 28
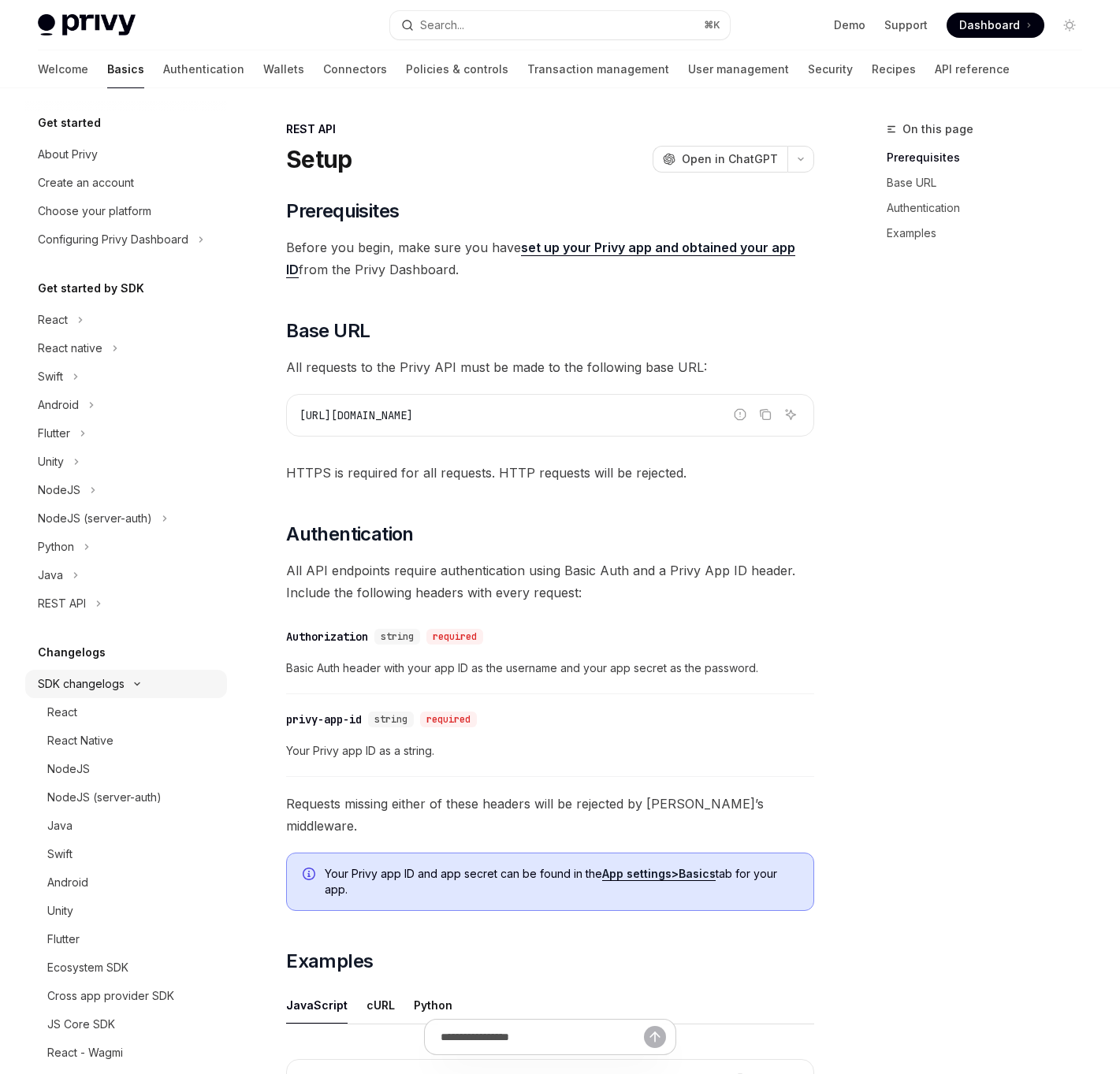
click at [73, 675] on div "SDK changelogs" at bounding box center [81, 684] width 86 height 19
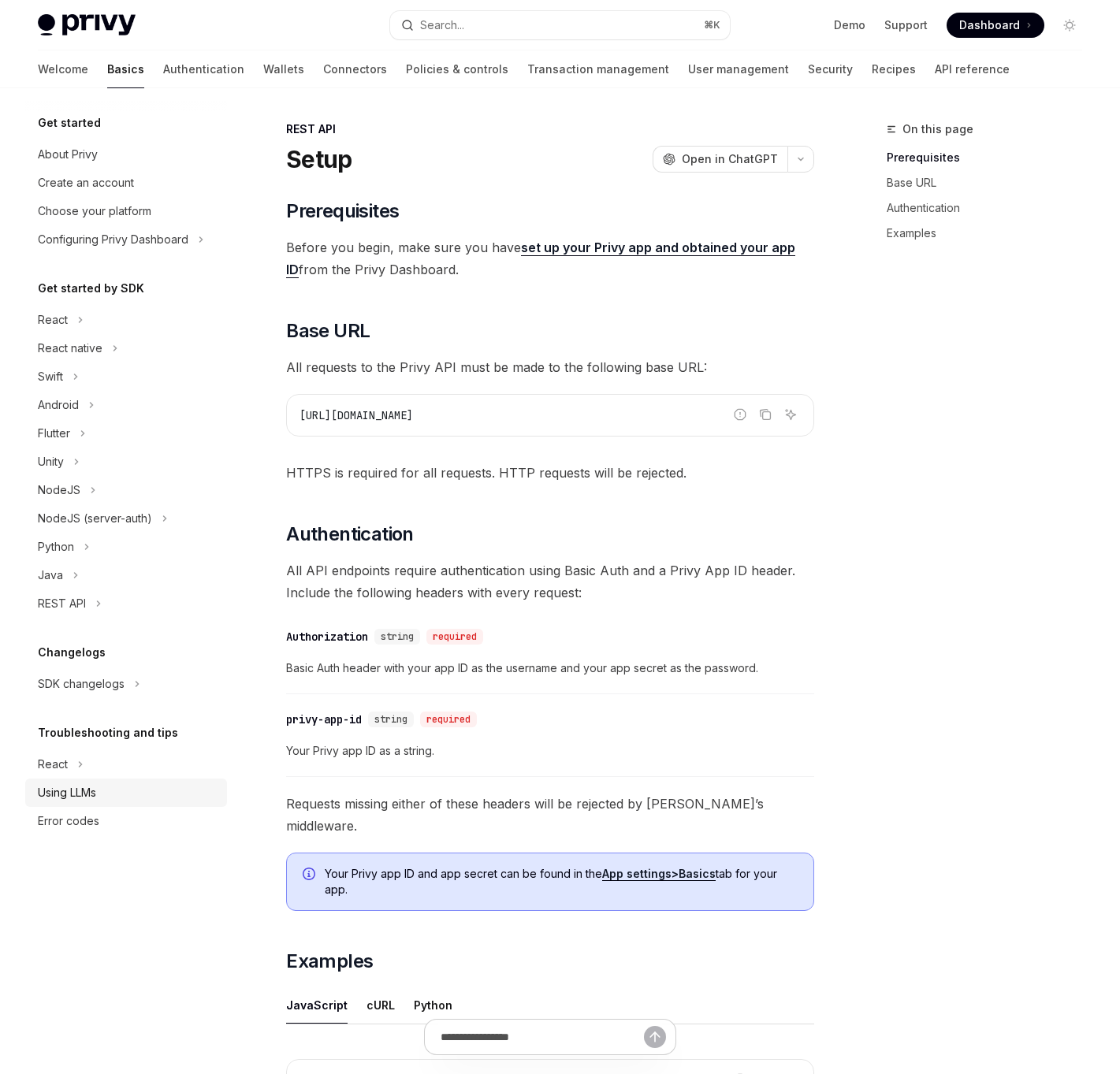
click at [56, 789] on div "Using LLMs" at bounding box center [67, 793] width 59 height 19
type textarea "*"
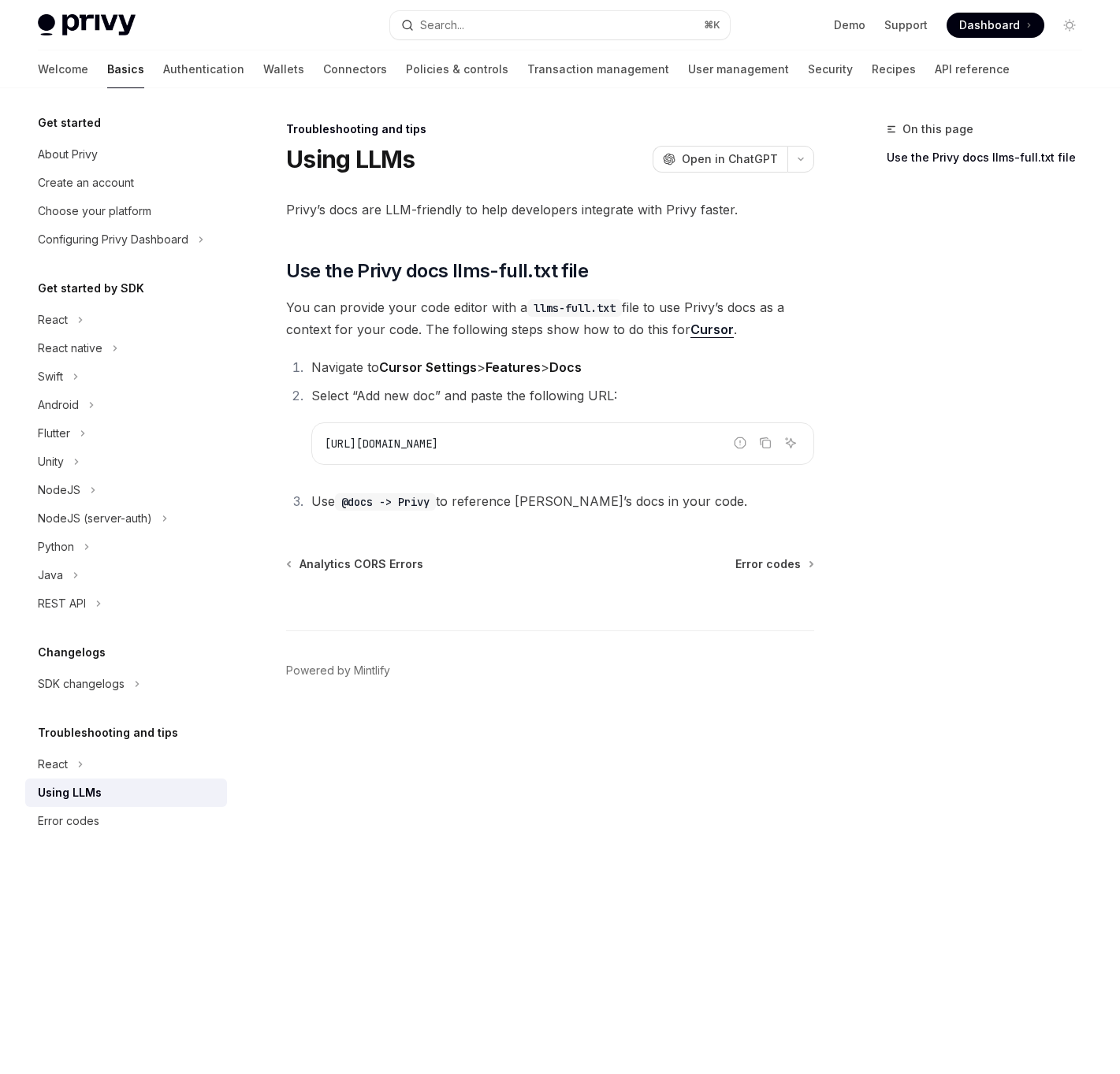
click at [588, 468] on ol "Navigate to Cursor Settings > Features > Docs Select “Add new doc” and paste th…" at bounding box center [549, 434] width 528 height 156
drag, startPoint x: 575, startPoint y: 452, endPoint x: 471, endPoint y: 448, distance: 104.1
click at [471, 448] on code "https://docs.privy.io/llms-full.txt" at bounding box center [562, 443] width 476 height 19
copy span "llms-full.txt"
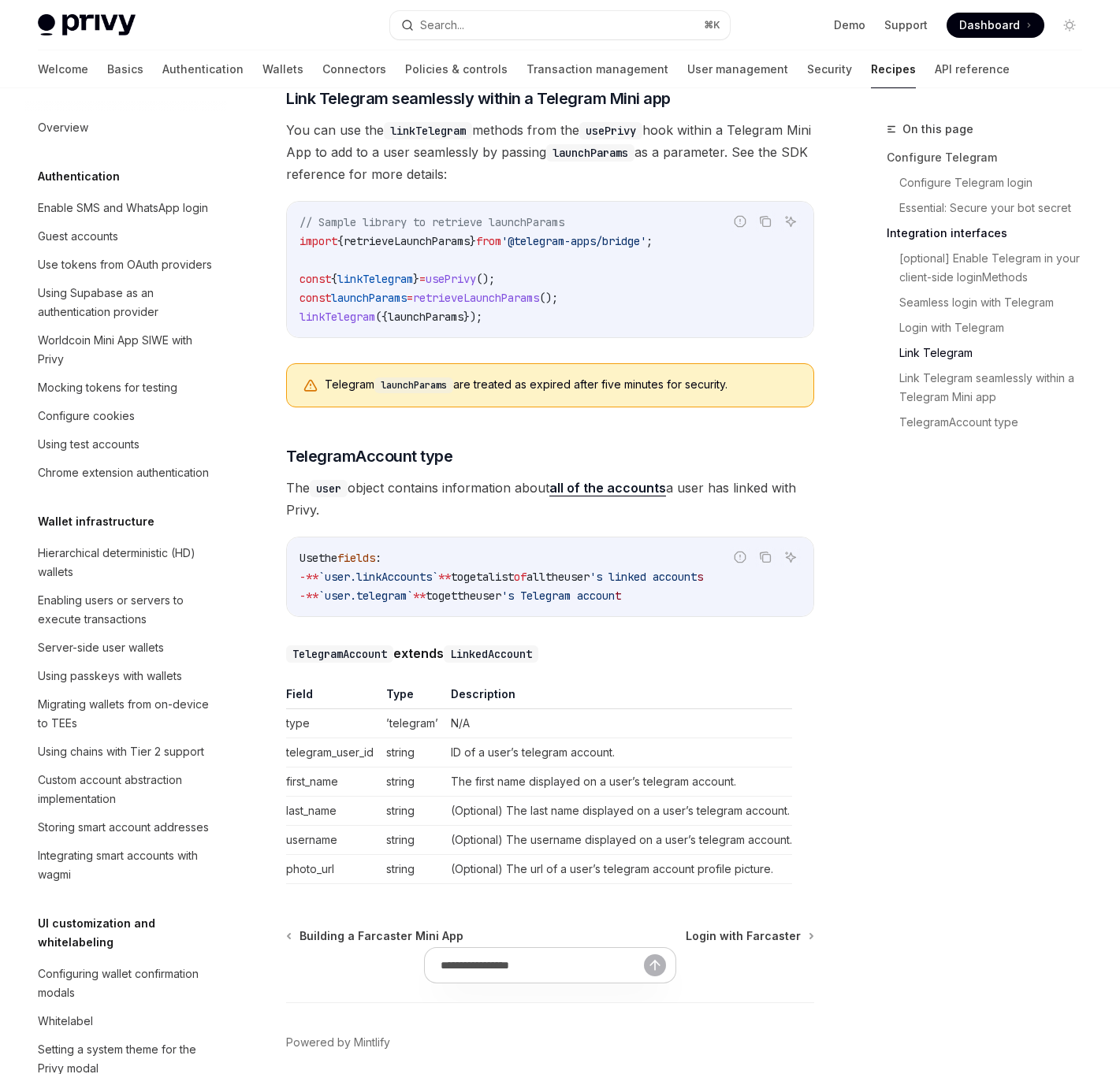
scroll to position [809, 0]
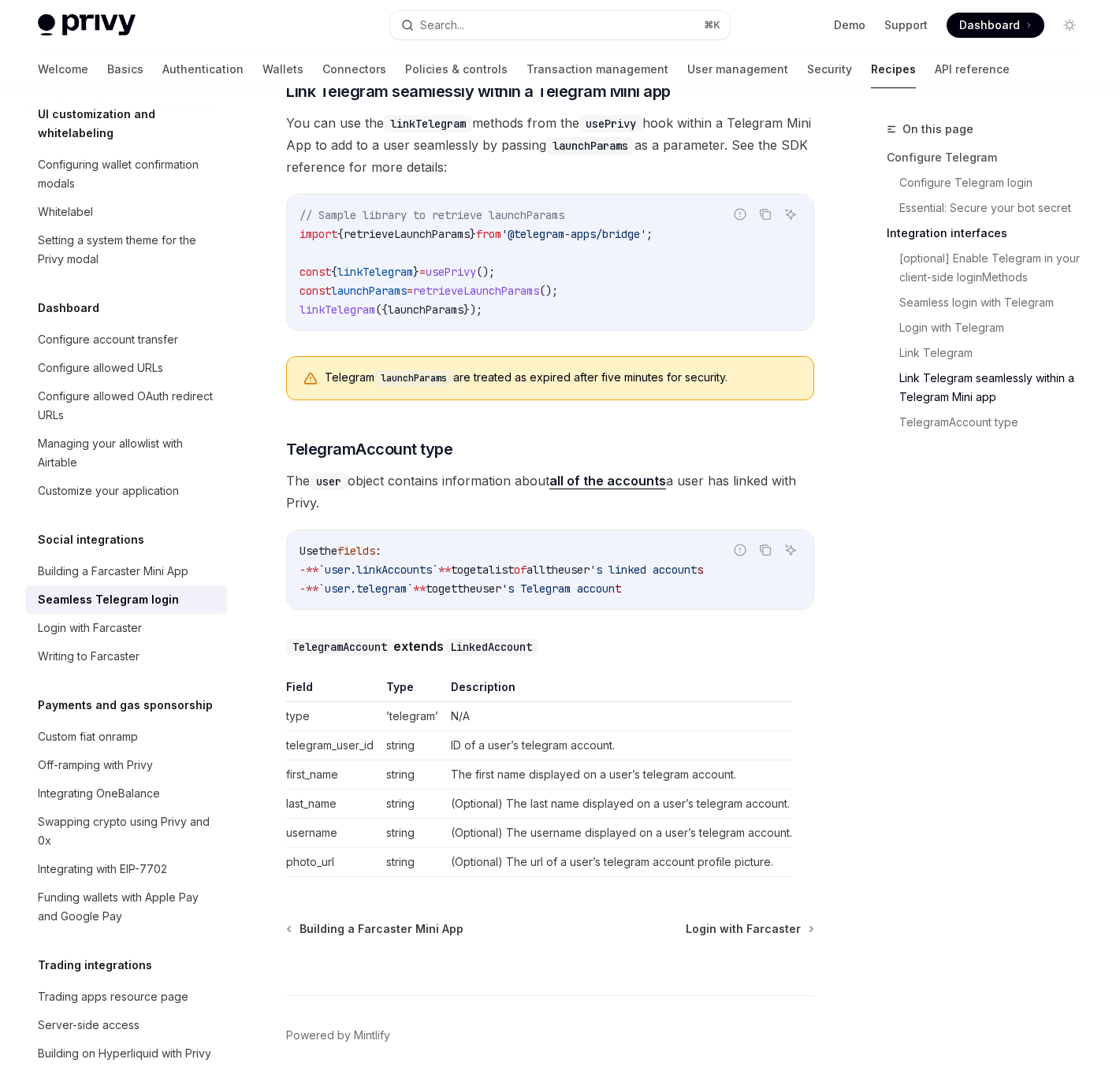
type textarea "*"
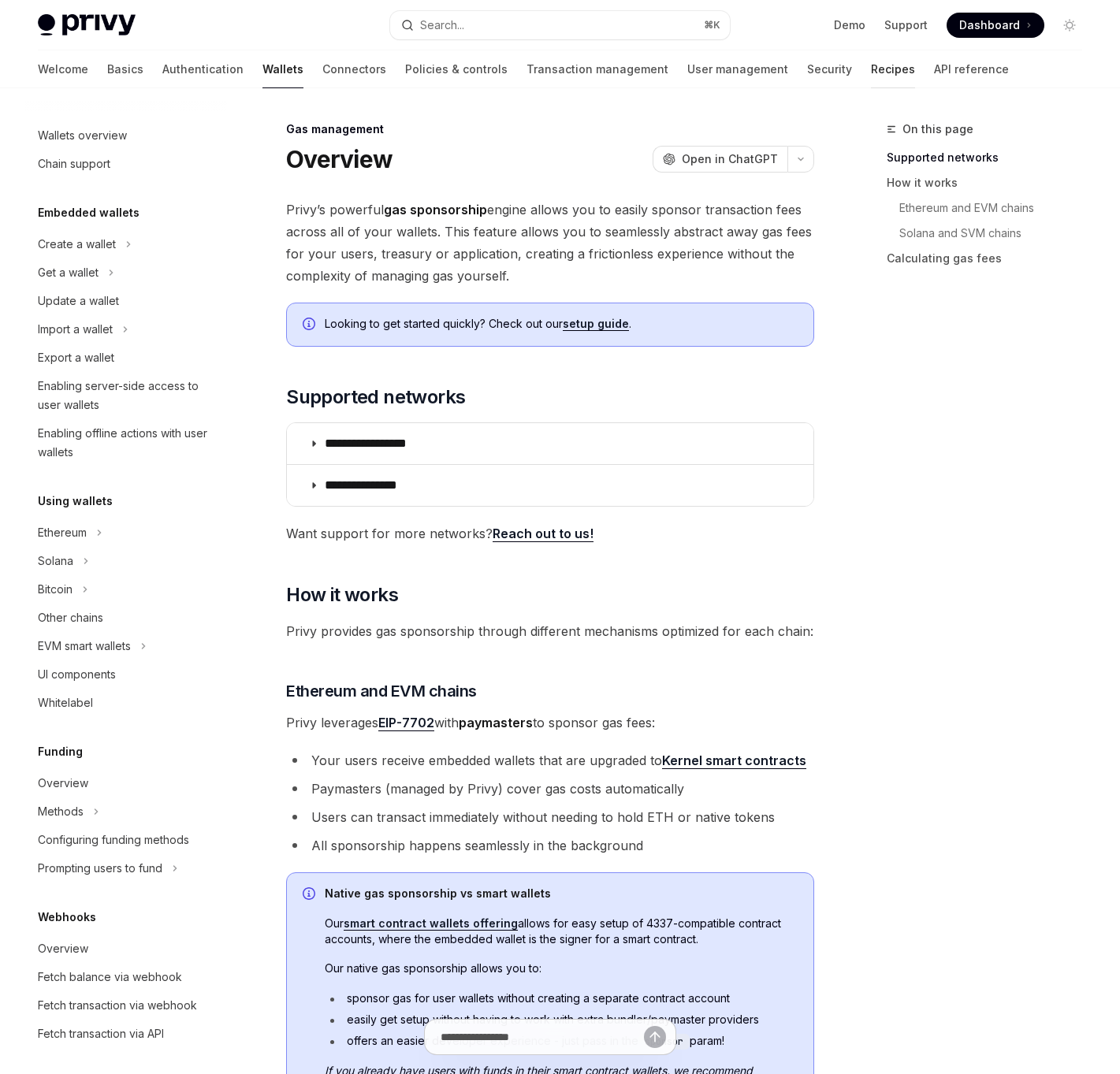
scroll to position [280, 0]
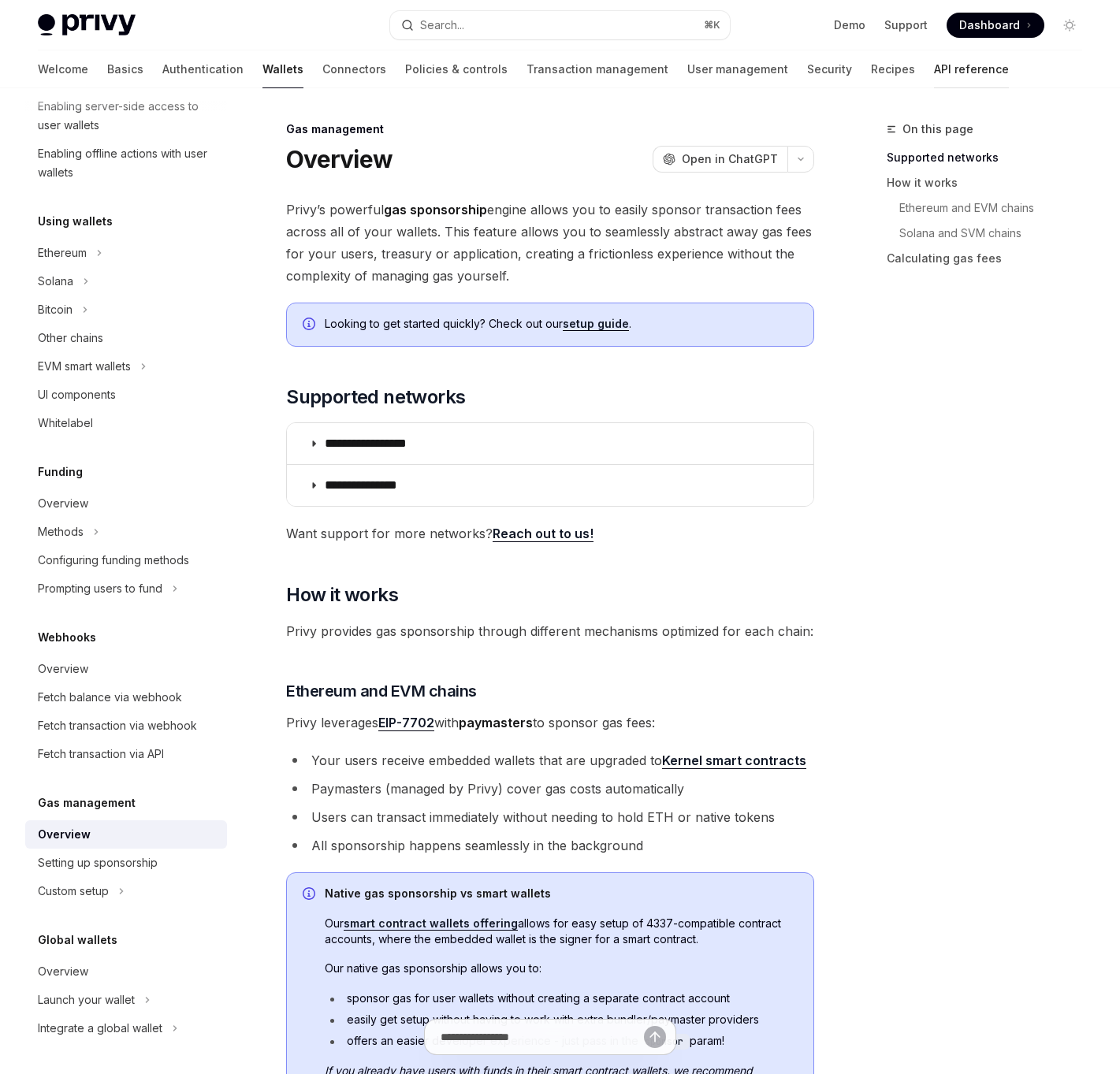
click at [933, 75] on link "API reference" at bounding box center [971, 69] width 75 height 38
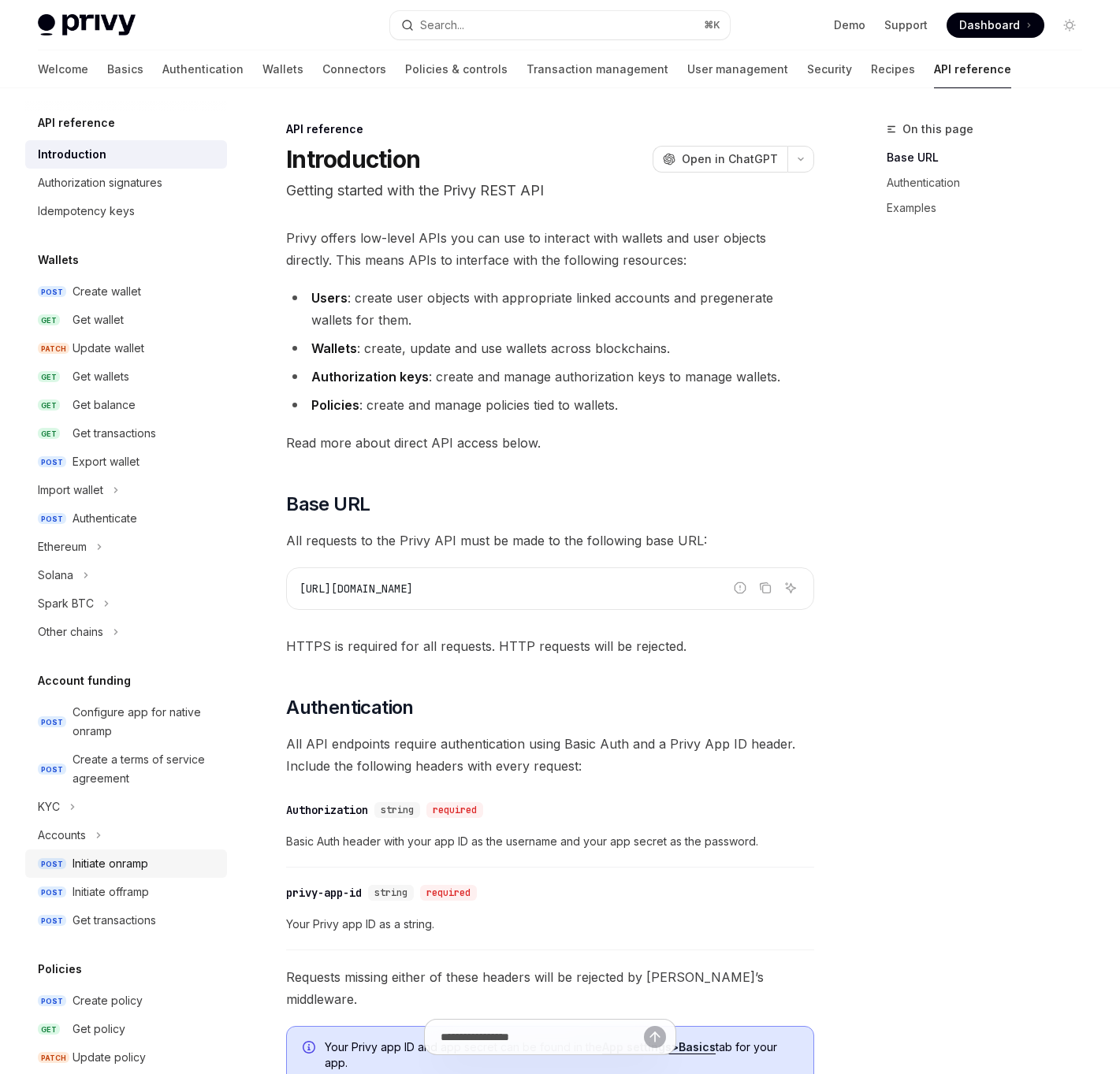
click at [101, 869] on div "Initiate onramp" at bounding box center [110, 863] width 75 height 19
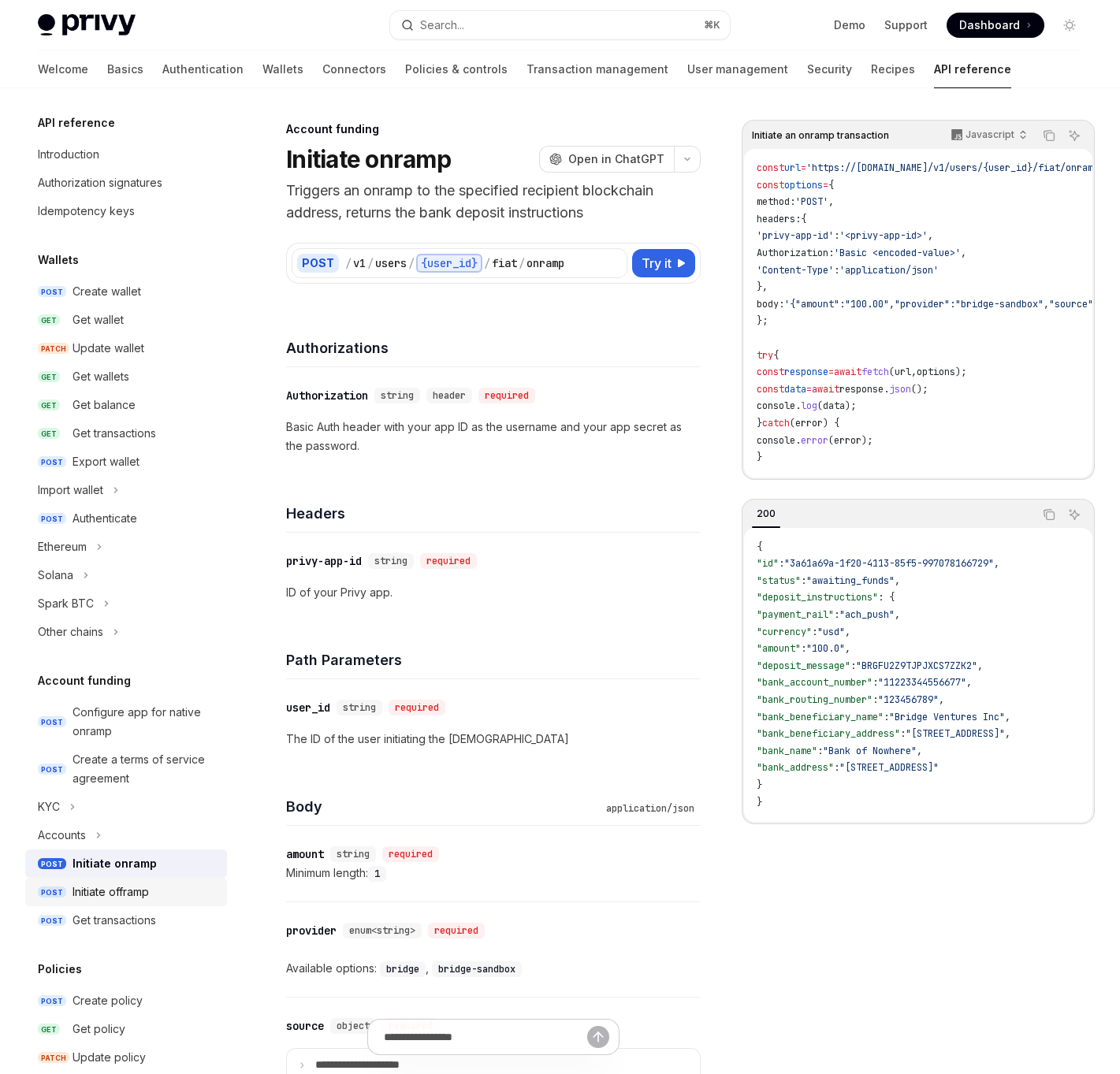
click at [81, 897] on div "Initiate offramp" at bounding box center [111, 892] width 76 height 19
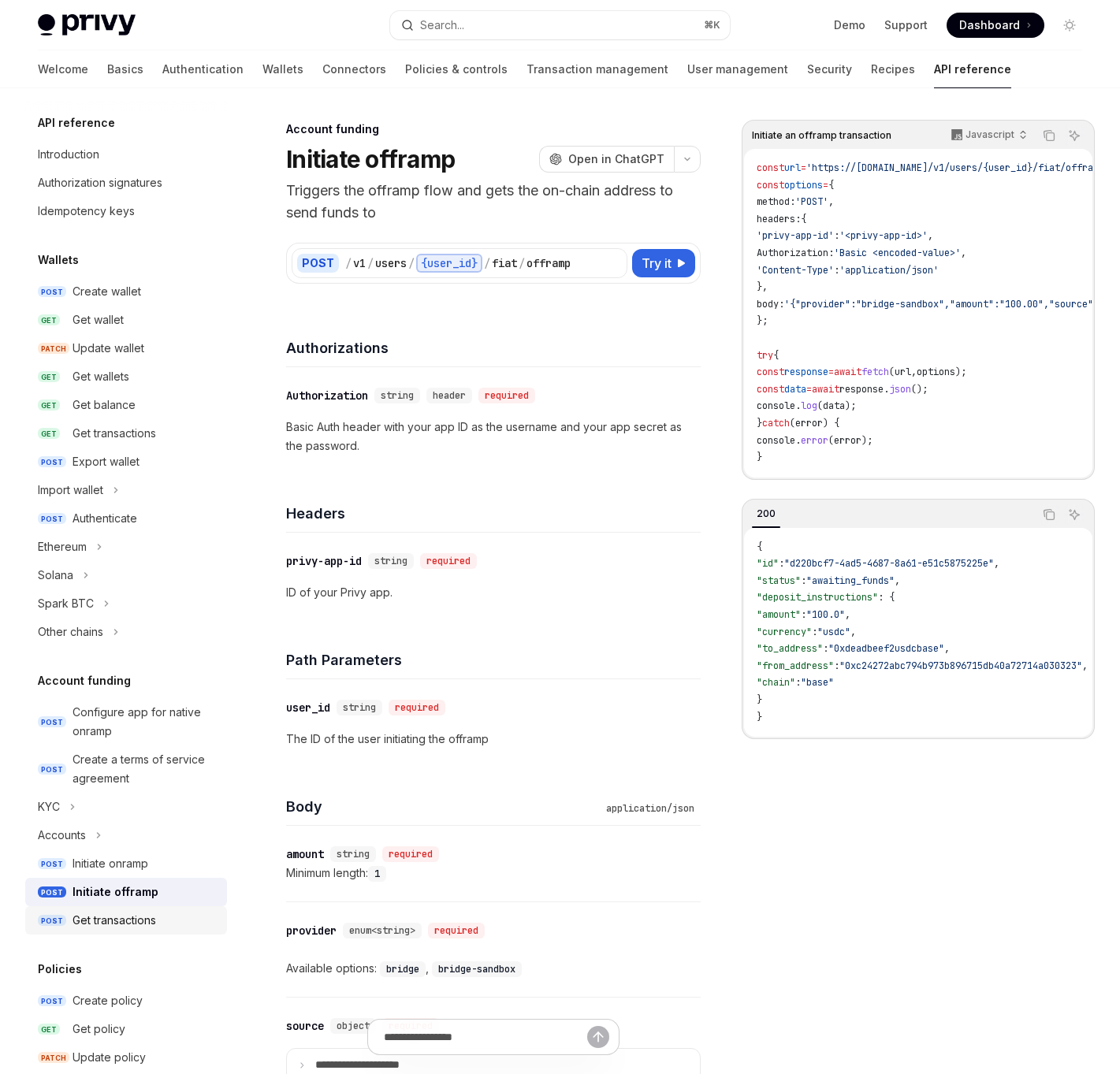
click at [115, 923] on div "Get transactions" at bounding box center [114, 920] width 84 height 19
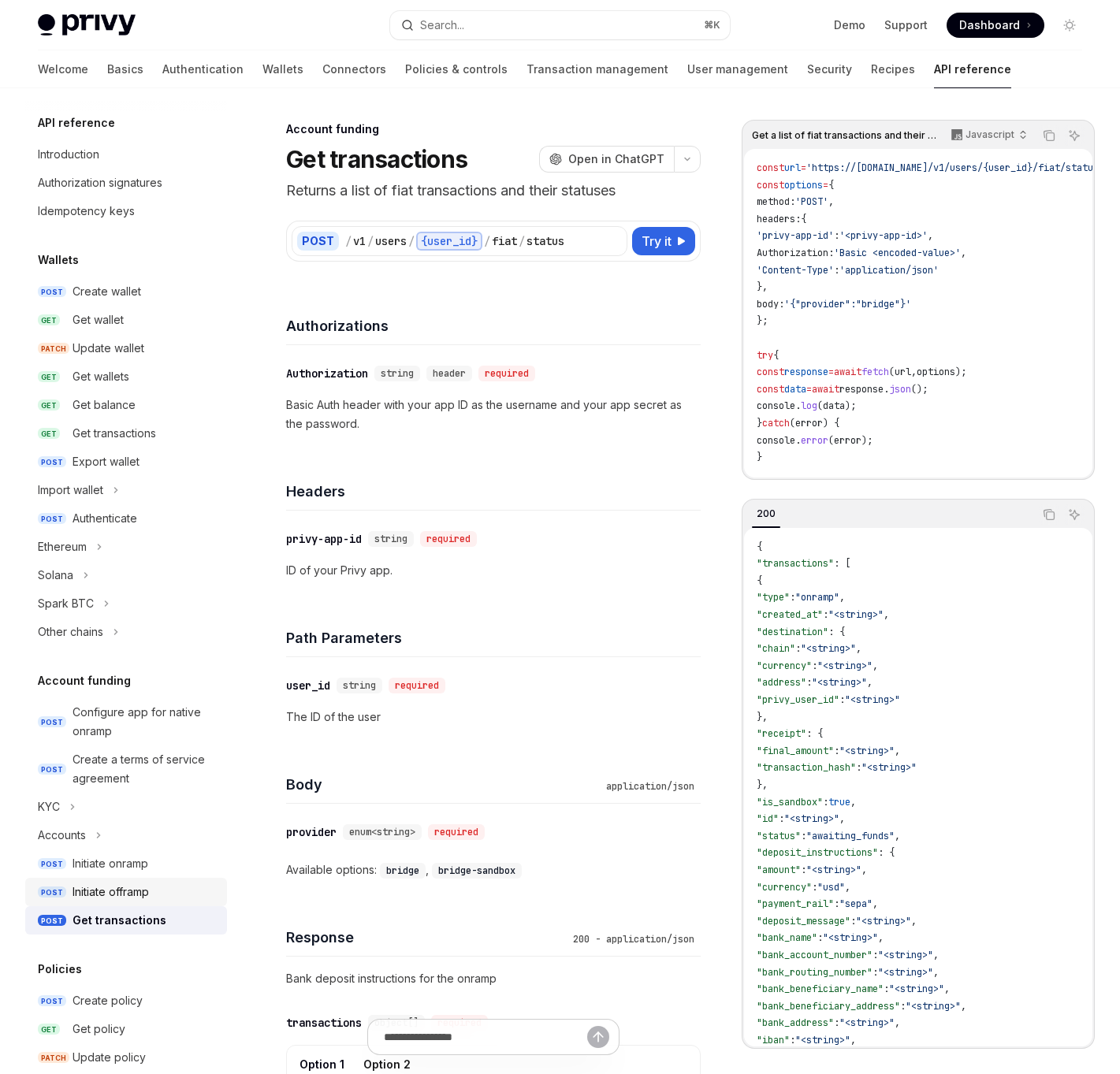
click at [91, 882] on div "Initiate offramp" at bounding box center [111, 892] width 76 height 19
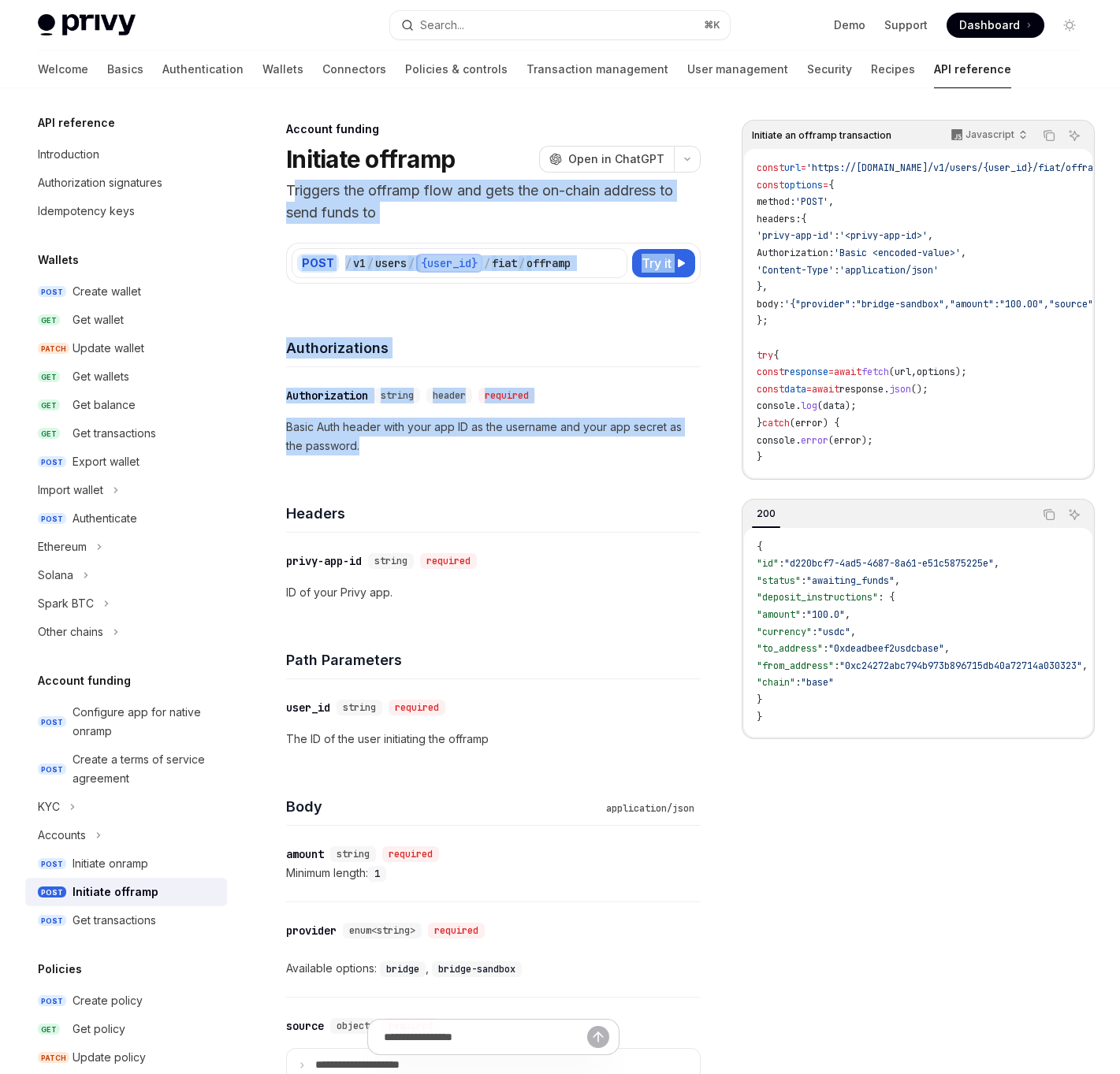
drag, startPoint x: 507, startPoint y: 469, endPoint x: 291, endPoint y: 181, distance: 360.0
click at [291, 181] on div "Account funding Initiate offramp OpenAI Open in ChatGPT Triggers the offramp fl…" at bounding box center [345, 985] width 716 height 1731
click at [291, 181] on p "Triggers the offramp flow and gets the on-chain address to send funds to" at bounding box center [493, 202] width 415 height 44
drag, startPoint x: 291, startPoint y: 181, endPoint x: 359, endPoint y: 450, distance: 277.5
click at [359, 450] on div "Account funding Initiate offramp OpenAI Open in ChatGPT Triggers the offramp fl…" at bounding box center [345, 985] width 716 height 1731
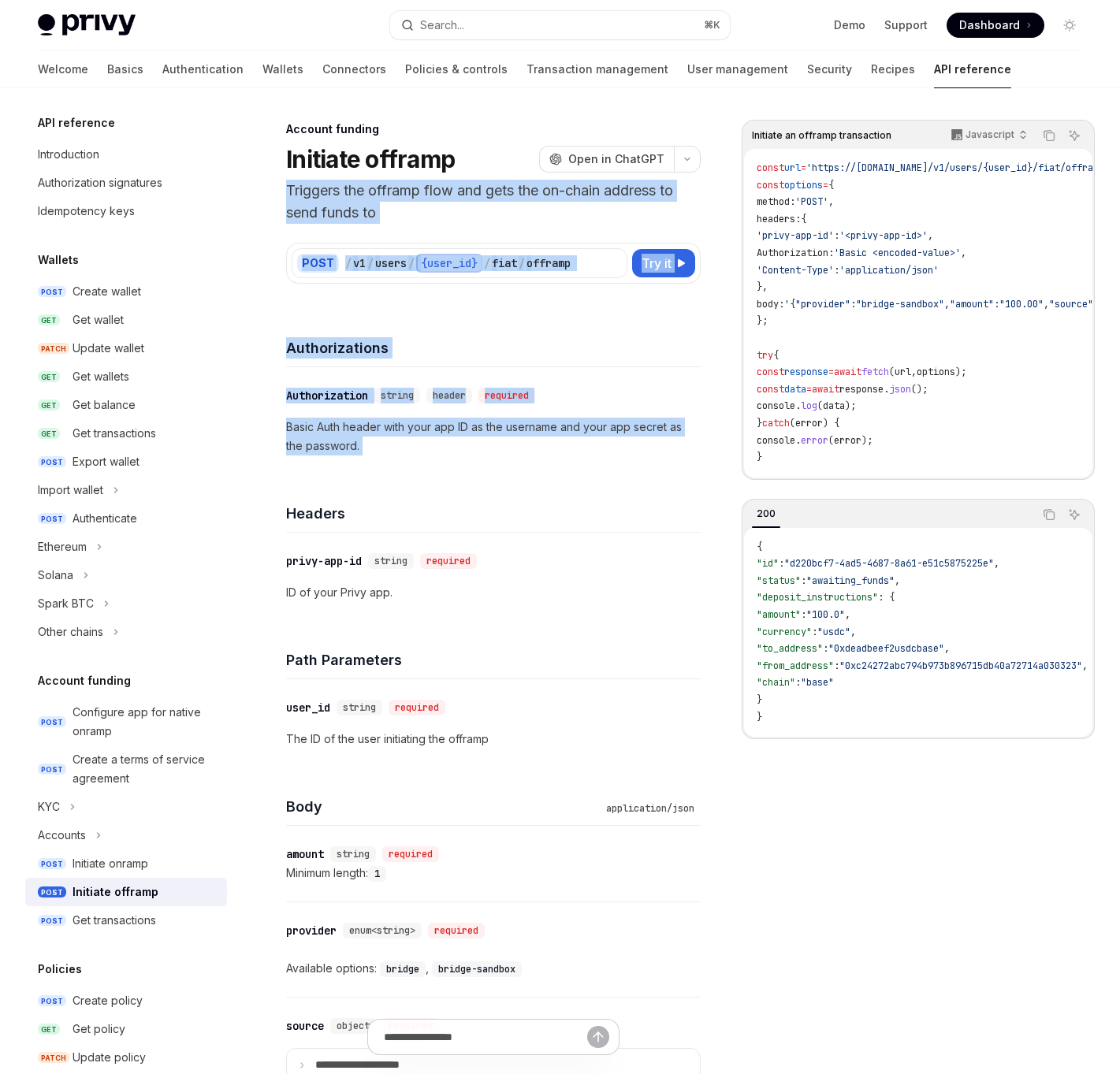
click at [359, 450] on p "Basic Auth header with your app ID as the username and your app secret as the p…" at bounding box center [493, 437] width 415 height 38
drag, startPoint x: 359, startPoint y: 450, endPoint x: 337, endPoint y: 180, distance: 270.9
click at [337, 178] on div "Account funding Initiate offramp OpenAI Open in ChatGPT Triggers the offramp fl…" at bounding box center [345, 985] width 716 height 1731
click at [337, 180] on p "Triggers the offramp flow and gets the on-chain address to send funds to" at bounding box center [493, 202] width 415 height 44
drag, startPoint x: 337, startPoint y: 180, endPoint x: 351, endPoint y: 467, distance: 287.3
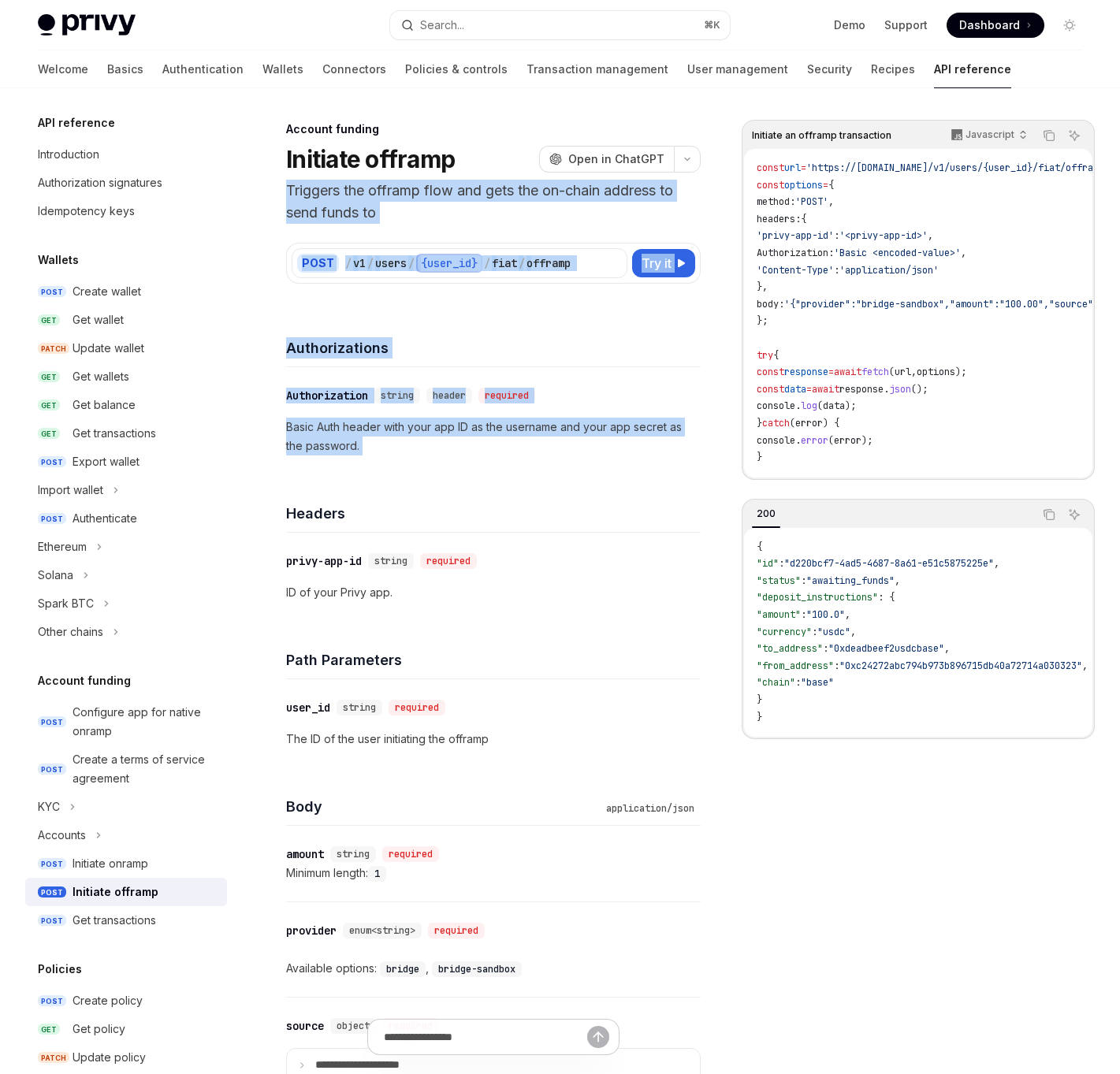
click at [351, 467] on div "Account funding Initiate offramp OpenAI Open in ChatGPT Triggers the offramp fl…" at bounding box center [345, 985] width 716 height 1731
click at [351, 467] on div "​ Authorization string header required Basic Auth header with your app ID as th…" at bounding box center [493, 420] width 415 height 107
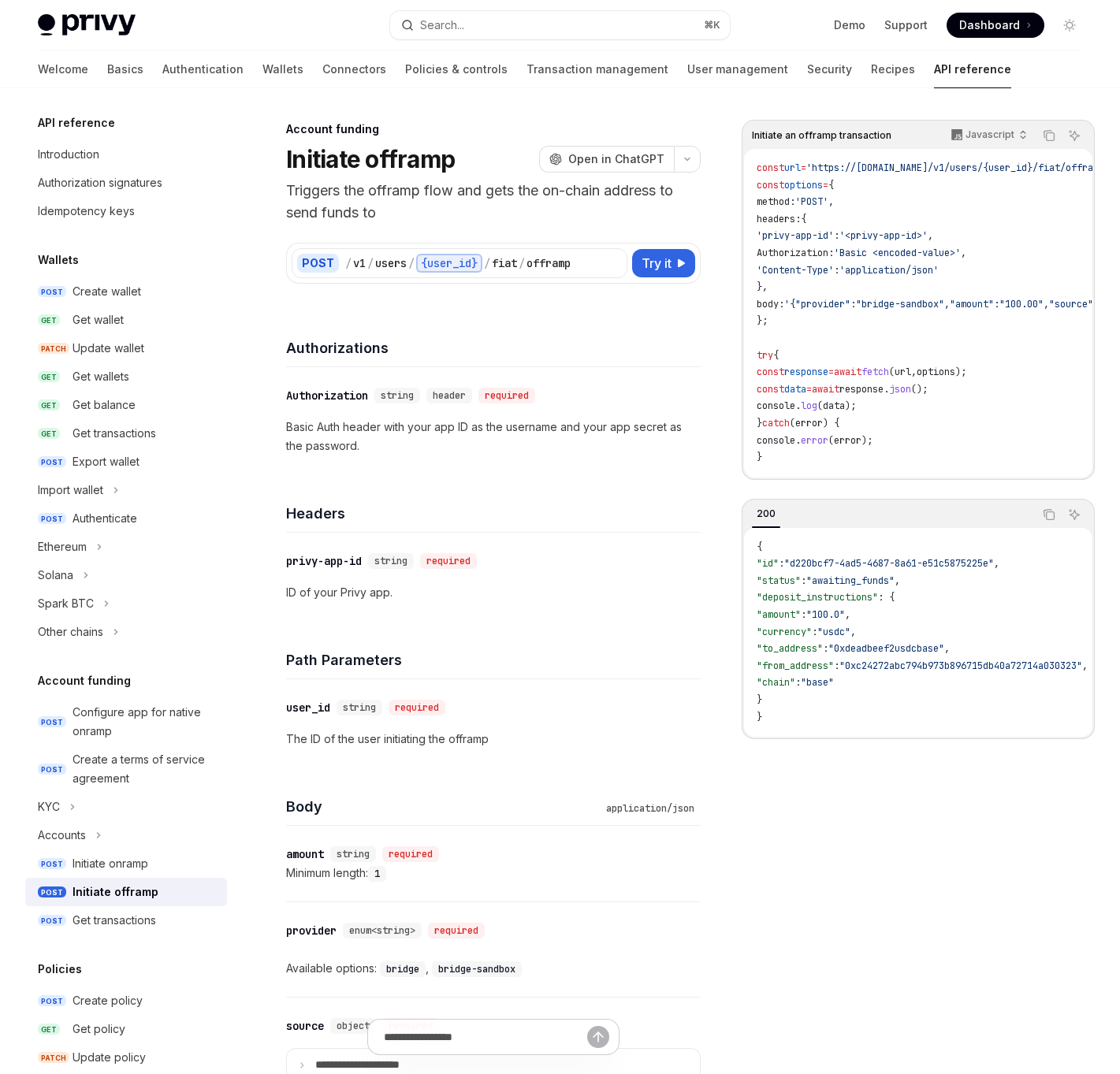
type textarea "*"
